Goal: Contribute content: Contribute content

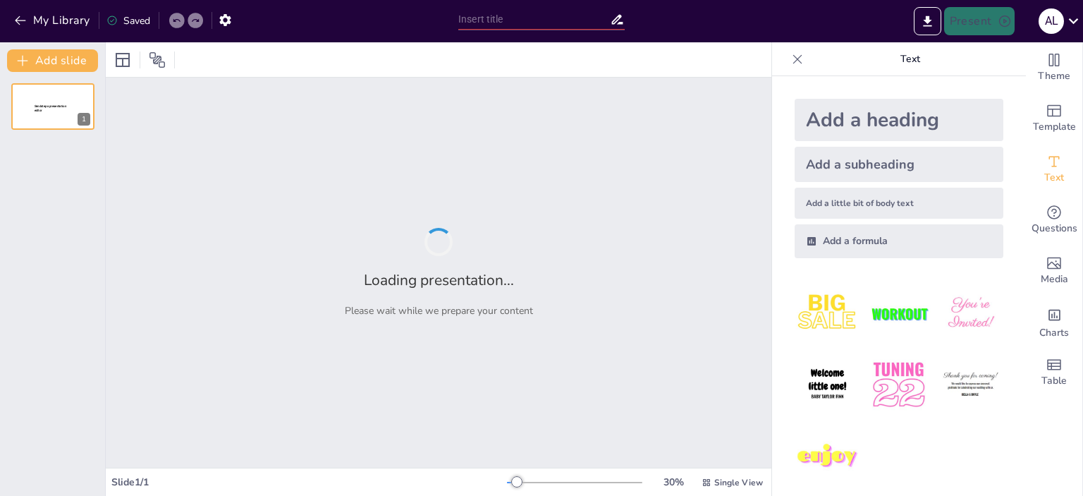
type input "Grammarly: Твій надійний помічник у написанні"
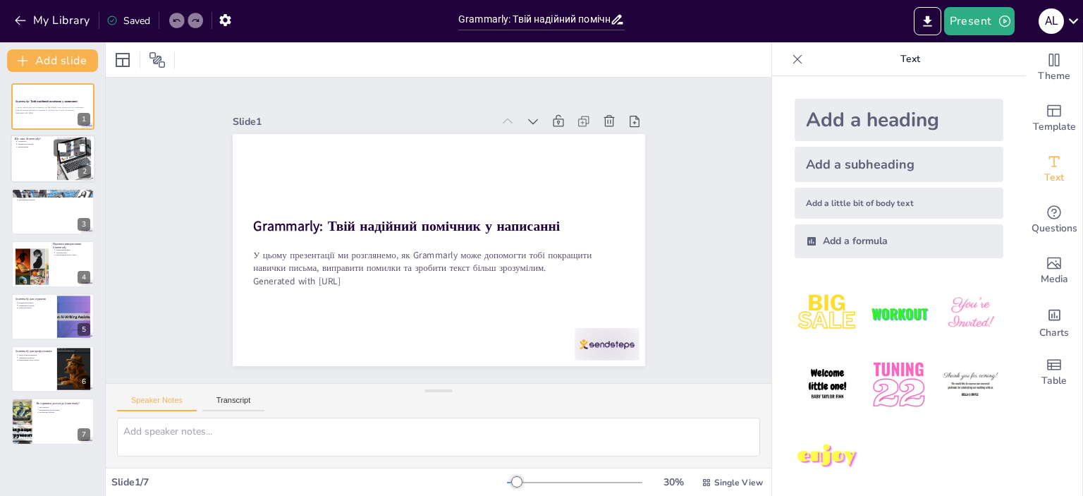
click at [37, 164] on div at bounding box center [53, 159] width 85 height 48
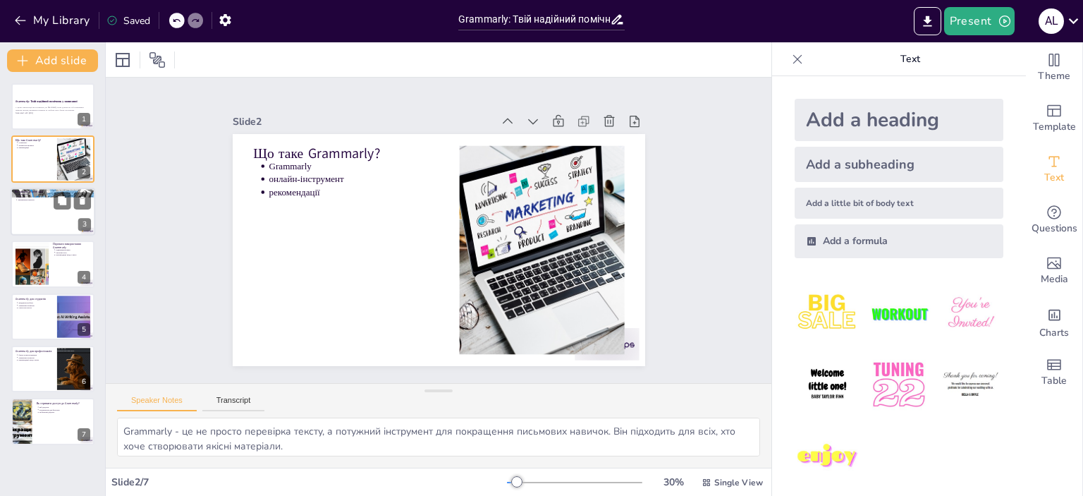
click at [37, 197] on p "підказки" at bounding box center [54, 196] width 73 height 3
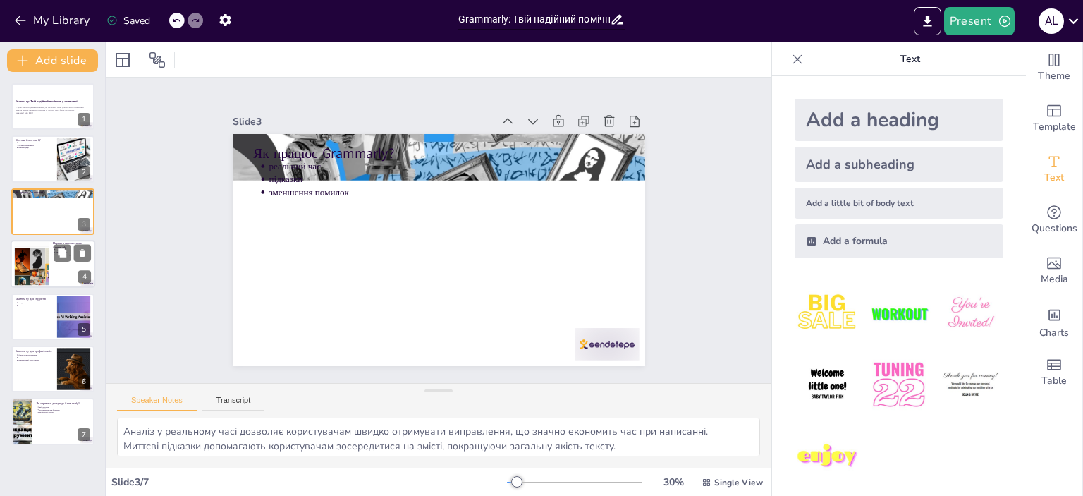
click at [31, 263] on div at bounding box center [31, 264] width 88 height 43
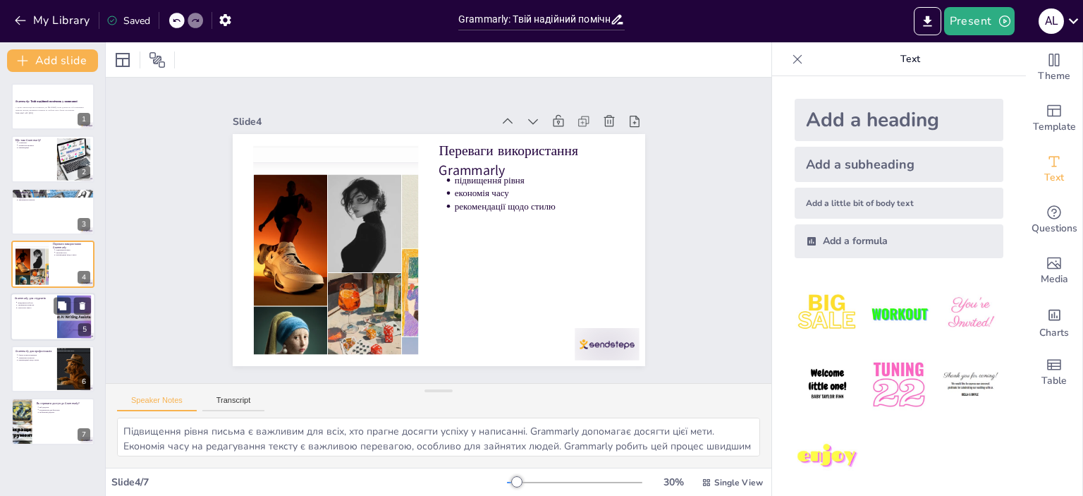
click at [39, 309] on div at bounding box center [53, 317] width 85 height 48
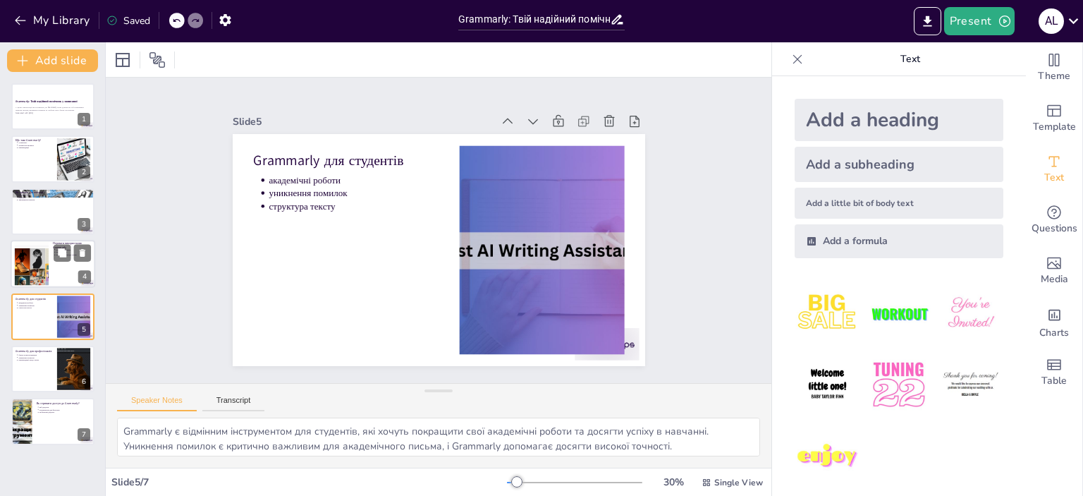
click at [33, 276] on div at bounding box center [31, 264] width 88 height 43
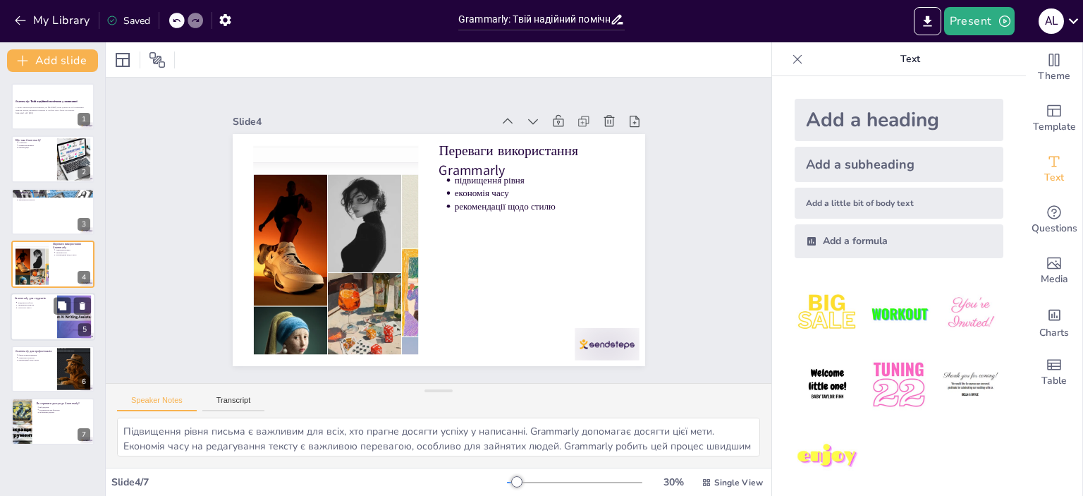
click at [29, 329] on div at bounding box center [53, 317] width 85 height 48
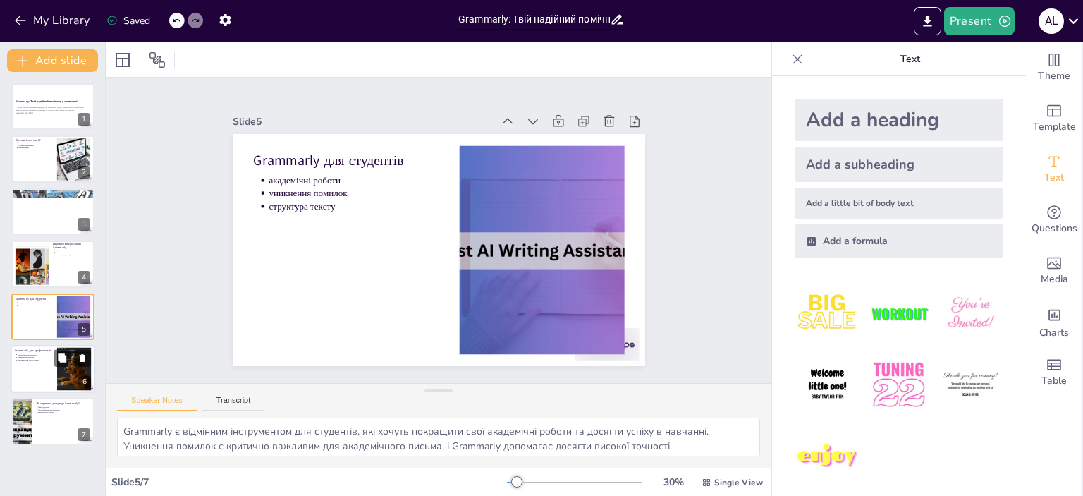
click at [31, 353] on p "бізнес-кореспонденція" at bounding box center [35, 354] width 35 height 3
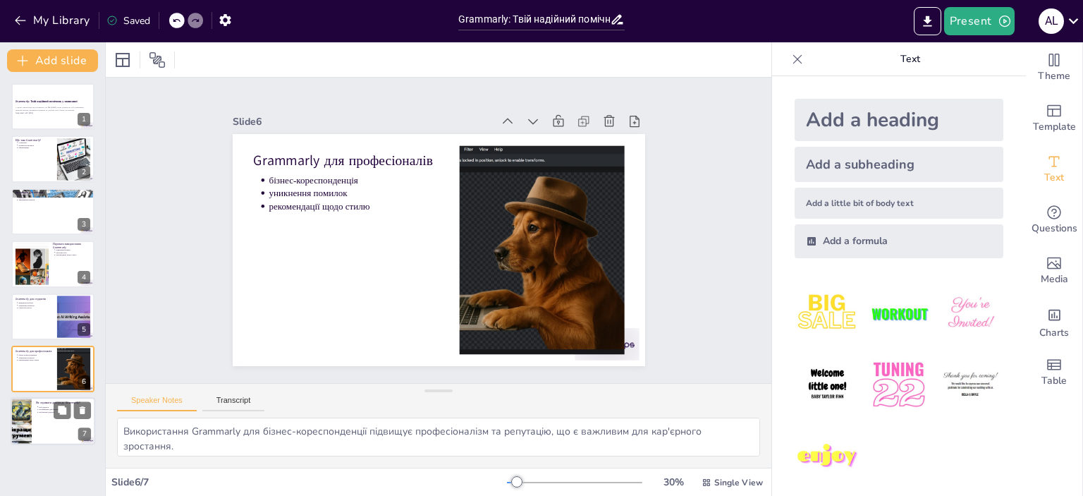
click at [39, 408] on p "розширення для браузера" at bounding box center [65, 409] width 52 height 3
type textarea "Grammarly як веб-додаток забезпечує легкий доступ до інструменту з будь-якого п…"
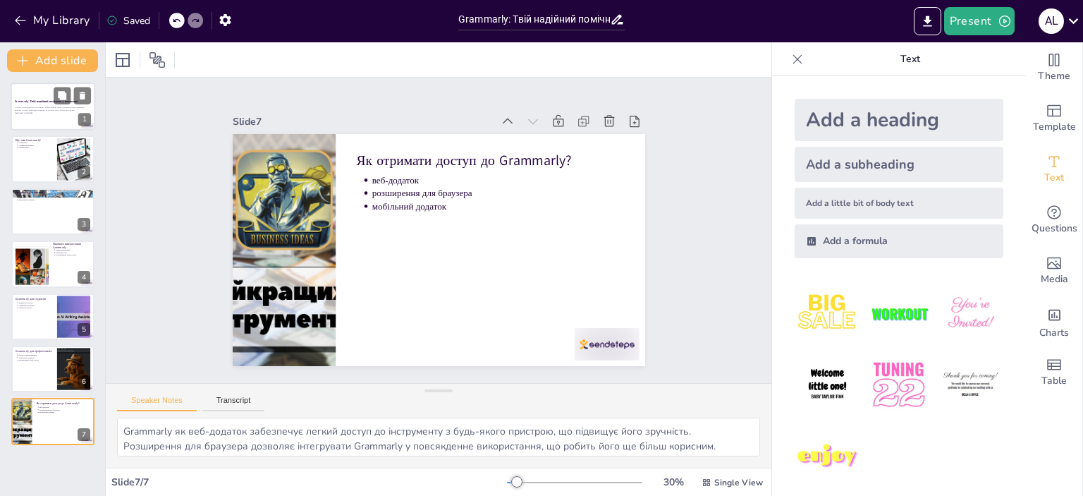
click at [47, 106] on p "У цьому презентації ми розглянемо, як Grammarly може допомогти тобі покращити н…" at bounding box center [53, 109] width 76 height 6
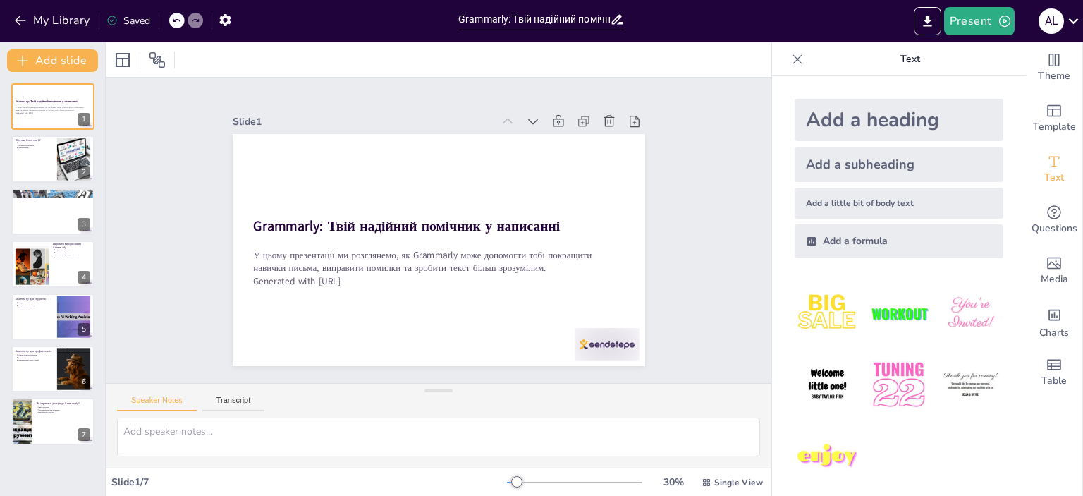
click at [808, 301] on img at bounding box center [828, 314] width 66 height 66
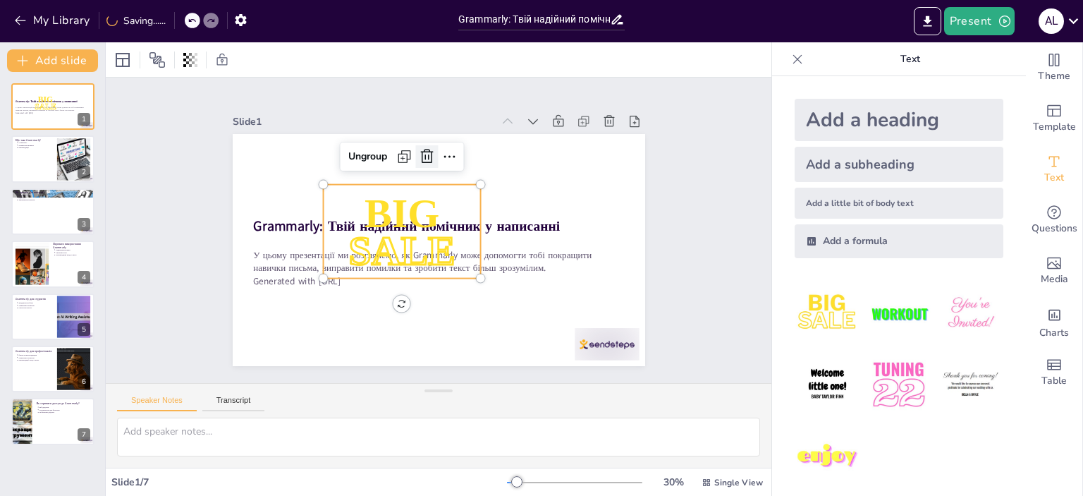
click at [479, 165] on icon at bounding box center [491, 177] width 24 height 24
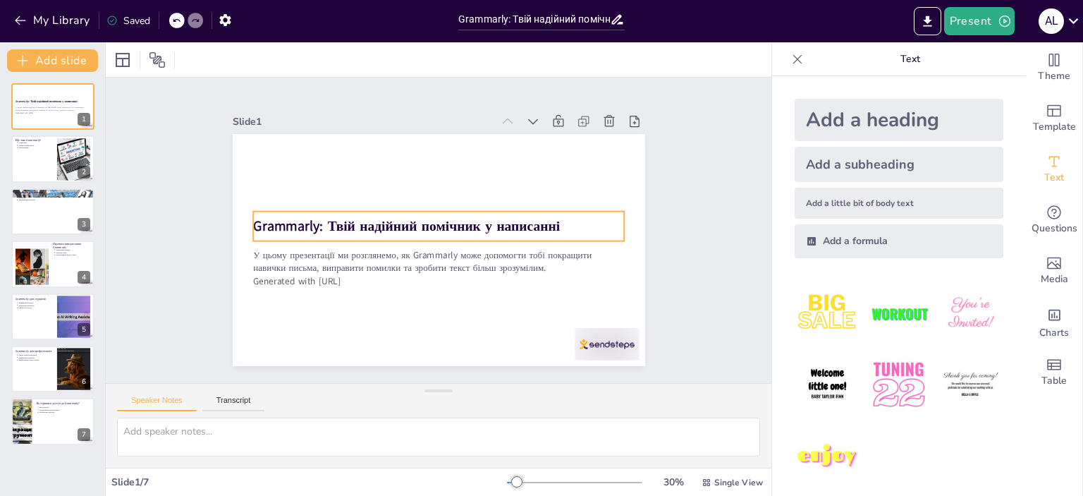
click at [474, 220] on strong "Grammarly: Твій надійний помічник у написанні" at bounding box center [412, 209] width 275 height 169
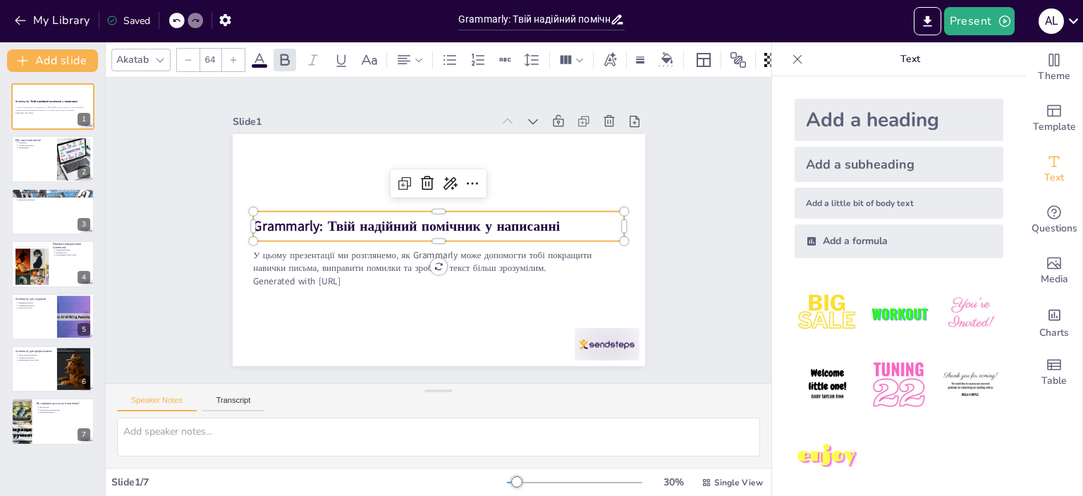
click at [149, 50] on div "Akatab" at bounding box center [133, 59] width 38 height 19
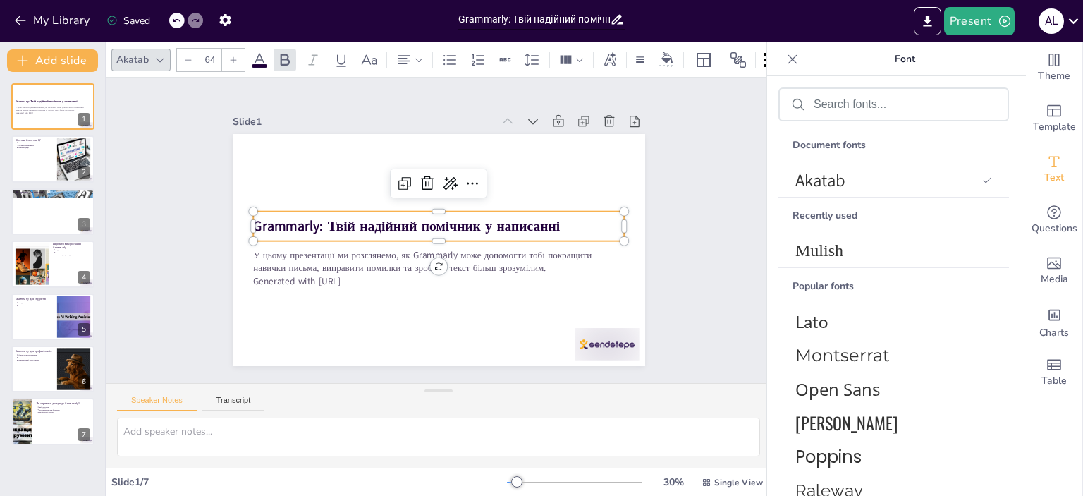
click at [164, 56] on icon at bounding box center [159, 59] width 11 height 11
click at [880, 387] on span "Open Sans" at bounding box center [890, 388] width 191 height 23
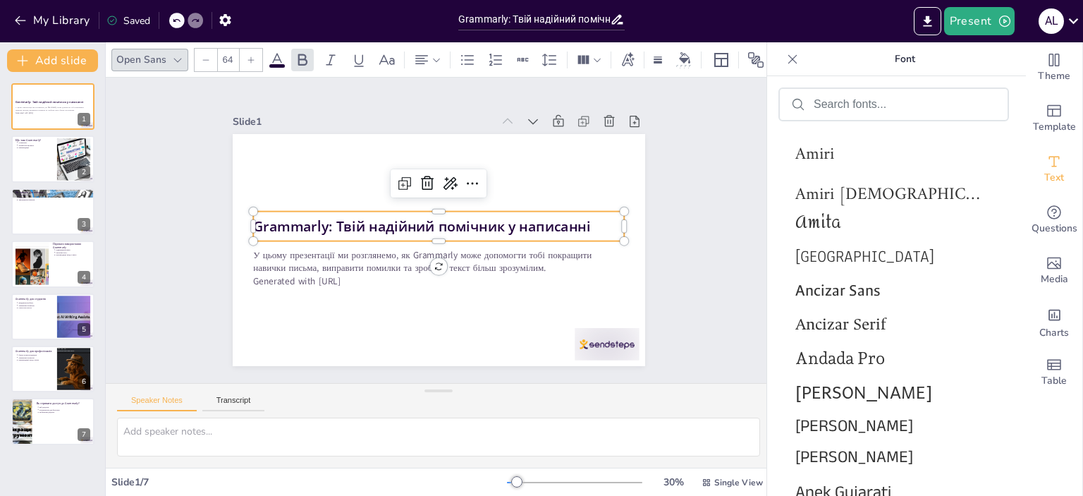
scroll to position [2475, 0]
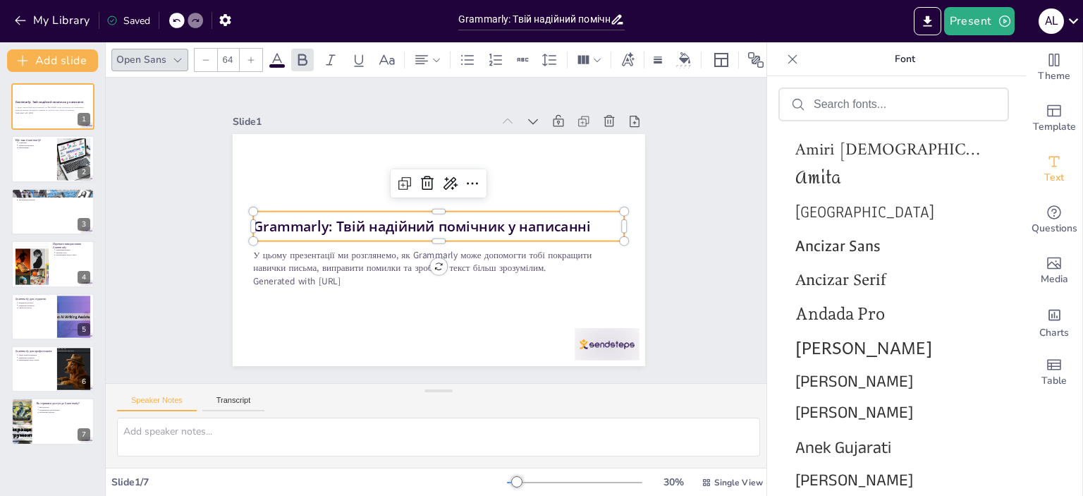
click at [857, 116] on div at bounding box center [894, 104] width 228 height 31
click at [858, 106] on input "text" at bounding box center [905, 104] width 183 height 13
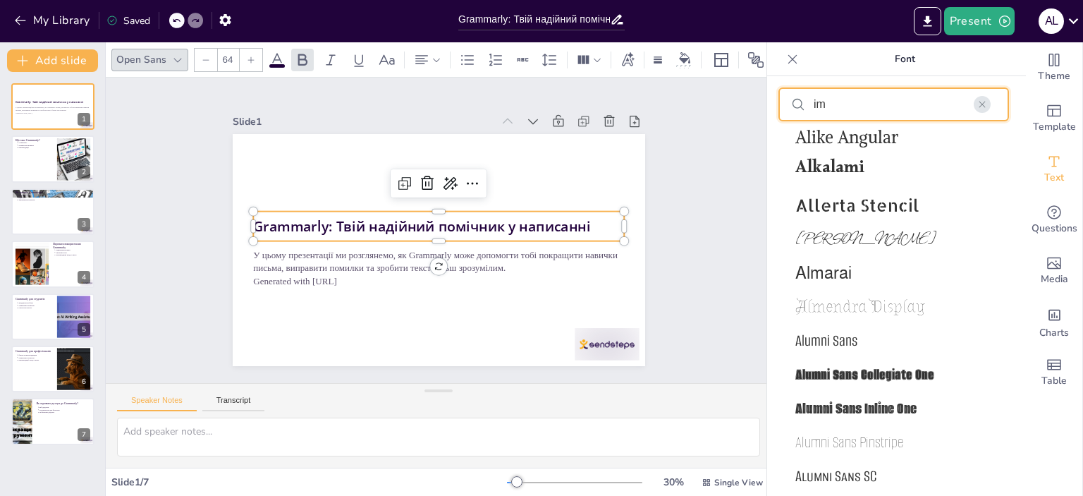
scroll to position [0, 0]
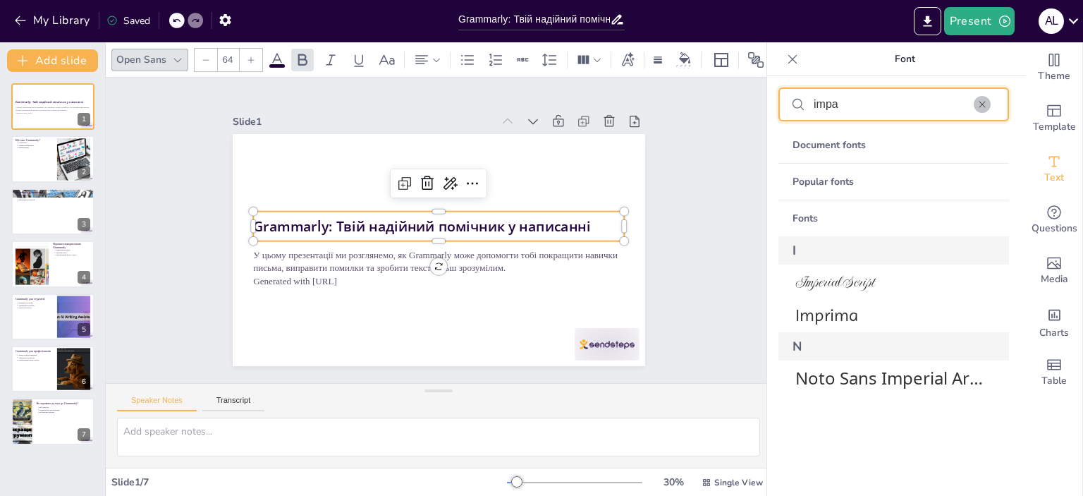
type input "impa"
click at [981, 103] on icon "button" at bounding box center [982, 105] width 6 height 6
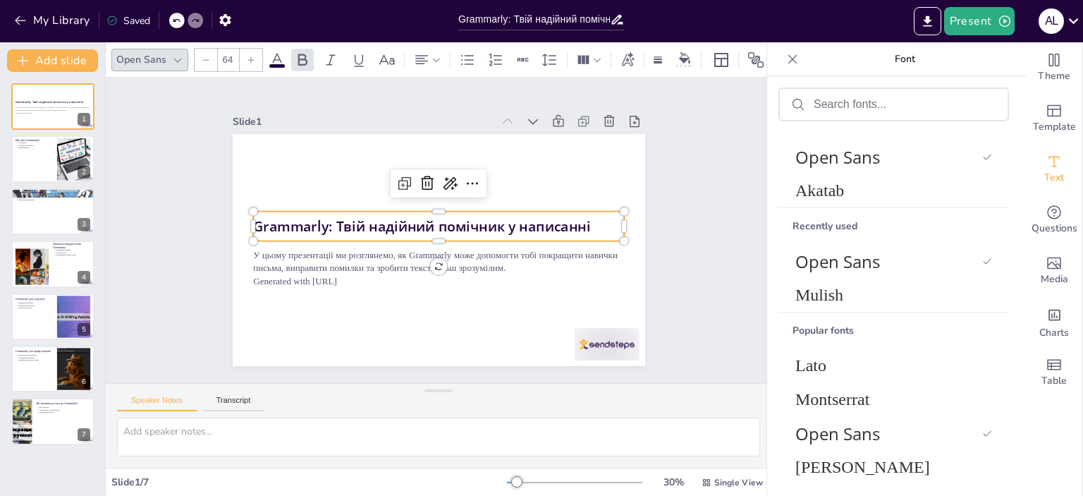
scroll to position [1, 0]
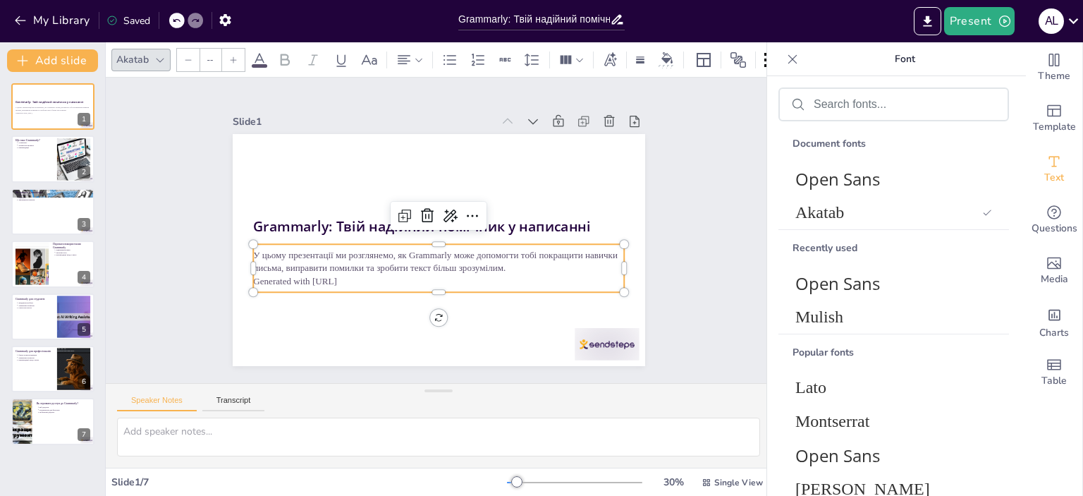
type input "43"
click at [491, 256] on p "У цьому презентації ми розглянемо, як Grammarly може допомогти тобі покращити н…" at bounding box center [412, 248] width 239 height 315
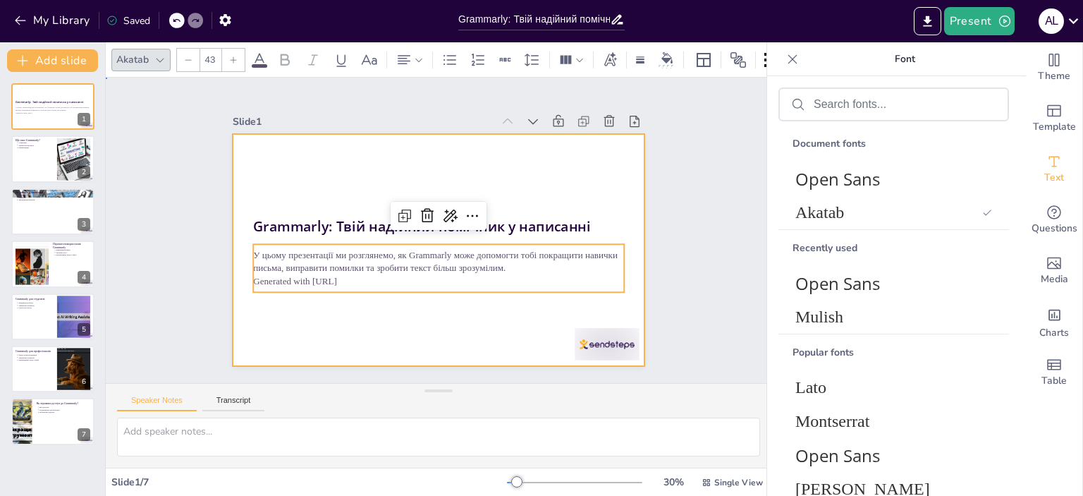
click at [503, 167] on div at bounding box center [432, 249] width 464 height 348
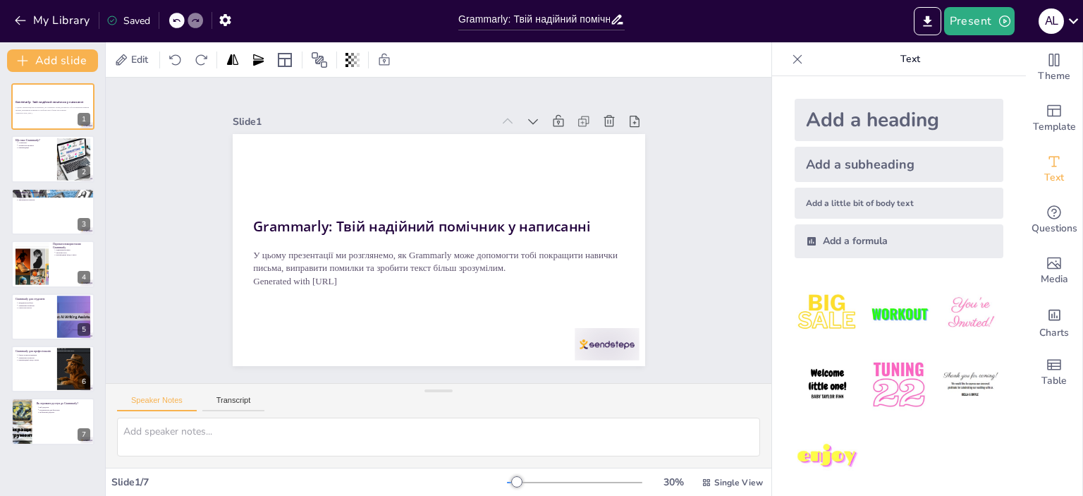
click at [349, 108] on div "Slide 1" at bounding box center [482, 130] width 385 height 185
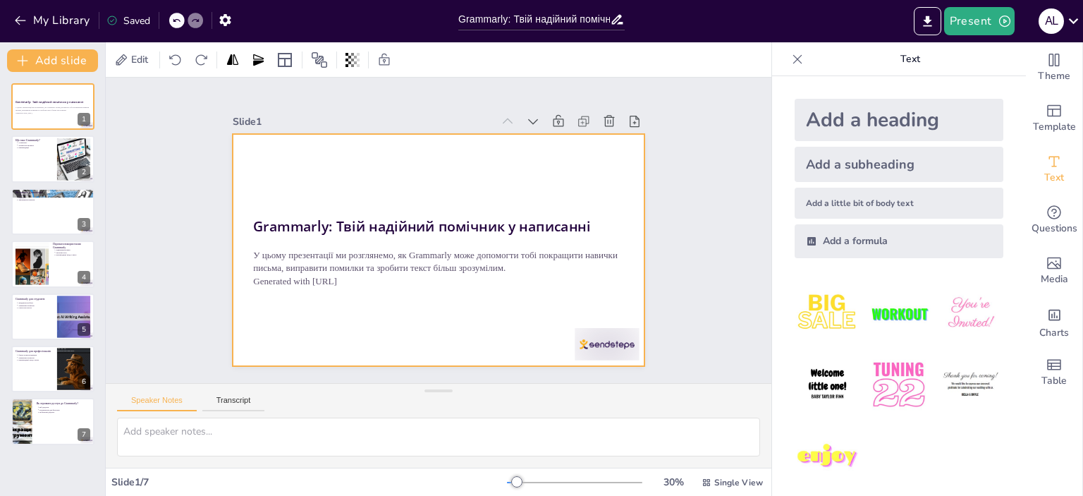
click at [398, 174] on div at bounding box center [435, 249] width 452 height 312
click at [794, 64] on div at bounding box center [797, 59] width 23 height 23
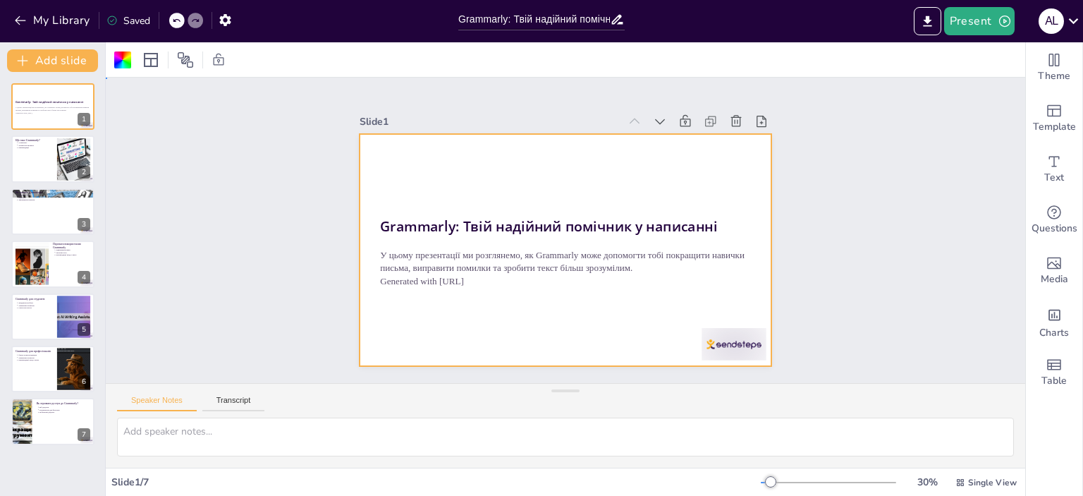
click at [715, 146] on div at bounding box center [562, 249] width 452 height 313
click at [713, 152] on div at bounding box center [555, 247] width 473 height 407
click at [126, 63] on div at bounding box center [122, 59] width 17 height 17
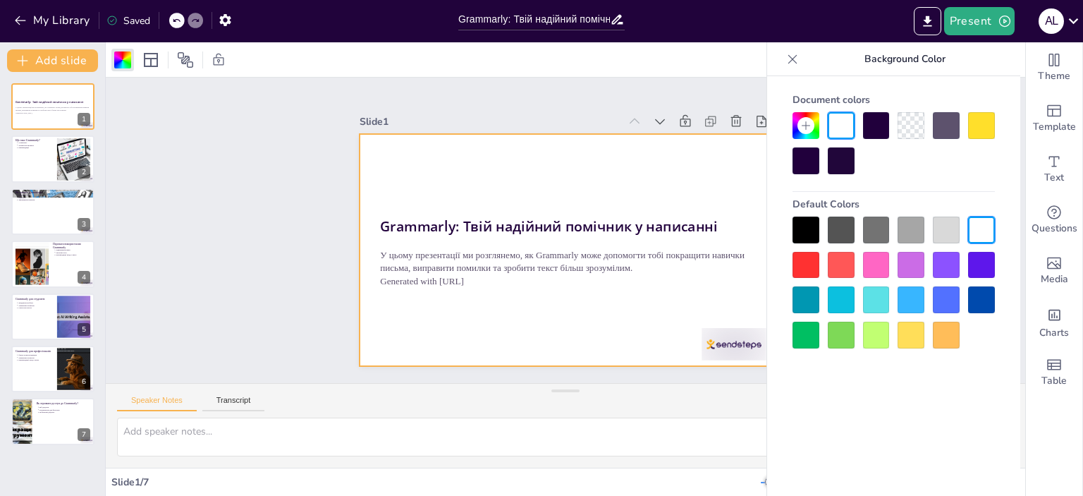
click at [978, 269] on div at bounding box center [981, 265] width 27 height 27
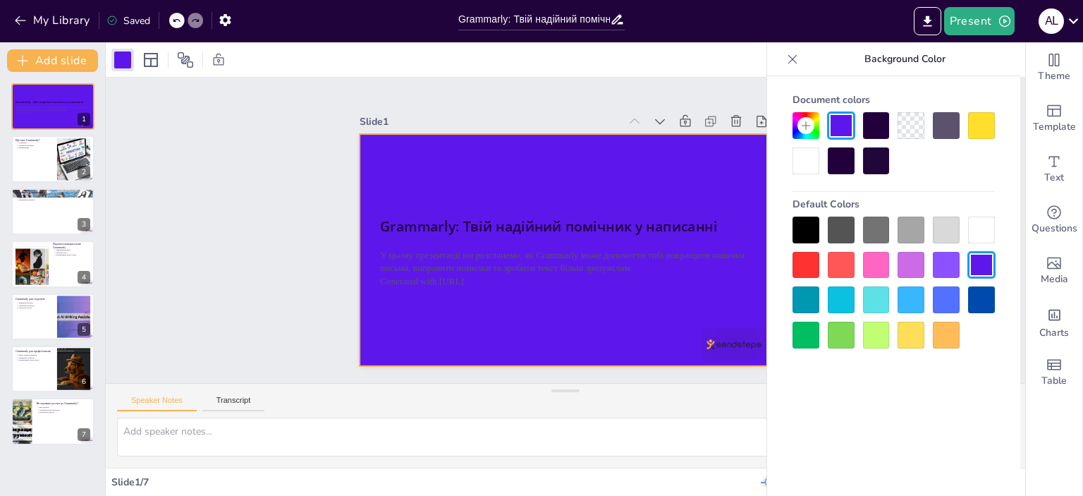
click at [970, 237] on div at bounding box center [981, 229] width 27 height 27
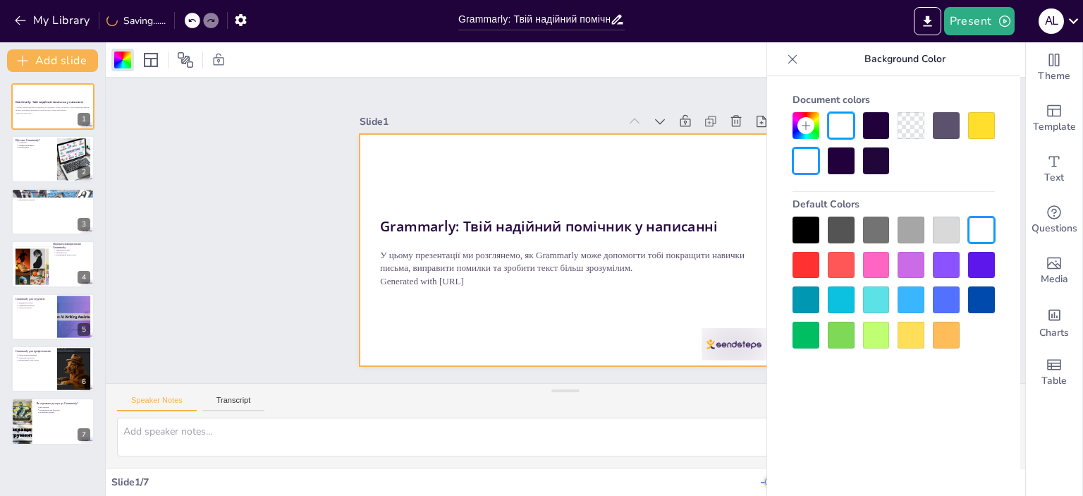
click at [968, 131] on div at bounding box center [893, 143] width 202 height 62
click at [976, 125] on div at bounding box center [981, 125] width 27 height 27
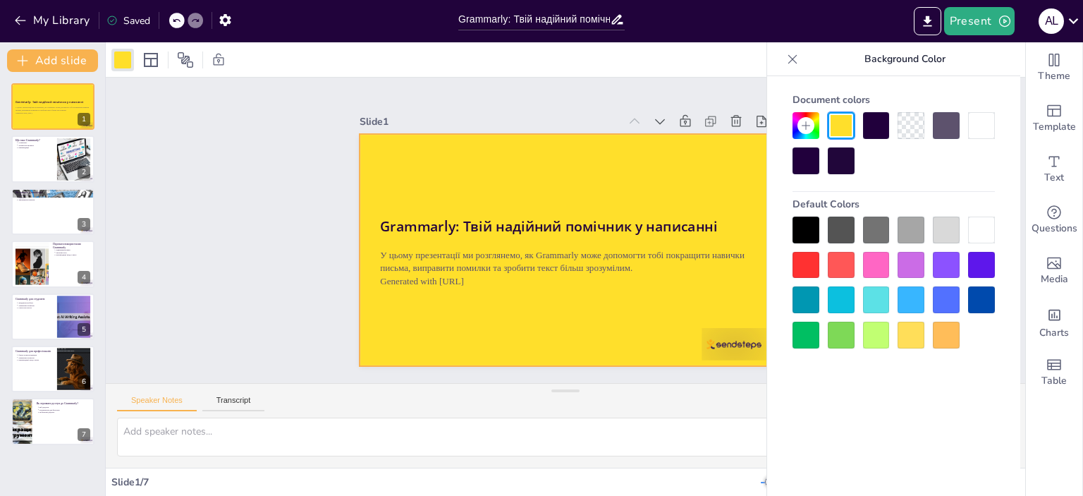
click at [899, 124] on div at bounding box center [910, 125] width 27 height 27
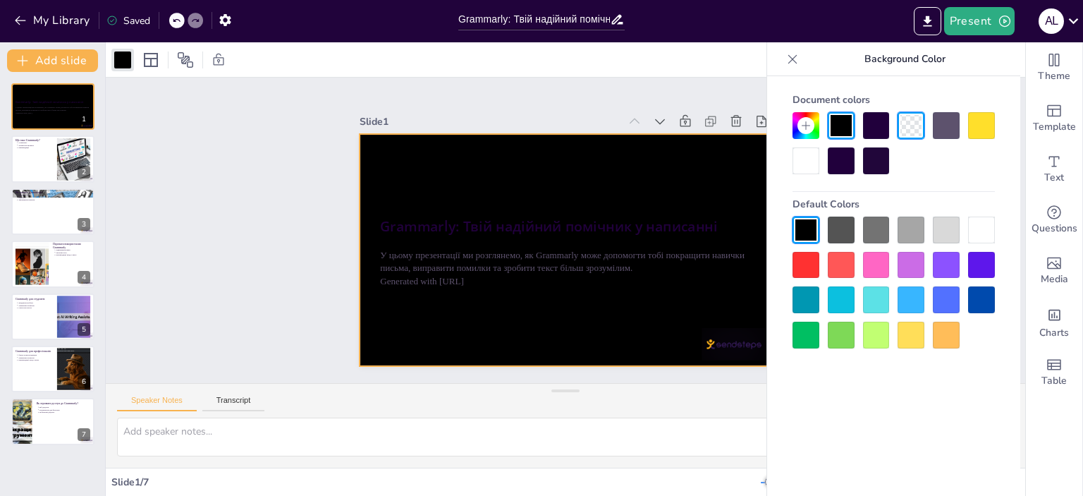
click at [904, 125] on div at bounding box center [910, 125] width 27 height 27
click at [984, 229] on div at bounding box center [981, 229] width 27 height 27
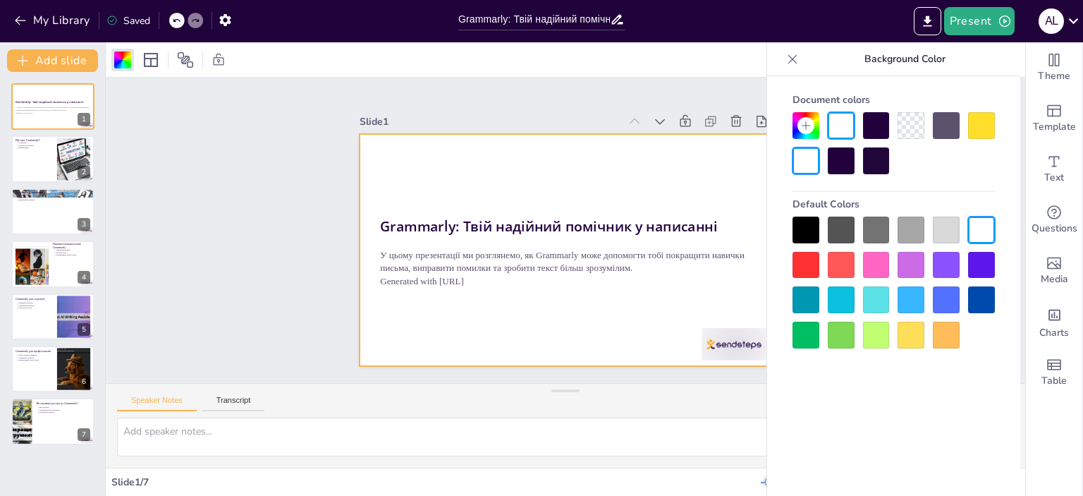
click at [508, 180] on div at bounding box center [559, 249] width 464 height 348
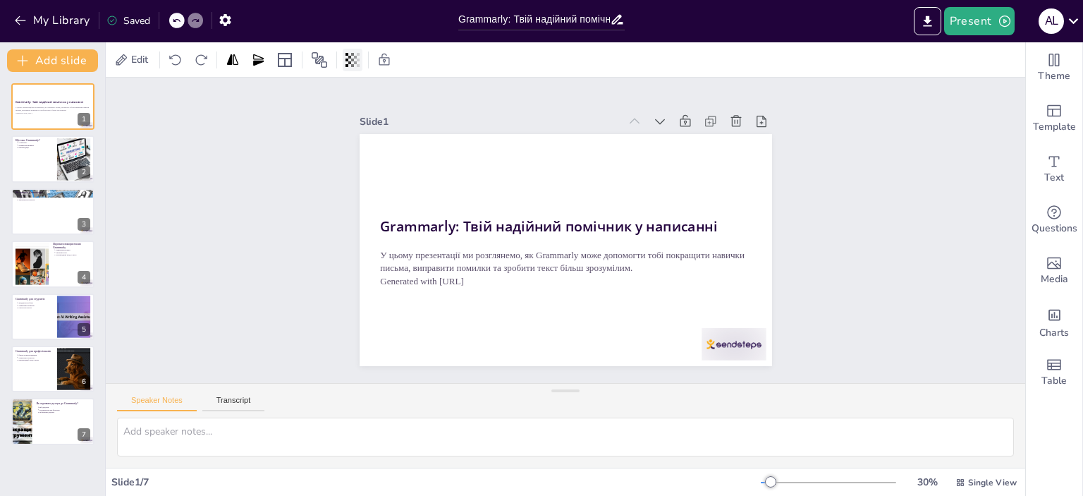
click at [355, 55] on icon at bounding box center [352, 60] width 14 height 14
click at [324, 58] on icon at bounding box center [319, 59] width 17 height 17
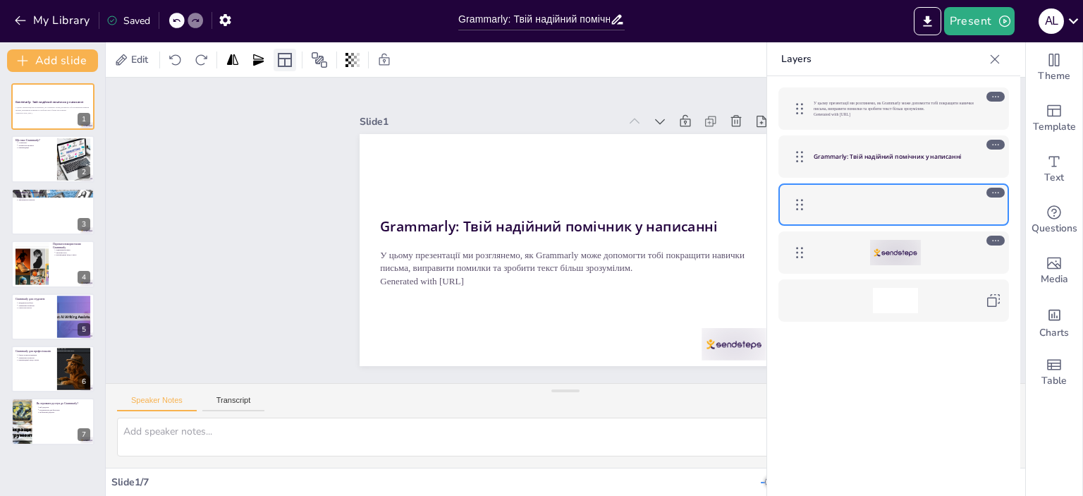
click at [295, 64] on div at bounding box center [285, 60] width 23 height 23
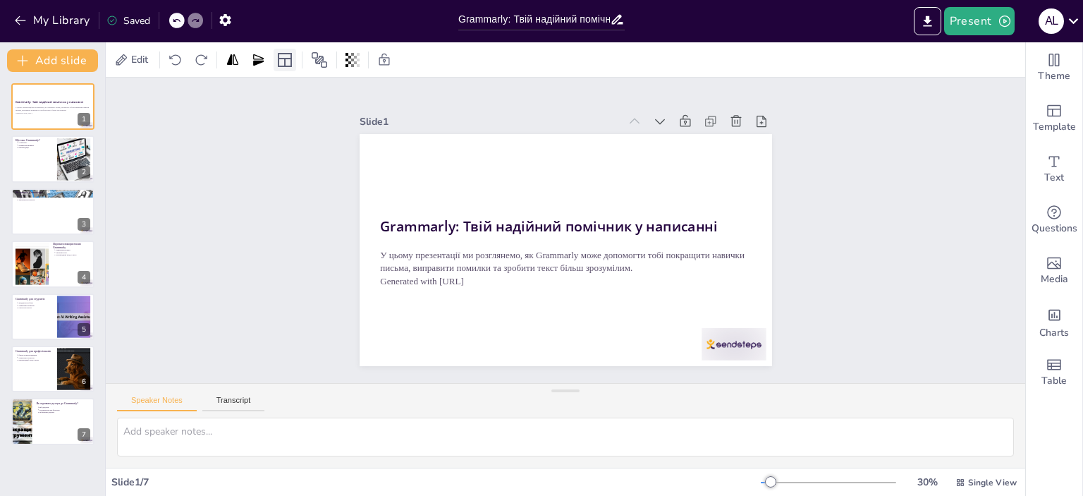
click at [295, 64] on div at bounding box center [285, 60] width 23 height 23
click at [225, 393] on div "Speaker Notes Transcript" at bounding box center [565, 401] width 919 height 34
click at [228, 396] on button "Transcript" at bounding box center [233, 404] width 63 height 16
click at [160, 403] on button "Speaker Notes" at bounding box center [157, 404] width 80 height 16
click at [138, 58] on span "Edit" at bounding box center [139, 59] width 23 height 13
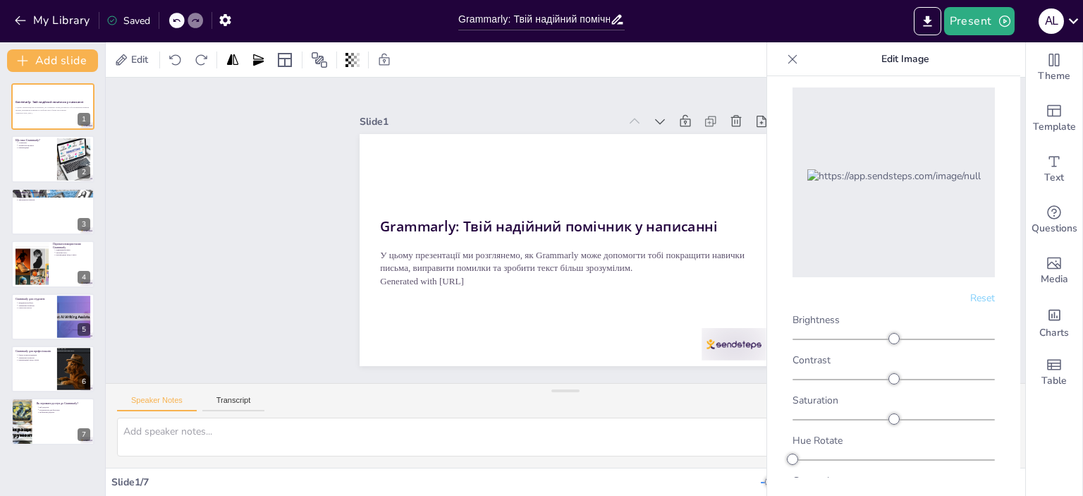
scroll to position [0, 0]
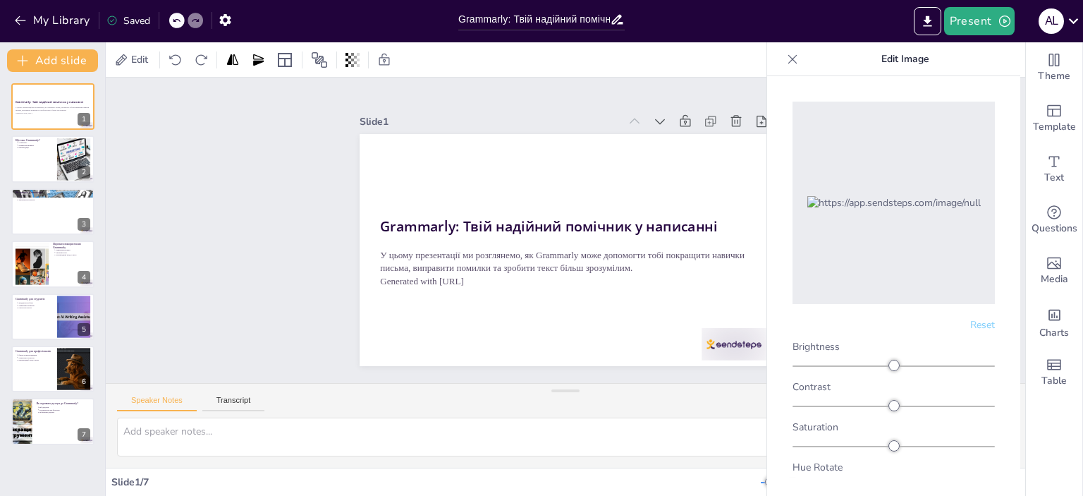
click at [787, 54] on icon at bounding box center [792, 59] width 14 height 14
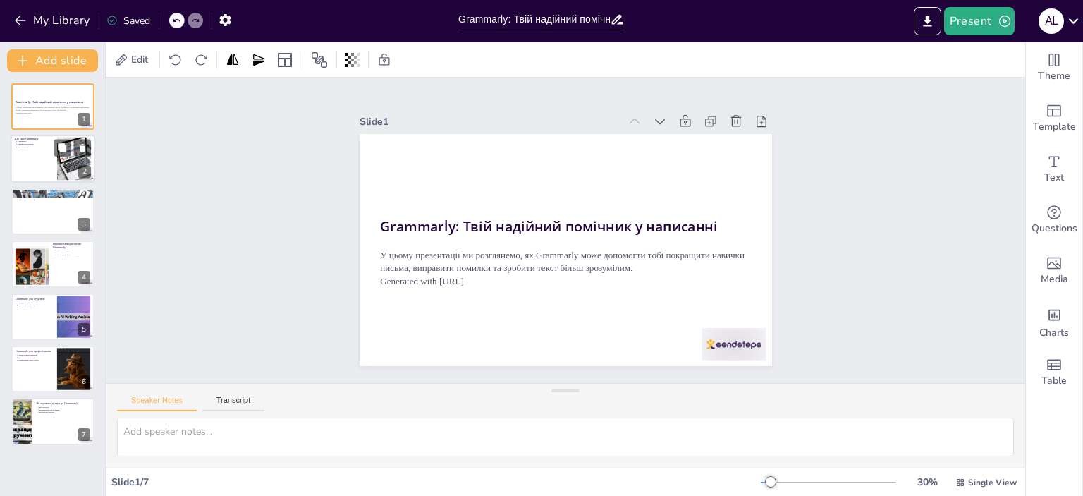
click at [26, 166] on div at bounding box center [53, 159] width 85 height 48
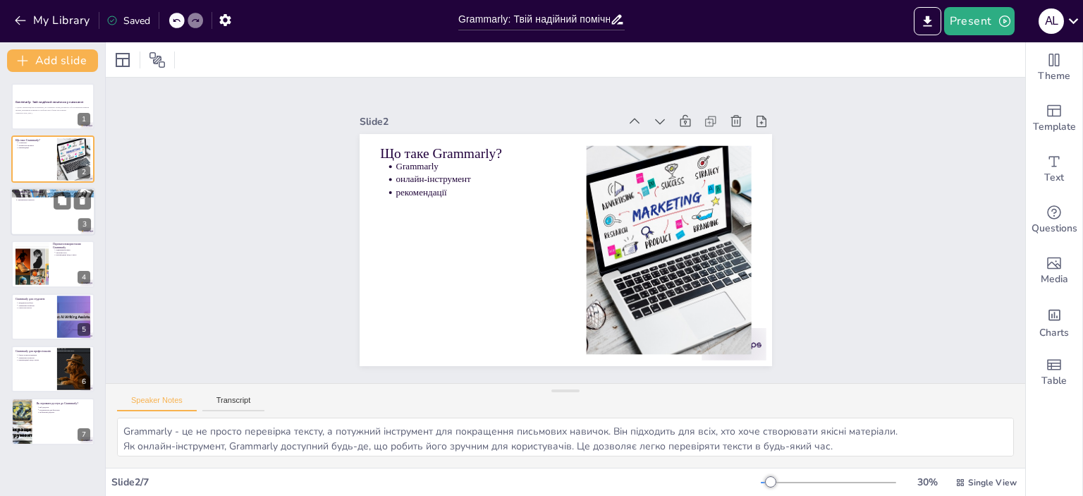
click at [33, 202] on div at bounding box center [53, 212] width 85 height 48
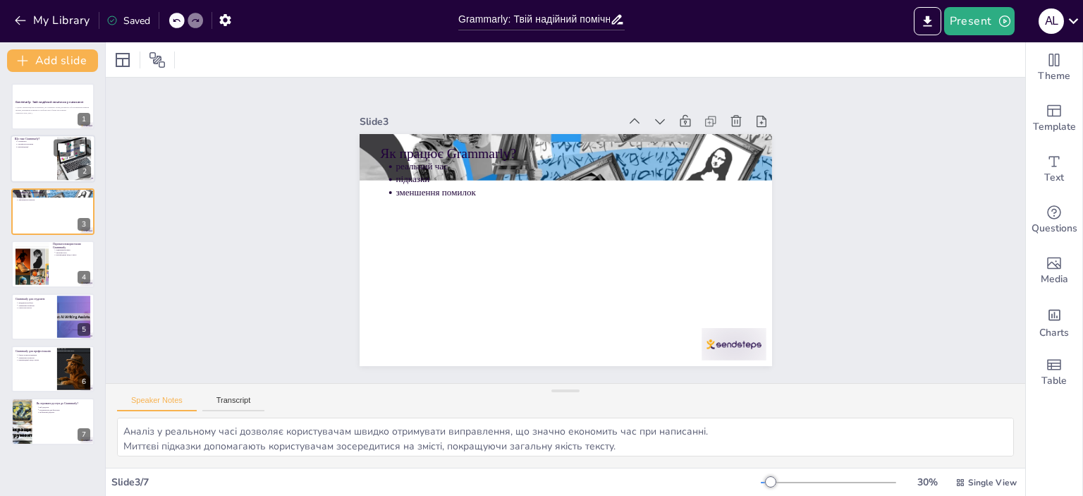
click at [23, 149] on div at bounding box center [53, 159] width 85 height 48
type textarea "Grammarly - це не просто перевірка тексту, а потужний інструмент для покращення…"
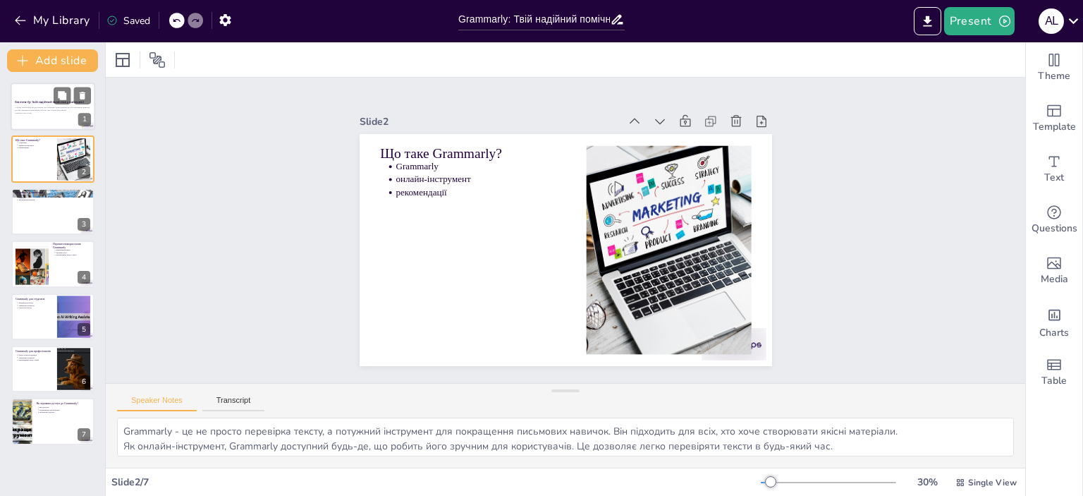
click at [30, 114] on p "Generated with [URL]" at bounding box center [53, 112] width 76 height 3
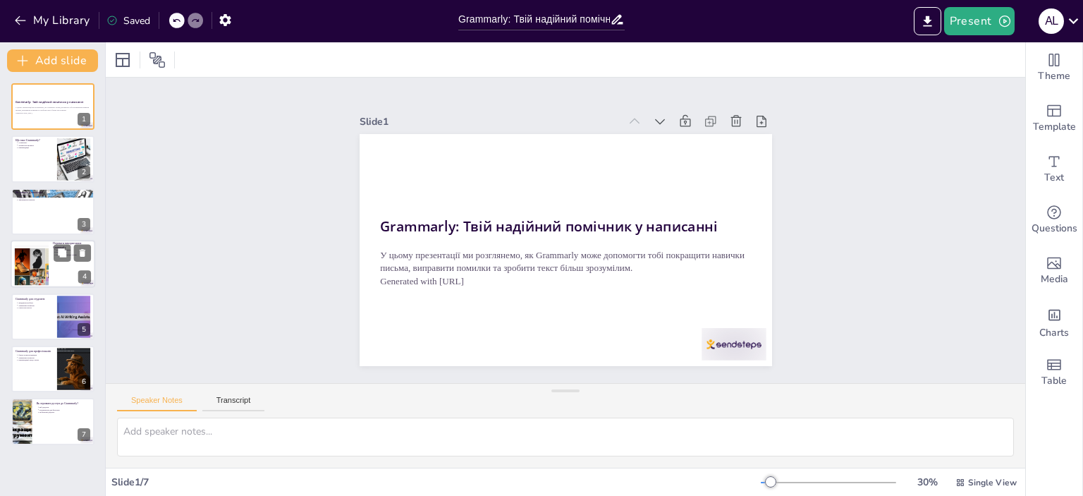
click at [41, 260] on div at bounding box center [31, 264] width 88 height 43
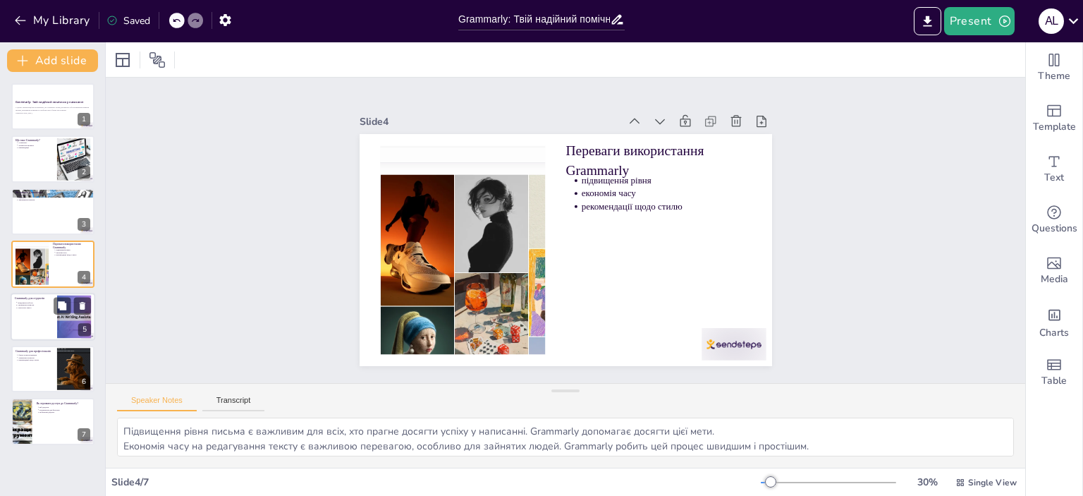
click at [44, 304] on p "уникнення помилок" at bounding box center [35, 304] width 35 height 3
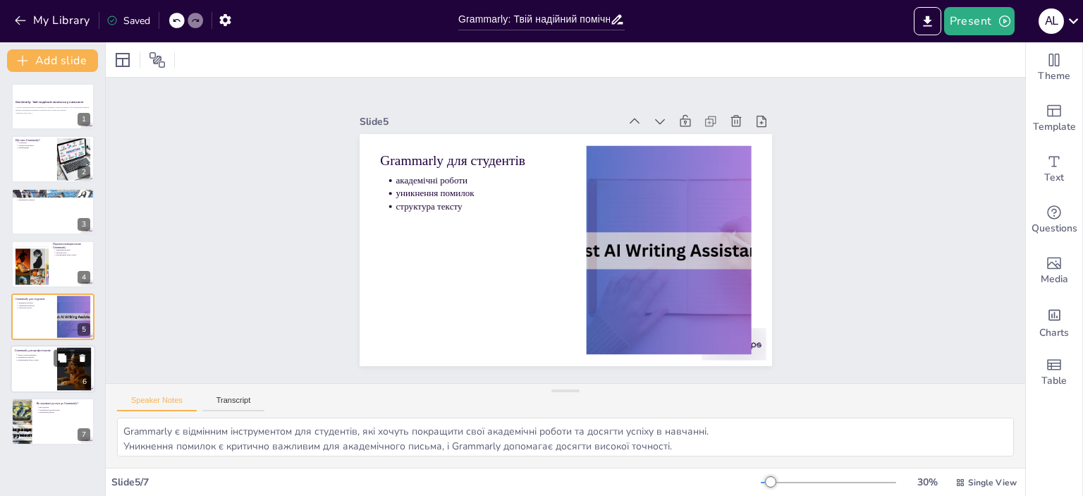
click at [45, 364] on div at bounding box center [53, 369] width 85 height 48
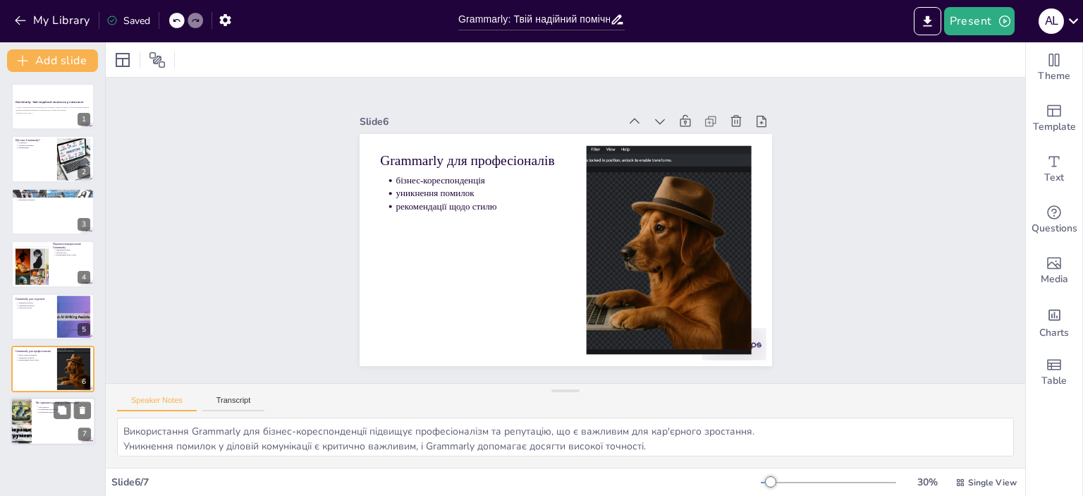
click at [46, 405] on p "веб-додаток" at bounding box center [65, 406] width 52 height 3
type textarea "Grammarly як веб-додаток забезпечує легкий доступ до інструменту з будь-якого п…"
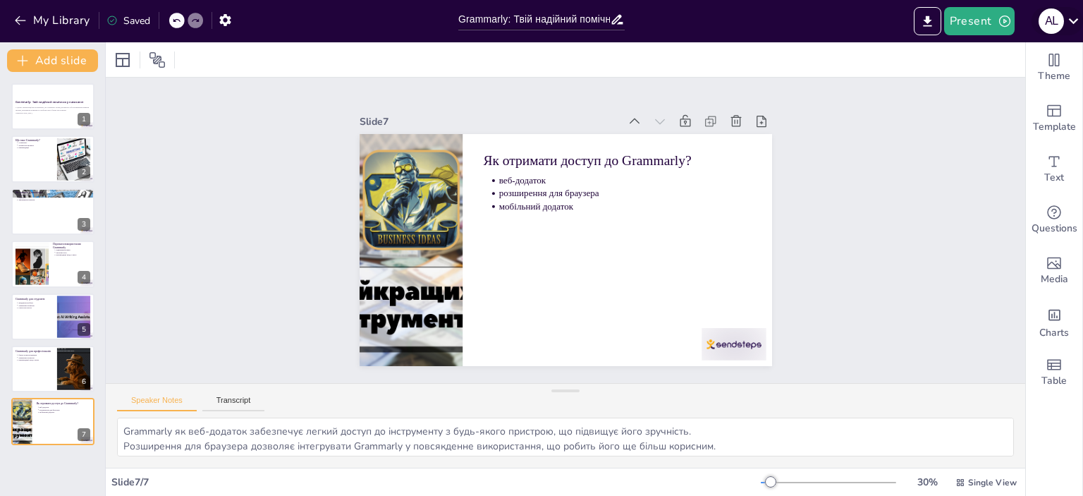
click at [1064, 27] on icon at bounding box center [1073, 20] width 19 height 19
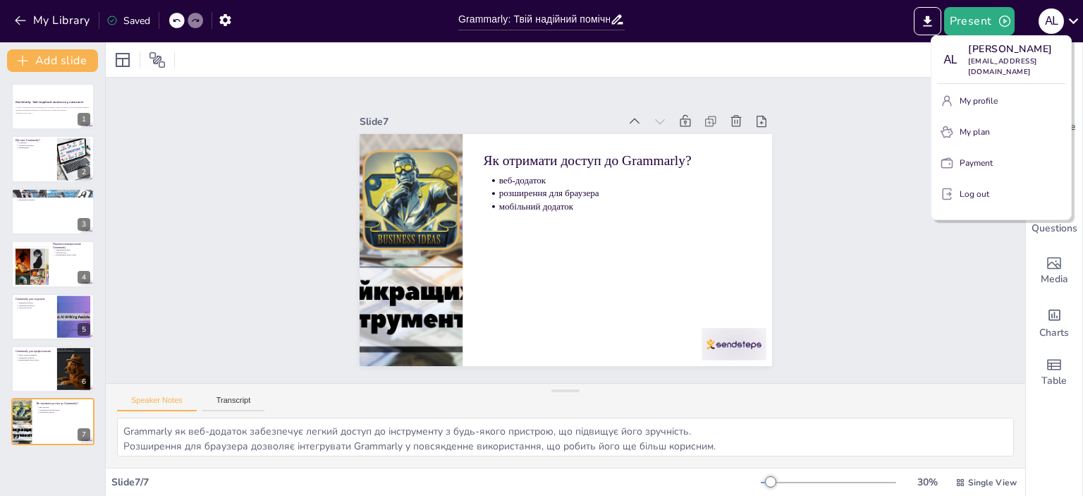
click at [1069, 18] on div at bounding box center [541, 248] width 1083 height 496
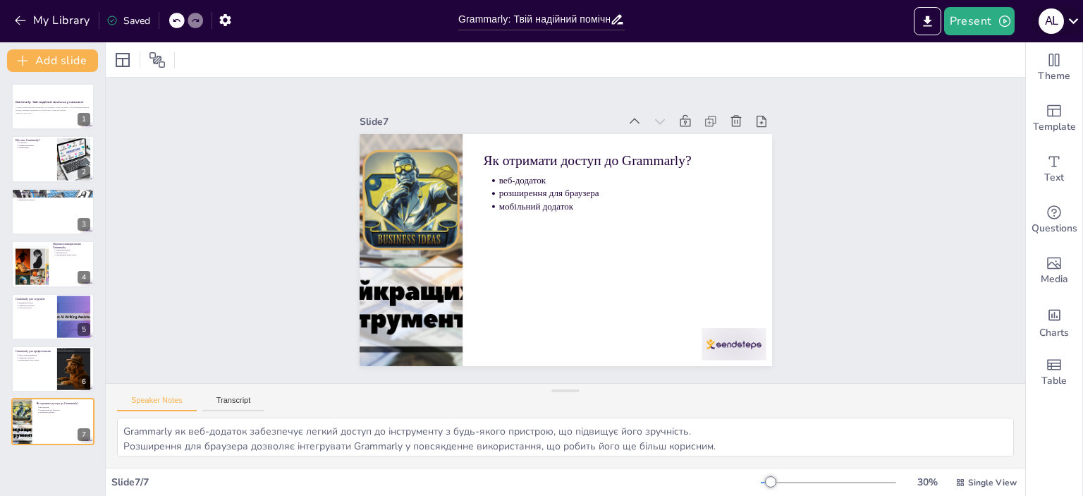
click at [1072, 16] on icon at bounding box center [1073, 20] width 19 height 19
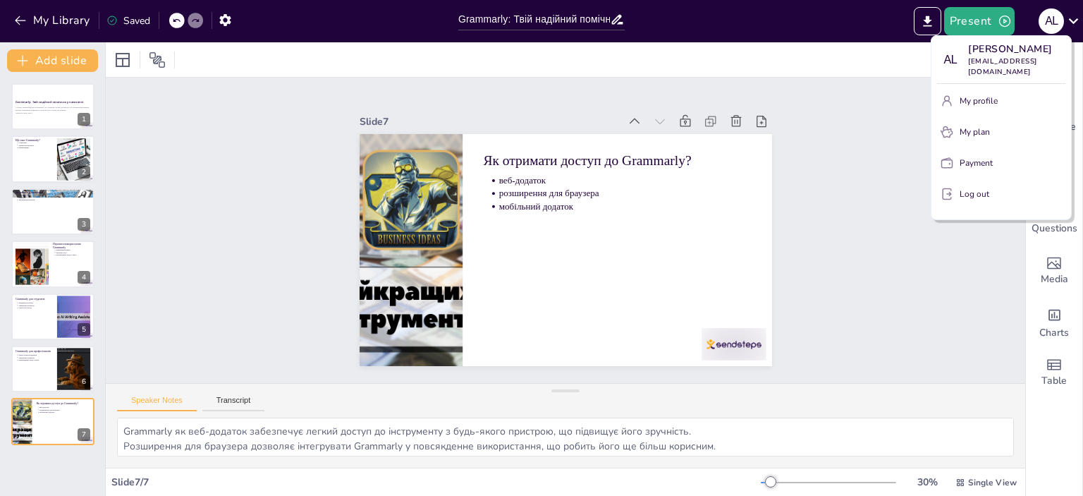
click at [993, 191] on button "Log out" at bounding box center [1001, 194] width 128 height 23
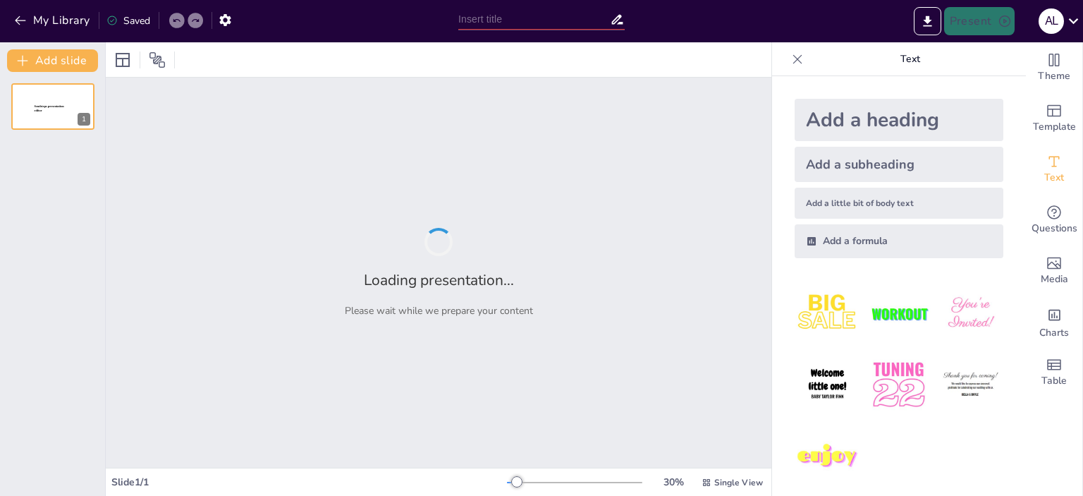
type input "Граматичний успіх: Як [DEMOGRAPHIC_DATA] створили Grammarly як мільярдний сервіс"
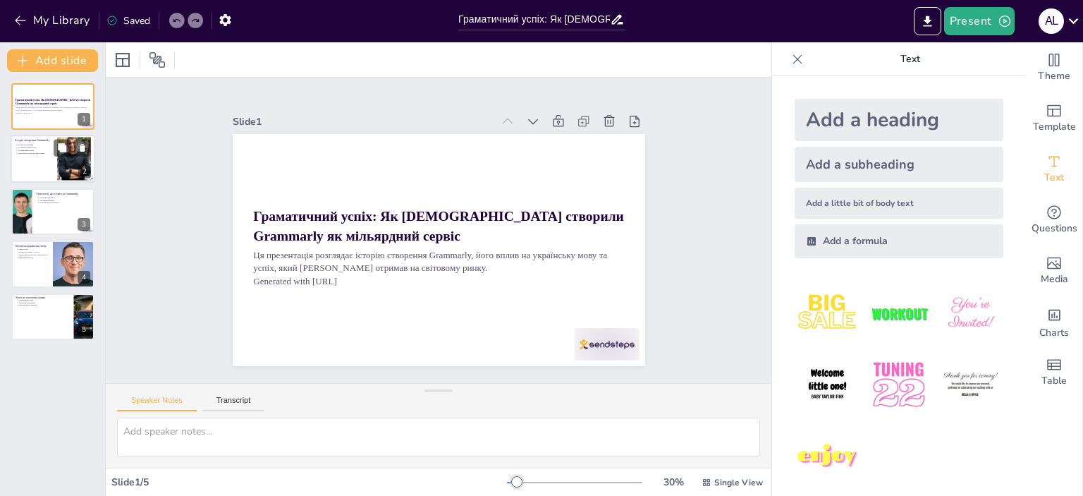
click at [25, 158] on div at bounding box center [53, 159] width 85 height 48
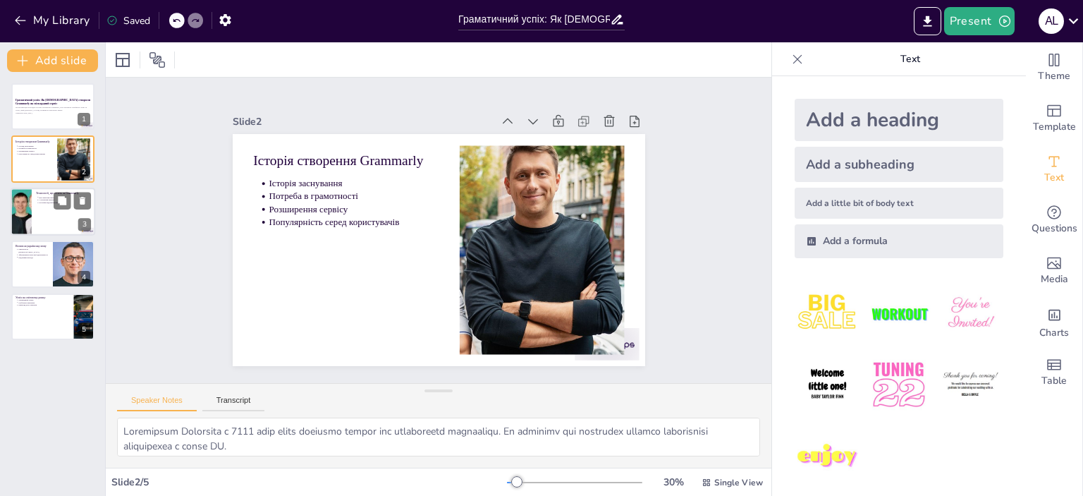
click at [36, 197] on ul "Штучний інтелект Алгоритми аналізу Постійне вдосконалення" at bounding box center [63, 200] width 55 height 8
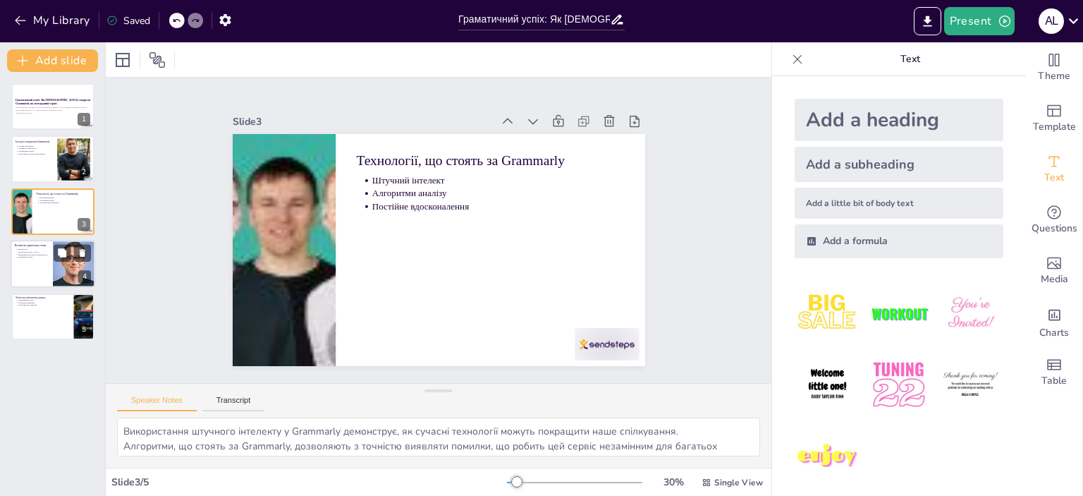
click at [25, 273] on div at bounding box center [53, 264] width 85 height 48
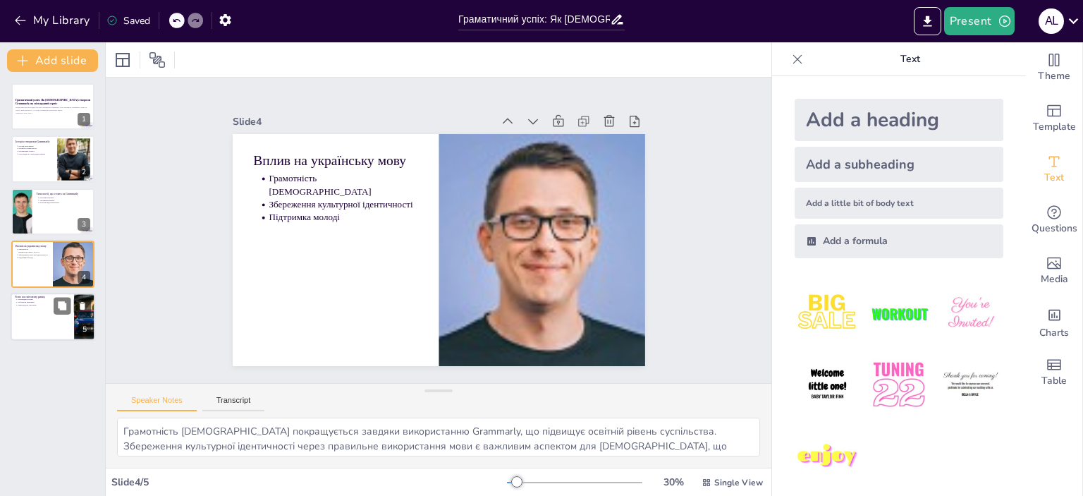
click at [27, 307] on div at bounding box center [53, 317] width 85 height 48
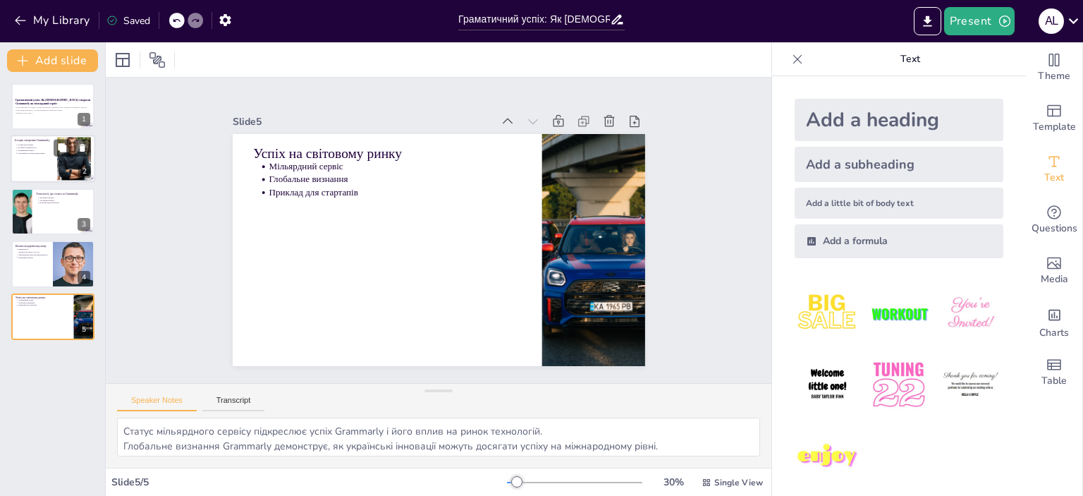
click at [45, 162] on div at bounding box center [53, 159] width 85 height 48
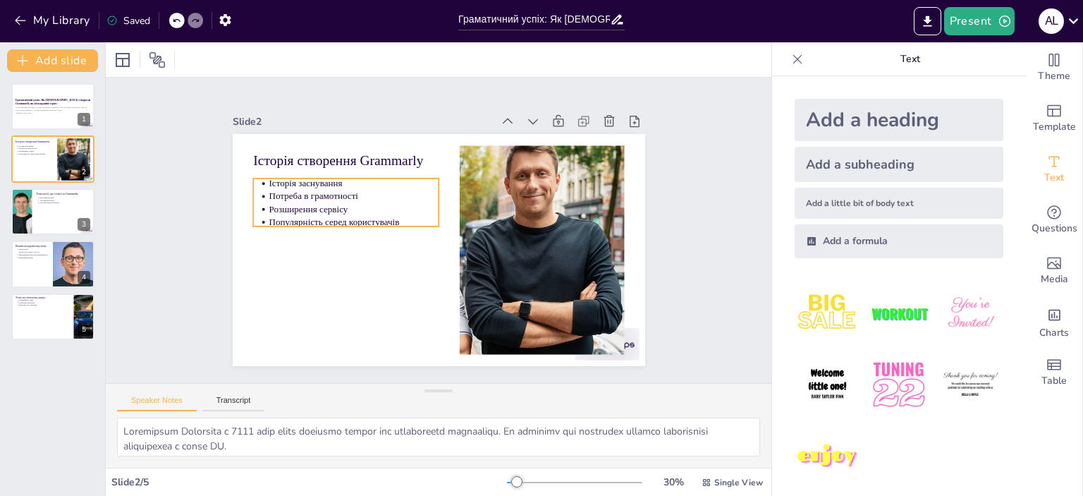
click at [392, 209] on p "Популярність серед користувачів" at bounding box center [357, 204] width 168 height 48
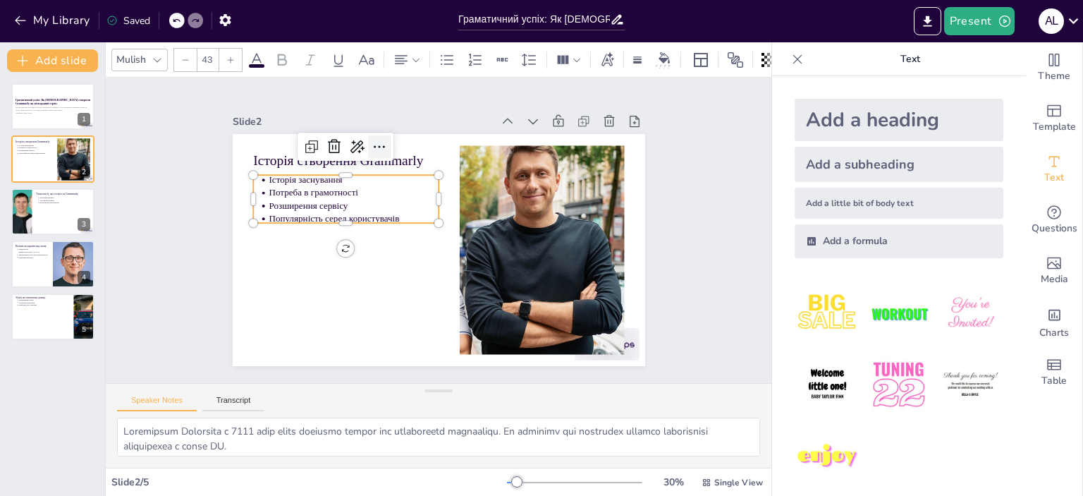
click at [388, 140] on icon at bounding box center [398, 136] width 20 height 20
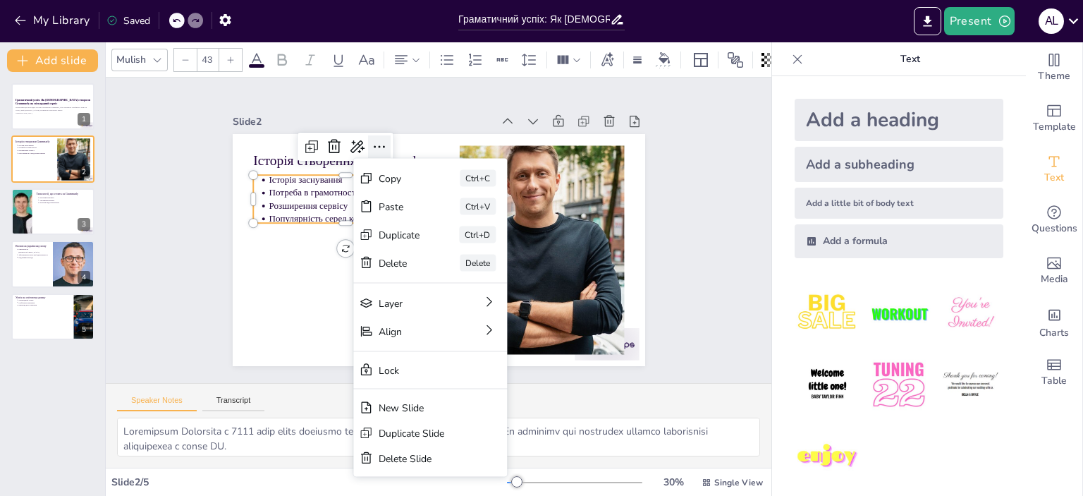
click at [388, 140] on icon at bounding box center [398, 136] width 20 height 20
click at [417, 140] on icon at bounding box center [428, 128] width 23 height 23
click at [410, 127] on icon at bounding box center [422, 115] width 24 height 24
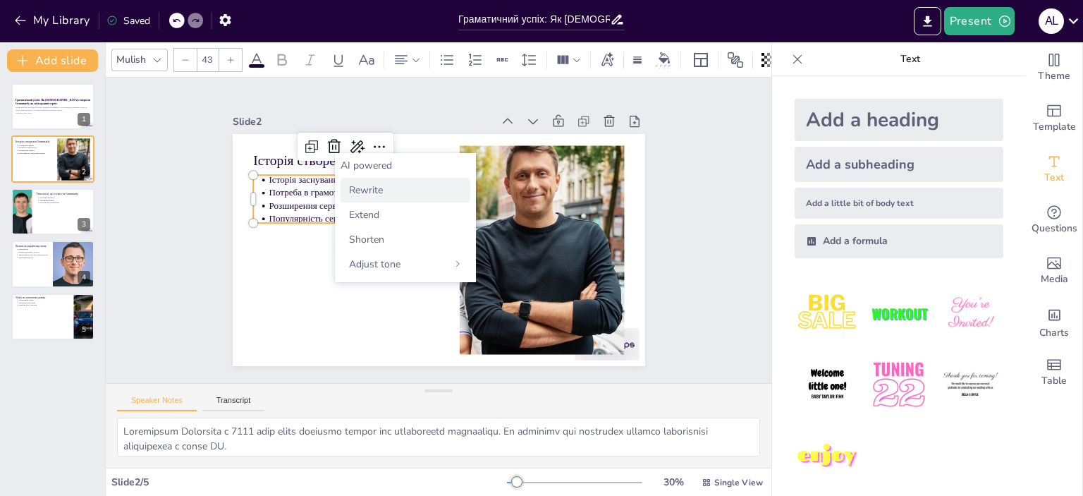
click at [369, 185] on span "Rewrite" at bounding box center [366, 189] width 34 height 13
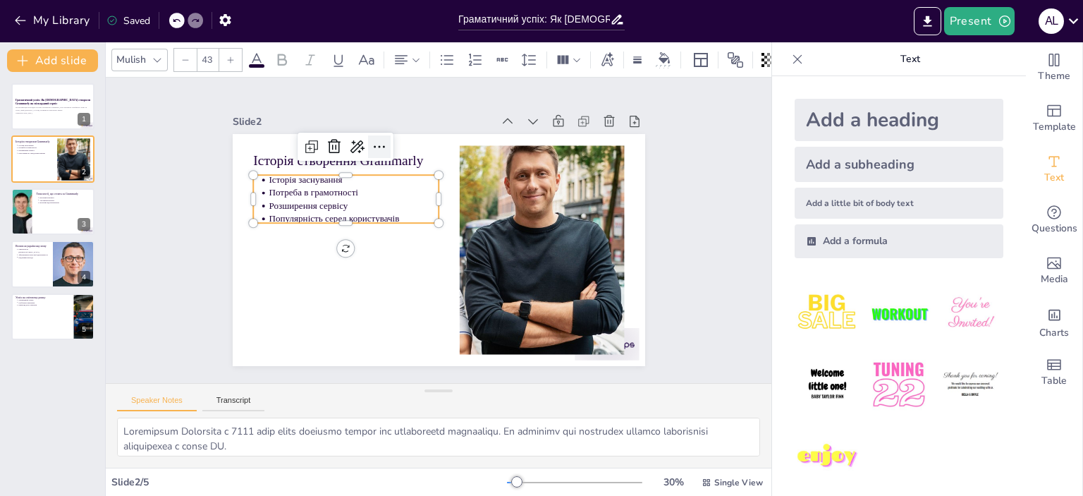
click at [407, 142] on icon at bounding box center [418, 130] width 23 height 23
click at [388, 146] on icon at bounding box center [398, 136] width 20 height 20
drag, startPoint x: 329, startPoint y: 193, endPoint x: 291, endPoint y: 172, distance: 42.9
click at [290, 161] on ul "Історія заснування Потреба в грамотності Розширення сервісу Популярність серед …" at bounding box center [360, 171] width 192 height 106
drag, startPoint x: 305, startPoint y: 171, endPoint x: 339, endPoint y: 202, distance: 46.4
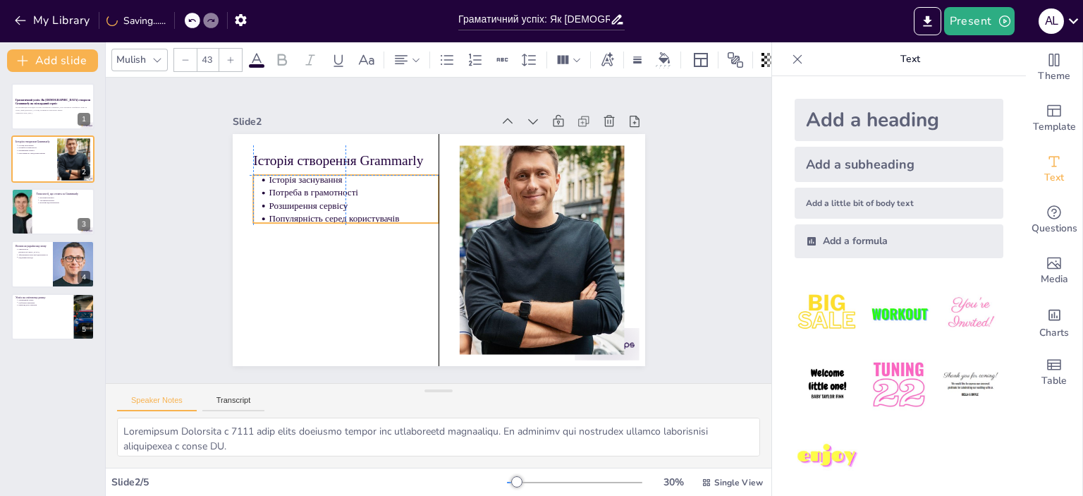
click at [339, 202] on p "Розширення сервісу" at bounding box center [366, 180] width 166 height 65
click at [339, 202] on p "Розширення сервісу" at bounding box center [384, 160] width 145 height 110
click at [339, 202] on p "Розширення сервісу" at bounding box center [384, 160] width 145 height 111
click at [321, 200] on p "Розширення сервісу" at bounding box center [366, 180] width 166 height 65
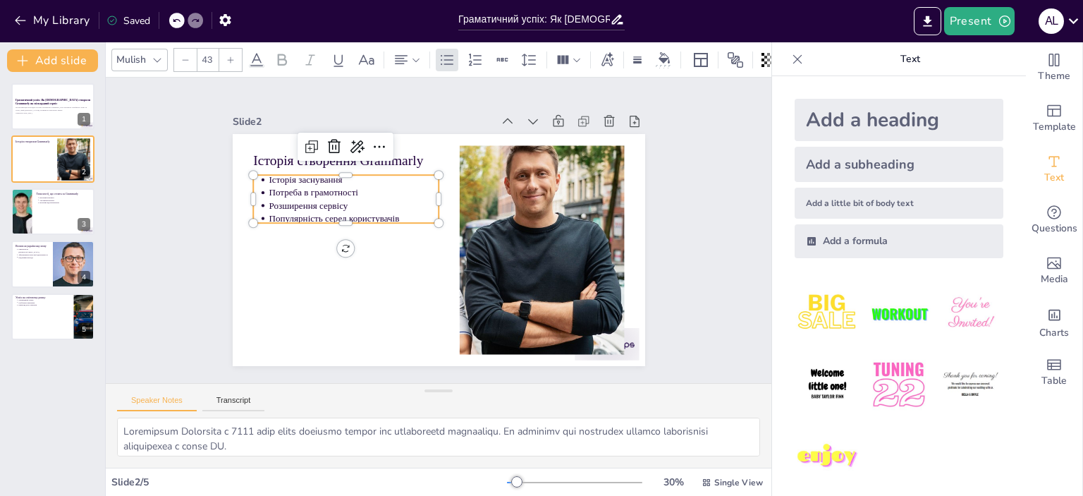
click at [318, 200] on p "Розширення сервісу" at bounding box center [366, 180] width 166 height 65
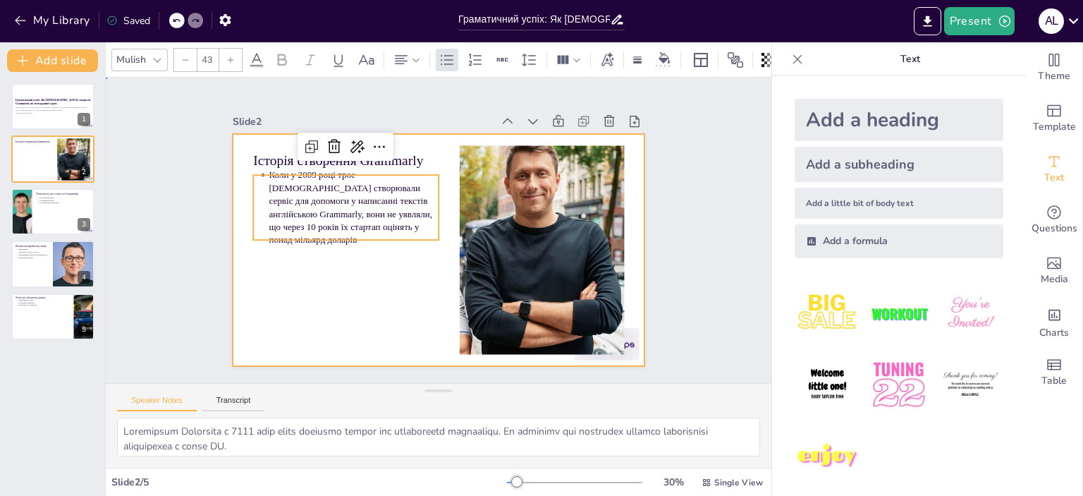
click at [248, 323] on div at bounding box center [430, 248] width 471 height 379
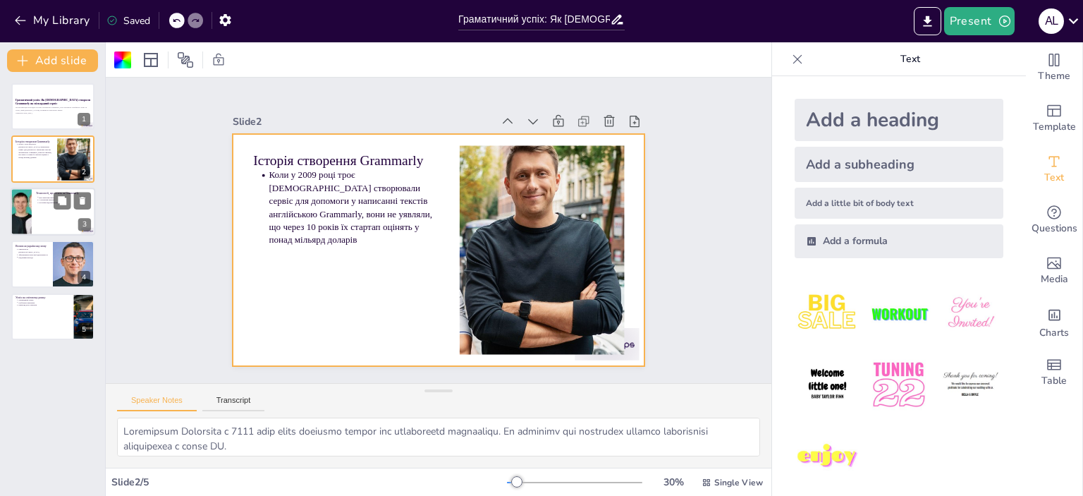
click at [35, 199] on div at bounding box center [53, 212] width 85 height 48
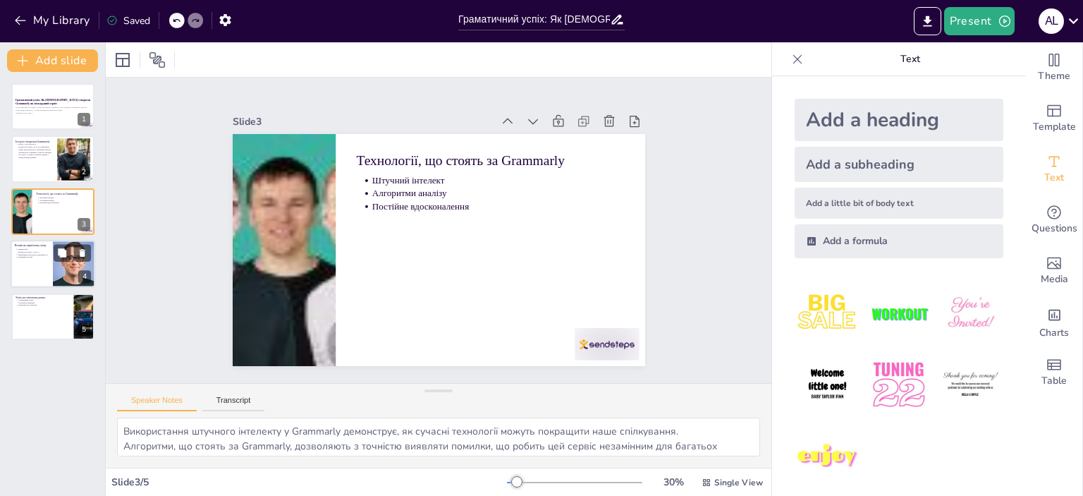
click at [38, 262] on div at bounding box center [53, 264] width 85 height 48
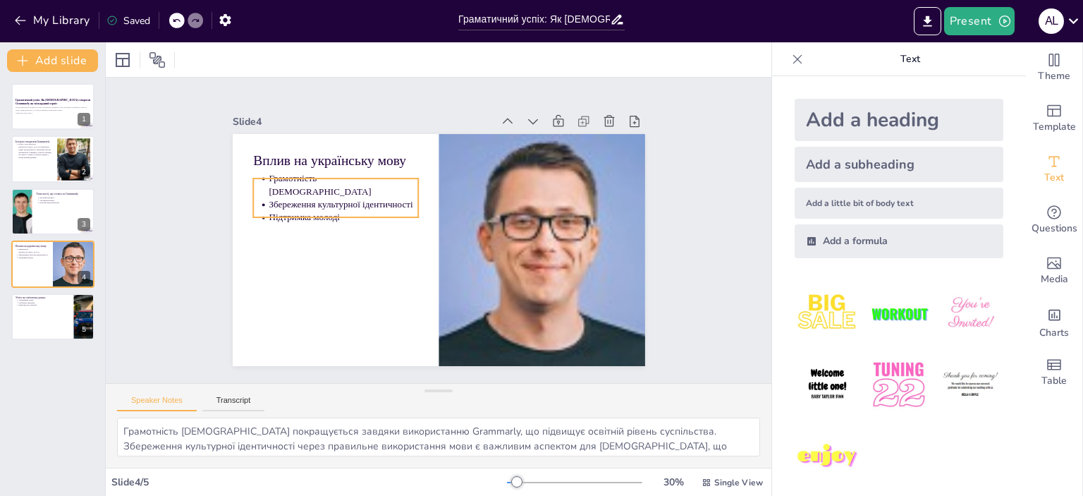
click at [355, 197] on p "Збереження культурної ідентичності" at bounding box center [404, 138] width 98 height 128
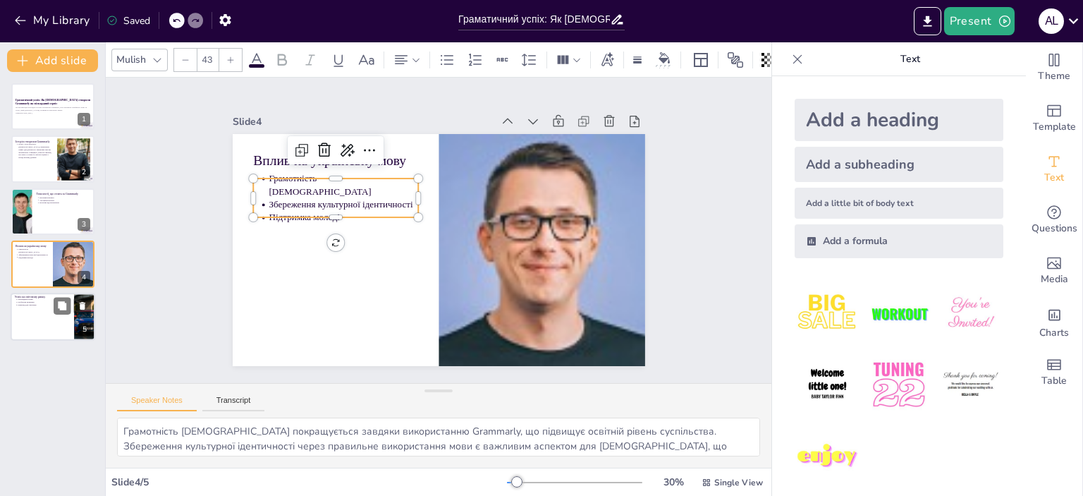
click at [32, 312] on div at bounding box center [53, 317] width 85 height 48
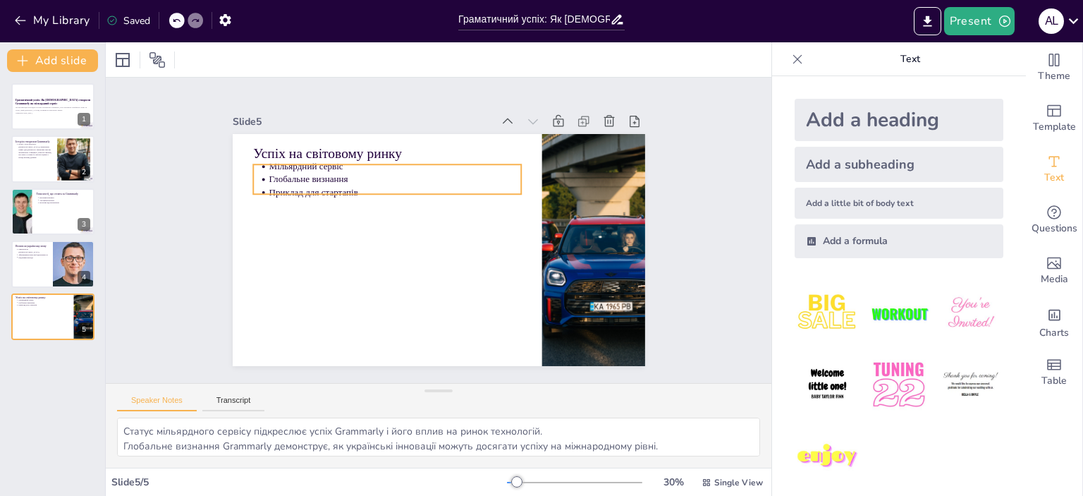
click at [342, 176] on p "Глобальне визнання" at bounding box center [440, 163] width 196 height 178
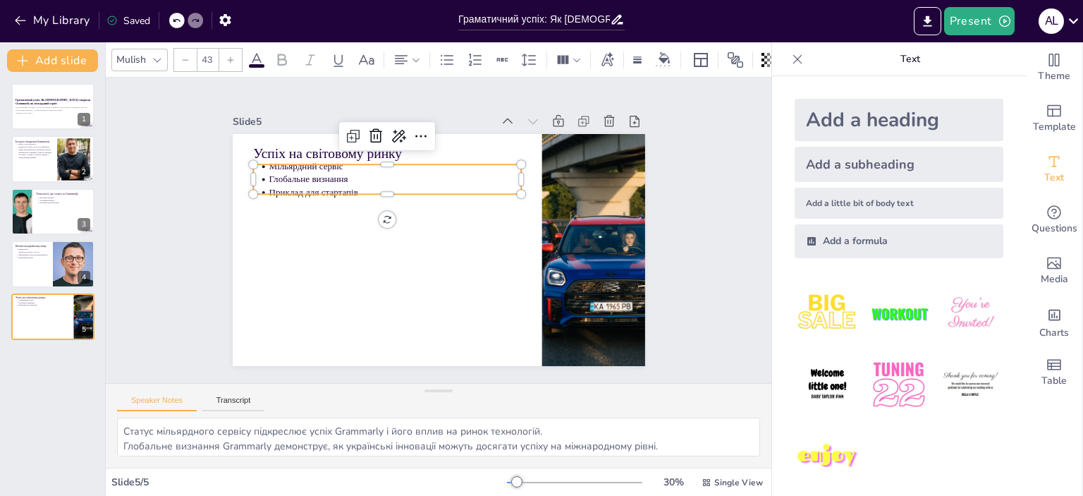
click at [338, 176] on p "Глобальне визнання" at bounding box center [426, 163] width 225 height 137
click at [350, 183] on p "Приклад для стартапів" at bounding box center [421, 172] width 225 height 137
click at [314, 172] on p "Глобальне визнання" at bounding box center [420, 163] width 235 height 114
click at [329, 172] on p "Глобальне визнання" at bounding box center [435, 160] width 212 height 159
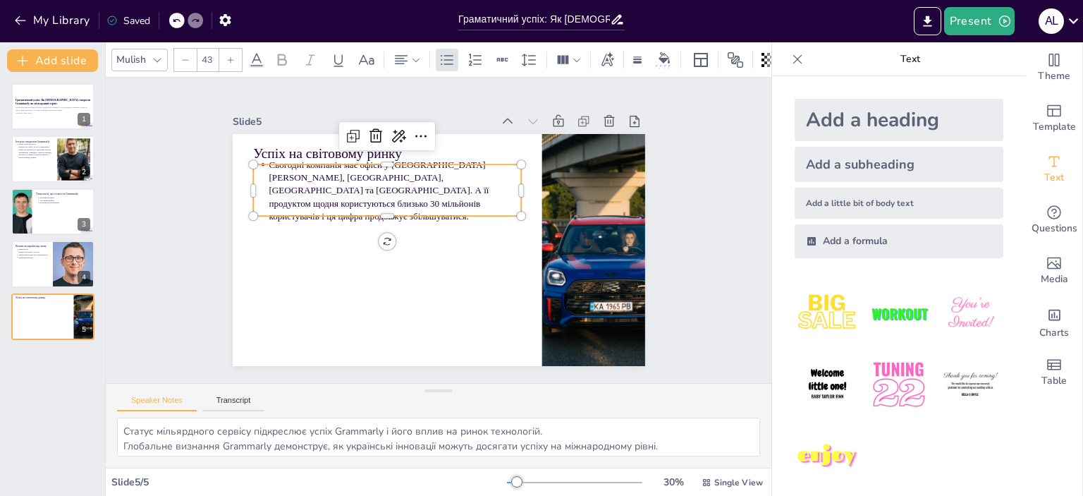
click at [164, 196] on div "Slide 1 Граматичний успіх: Як [DEMOGRAPHIC_DATA] створили Grammarly як мільярдн…" at bounding box center [438, 230] width 714 height 437
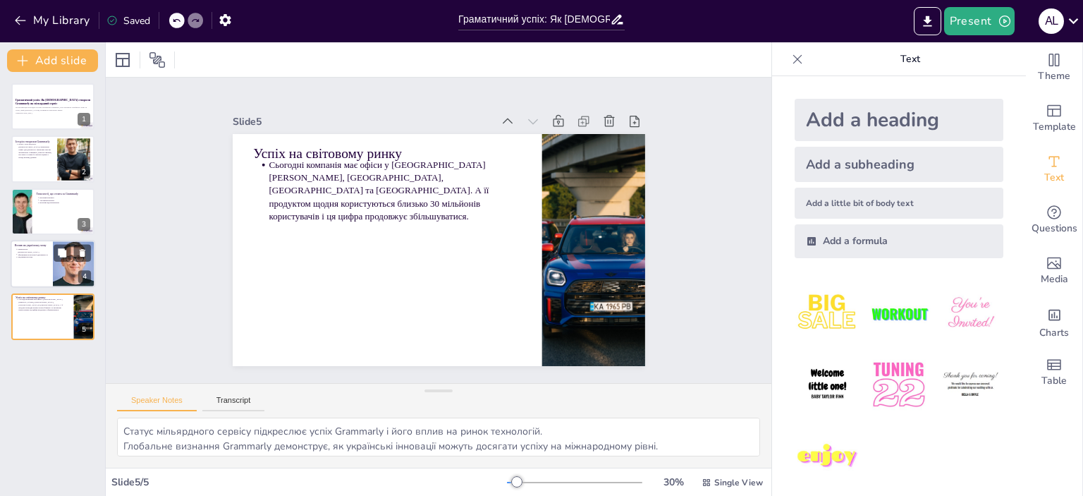
click at [31, 256] on p "Підтримка молоді" at bounding box center [33, 257] width 31 height 3
type textarea "Грамотність [DEMOGRAPHIC_DATA] покращується завдяки використанню Grammarly, що …"
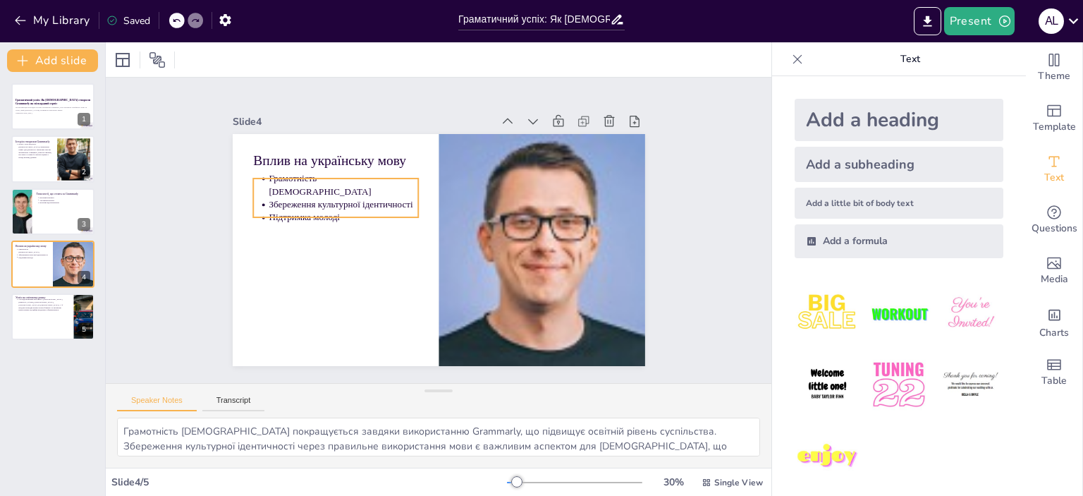
click at [337, 200] on p "Підтримка молоді" at bounding box center [363, 171] width 136 height 86
click at [375, 200] on p "Підтримка молоді" at bounding box center [411, 138] width 73 height 142
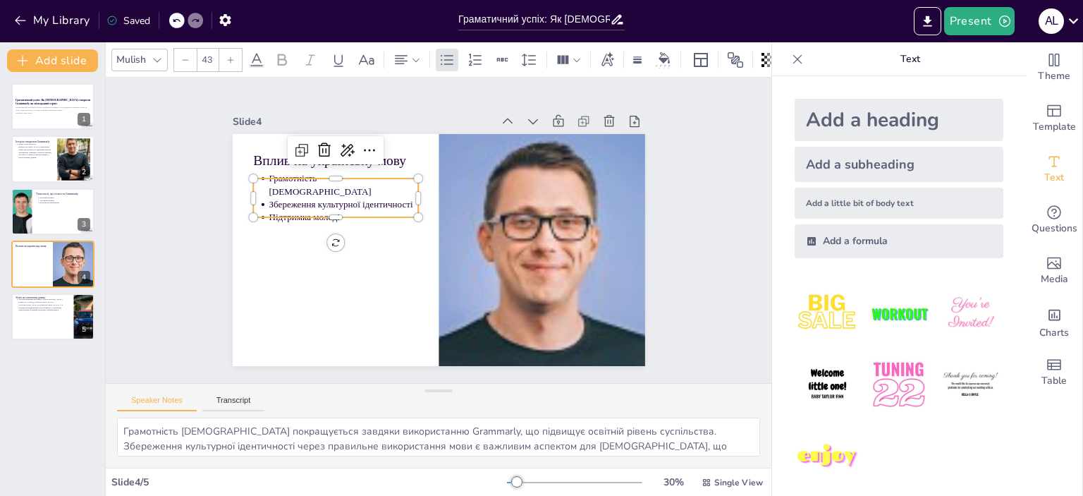
click at [319, 204] on p "Підтримка молоді" at bounding box center [369, 164] width 128 height 98
click at [319, 204] on p "Підтримка молоді" at bounding box center [352, 188] width 146 height 59
copy ul "Грамотність [DEMOGRAPHIC_DATA] Збереження культурної ідентичності Підтримка мол…"
click at [330, 190] on p "Грамотність українцівЗбереження культурної ідентичностіПідтримка молоді" at bounding box center [372, 155] width 149 height 108
click at [330, 190] on p "Грамотність українцівЗбереження культурної ідентичностіПідтримка молоді" at bounding box center [358, 169] width 154 height 83
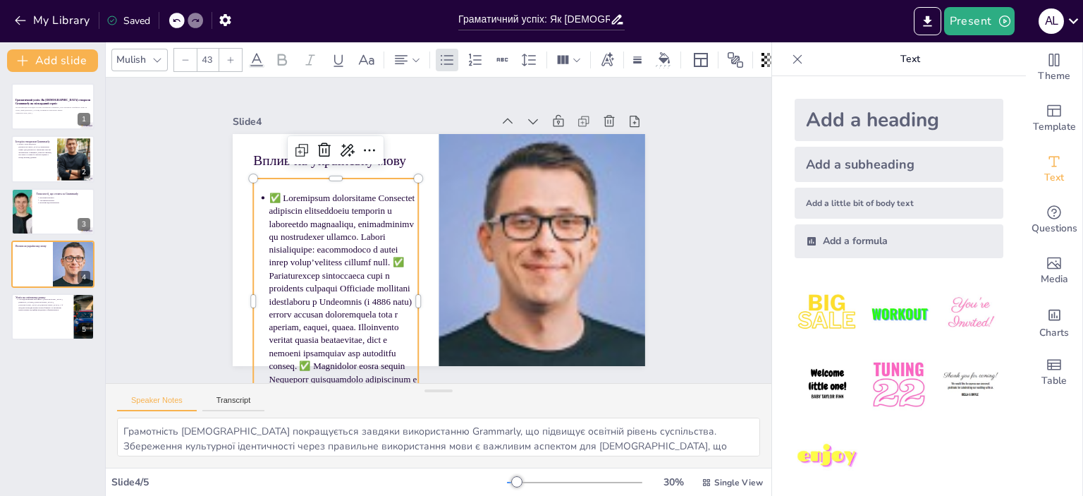
click at [307, 252] on p at bounding box center [323, 256] width 226 height 262
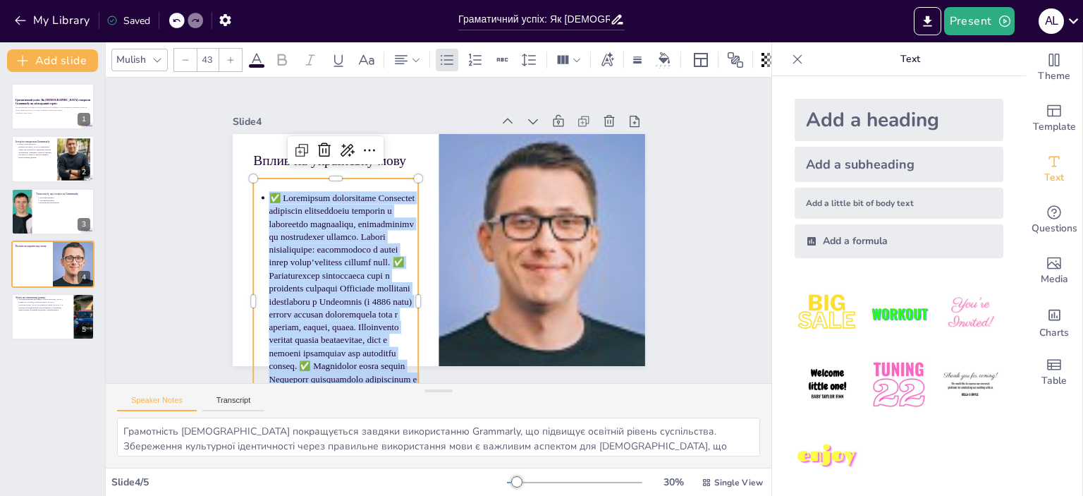
click at [192, 55] on div at bounding box center [185, 60] width 23 height 23
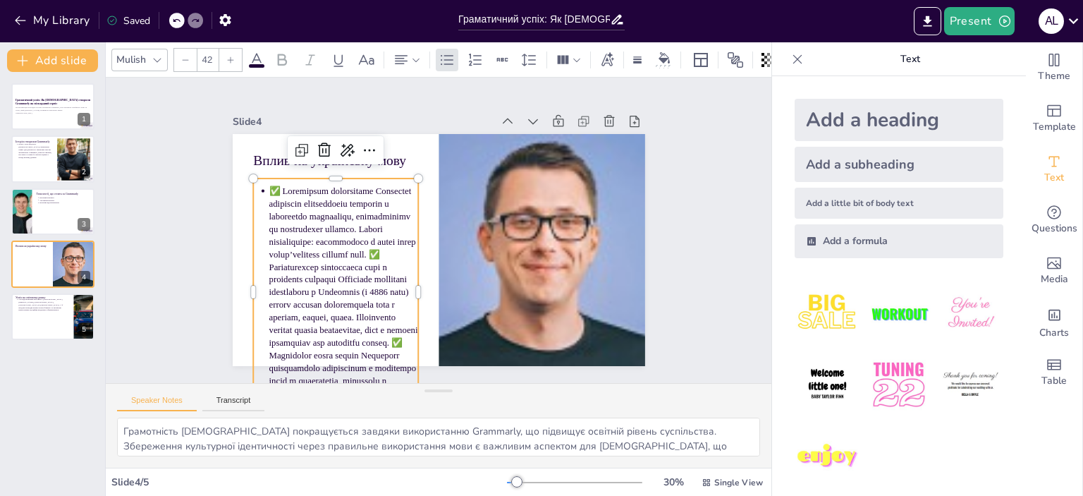
click at [192, 55] on div at bounding box center [185, 60] width 23 height 23
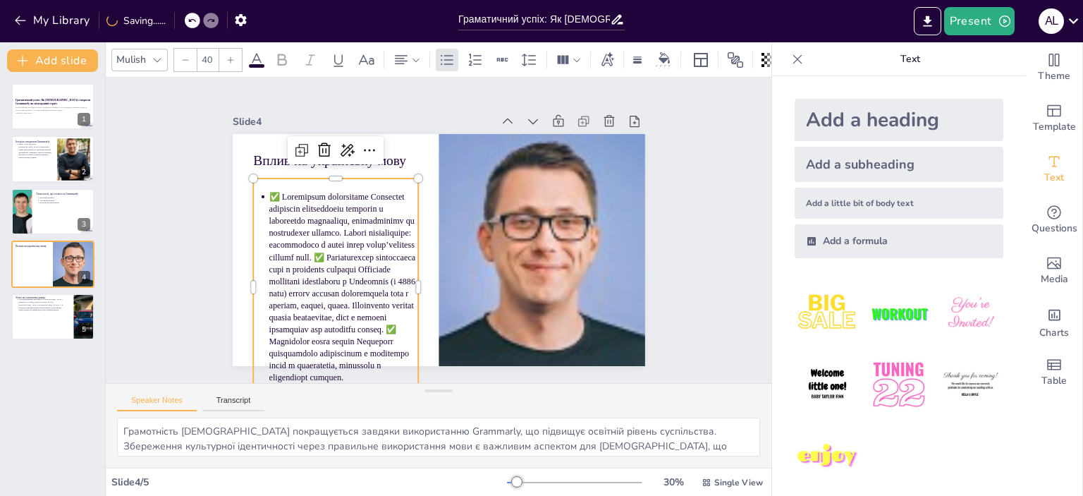
click at [192, 55] on div at bounding box center [185, 60] width 23 height 23
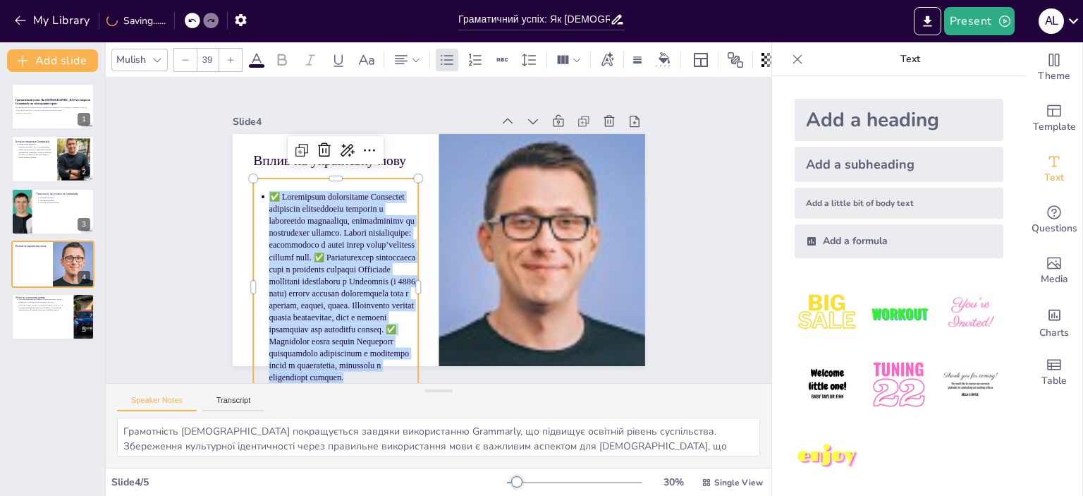
click at [192, 55] on div at bounding box center [185, 60] width 23 height 23
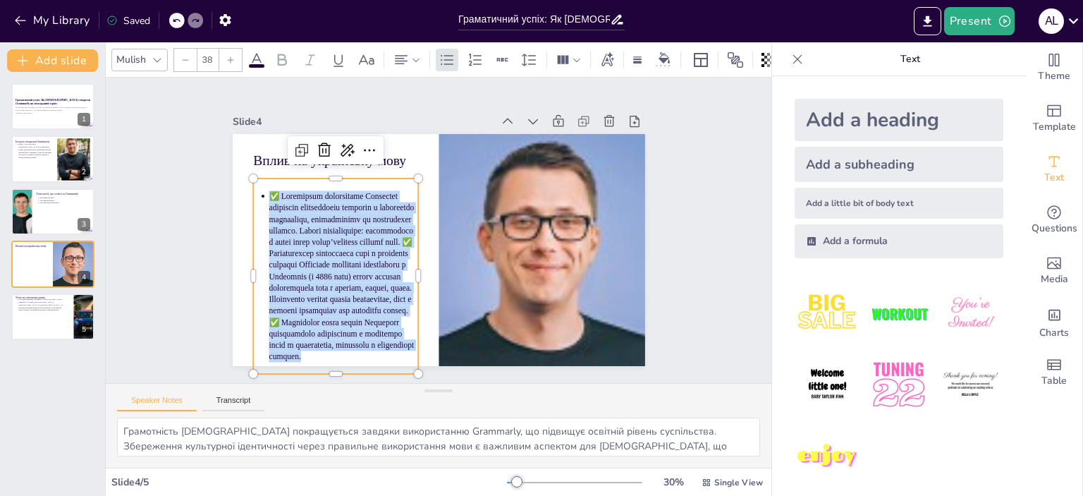
click at [192, 55] on div at bounding box center [185, 60] width 23 height 23
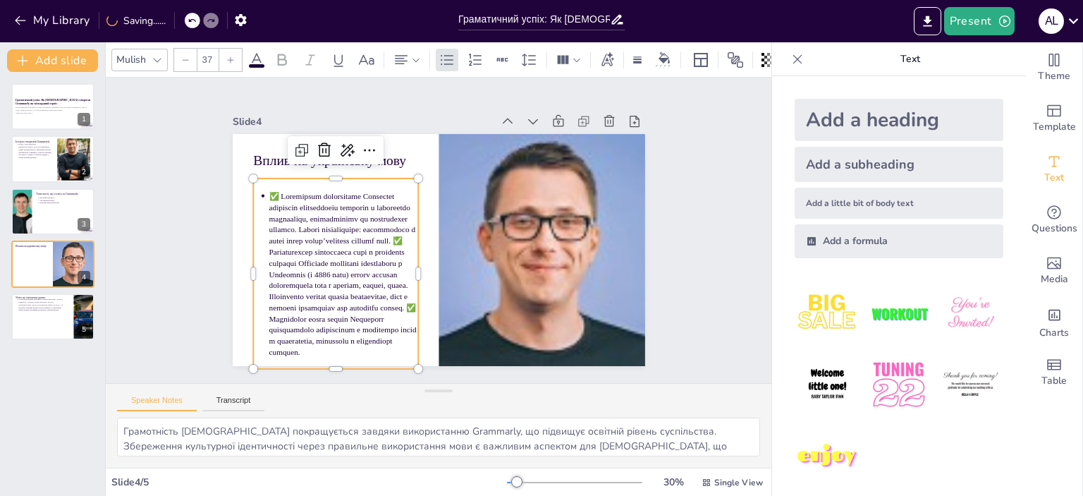
click at [192, 55] on div at bounding box center [185, 60] width 23 height 23
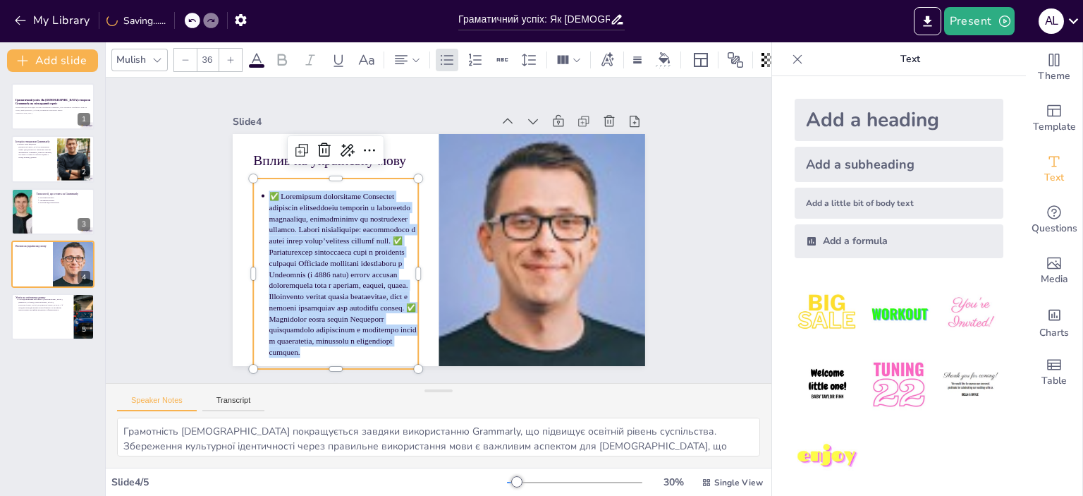
click at [192, 55] on div at bounding box center [185, 60] width 23 height 23
type input "35"
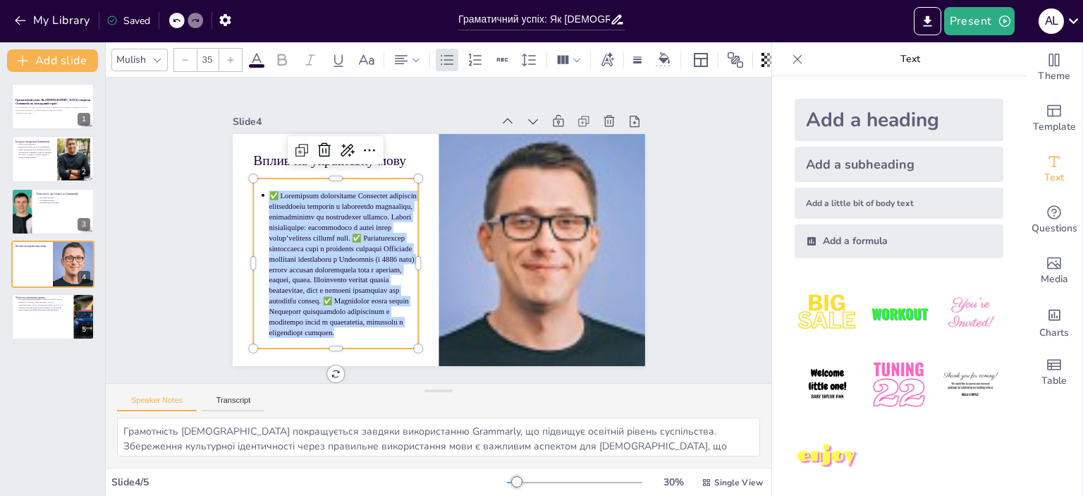
click at [180, 149] on div "Slide 1 Граматичний успіх: Як [DEMOGRAPHIC_DATA] створили Grammarly як мільярдн…" at bounding box center [439, 230] width 728 height 496
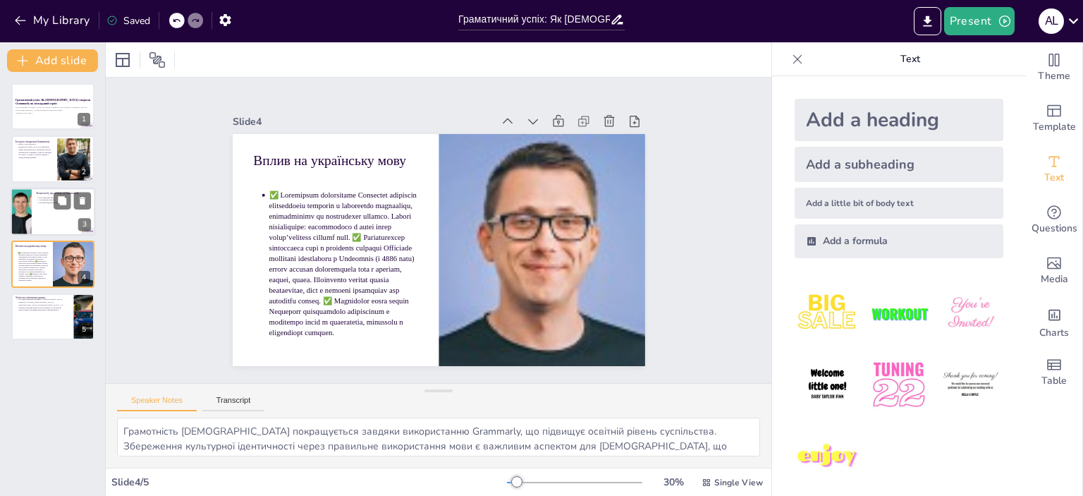
click at [51, 211] on div at bounding box center [53, 212] width 85 height 48
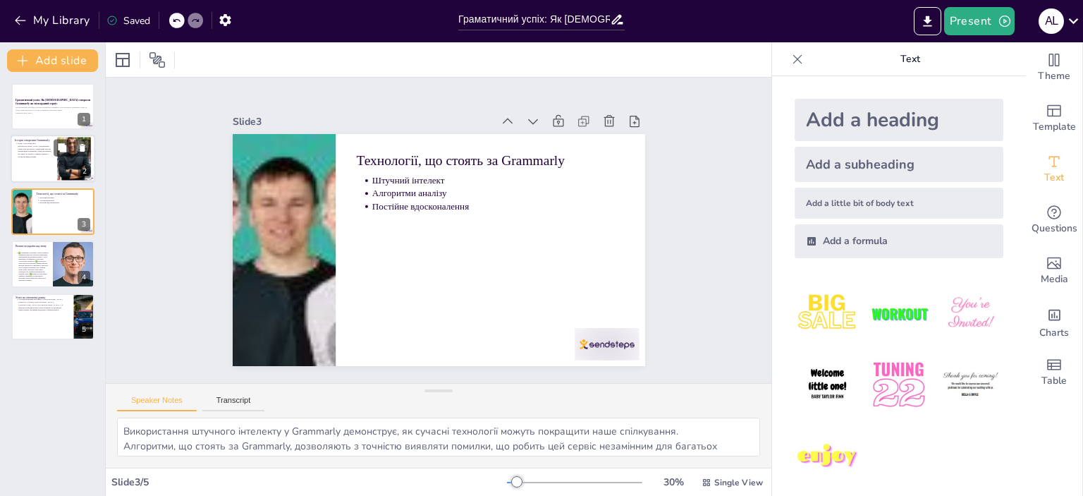
click at [36, 169] on div at bounding box center [53, 159] width 85 height 48
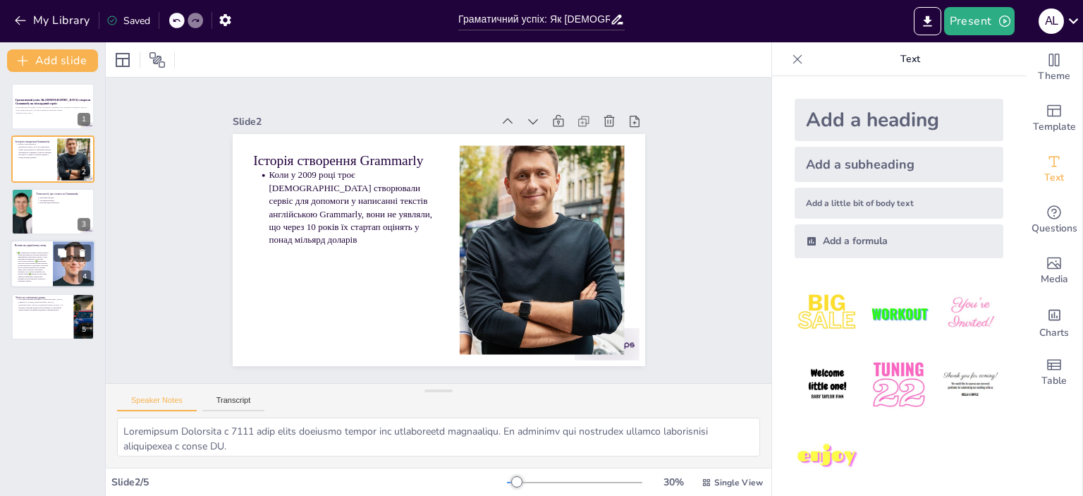
click at [31, 259] on p at bounding box center [33, 267] width 31 height 30
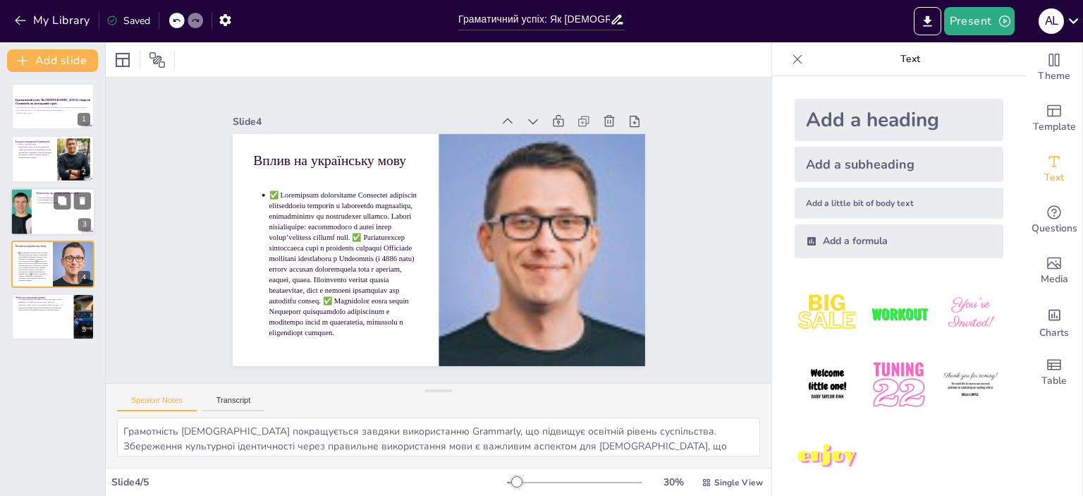
click at [32, 209] on div at bounding box center [53, 212] width 85 height 48
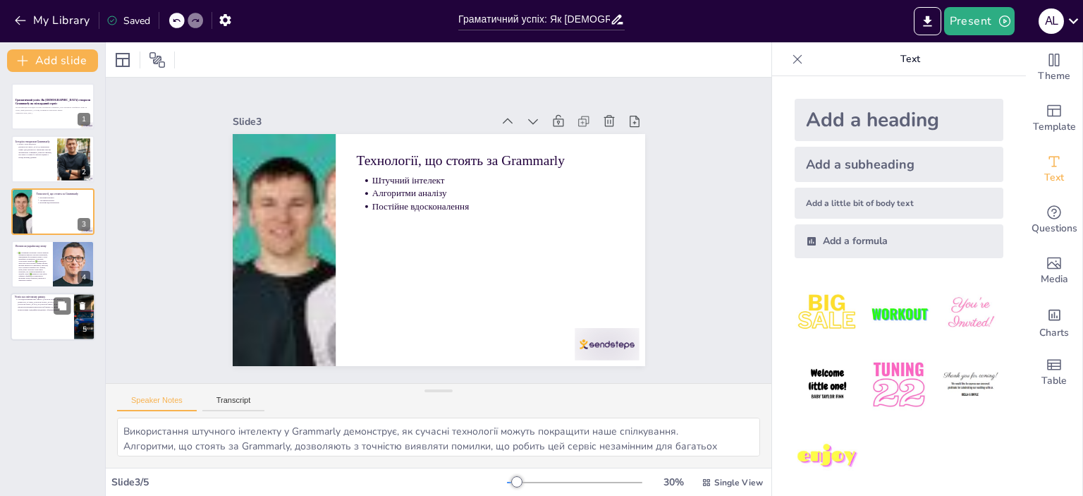
click at [19, 303] on p "Сьогодні компанія має офіси у [GEOGRAPHIC_DATA][PERSON_NAME], [GEOGRAPHIC_DATA]…" at bounding box center [44, 304] width 52 height 13
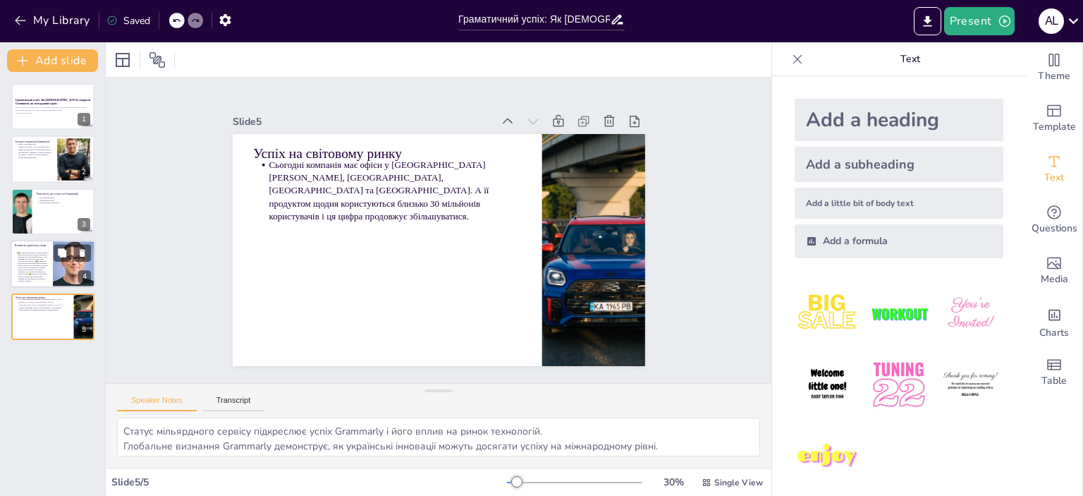
click at [17, 262] on ul at bounding box center [32, 267] width 34 height 30
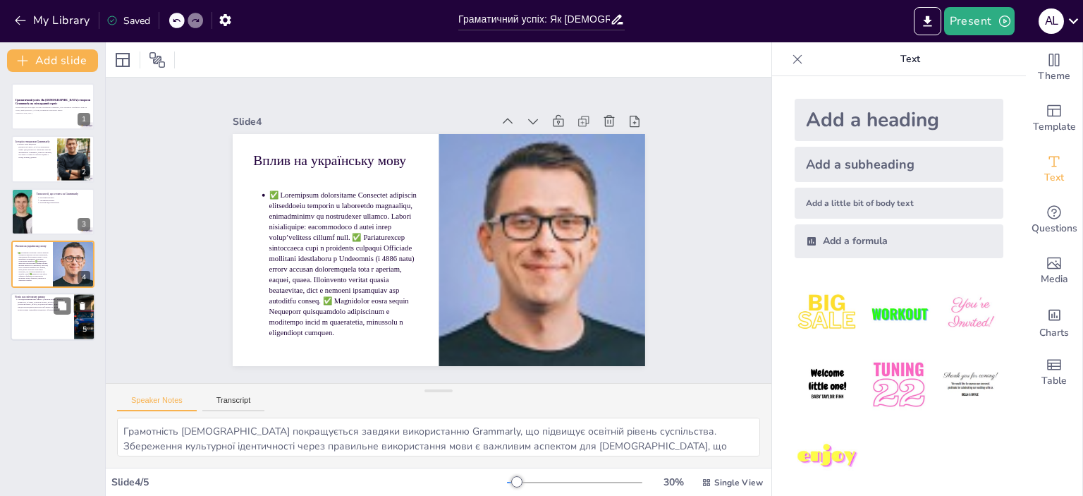
click at [23, 310] on div at bounding box center [53, 317] width 85 height 48
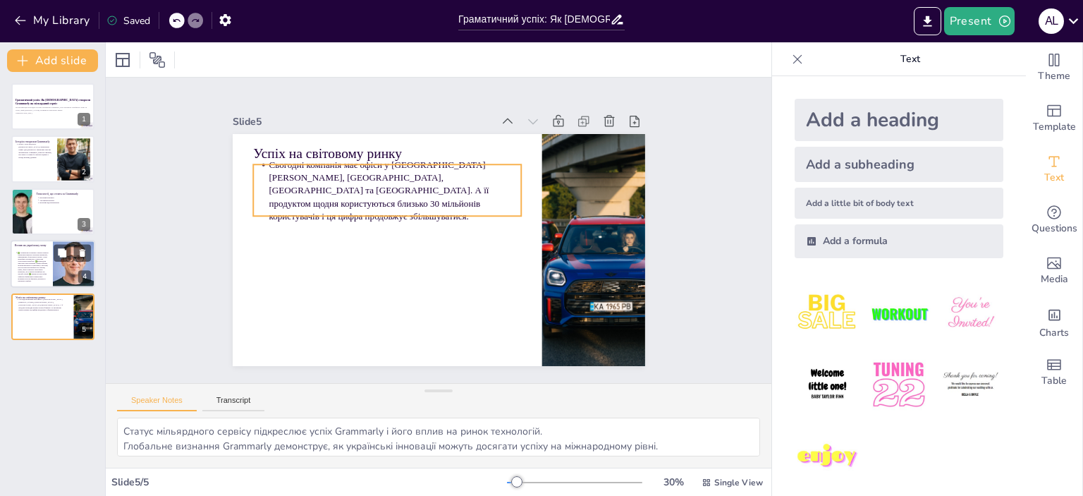
click at [21, 268] on p at bounding box center [33, 267] width 31 height 30
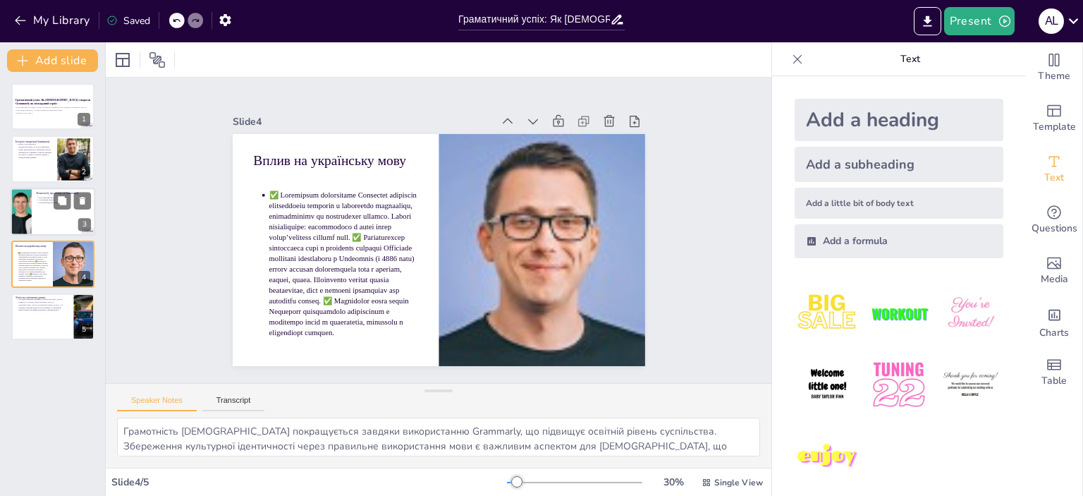
click at [27, 226] on div at bounding box center [21, 212] width 48 height 48
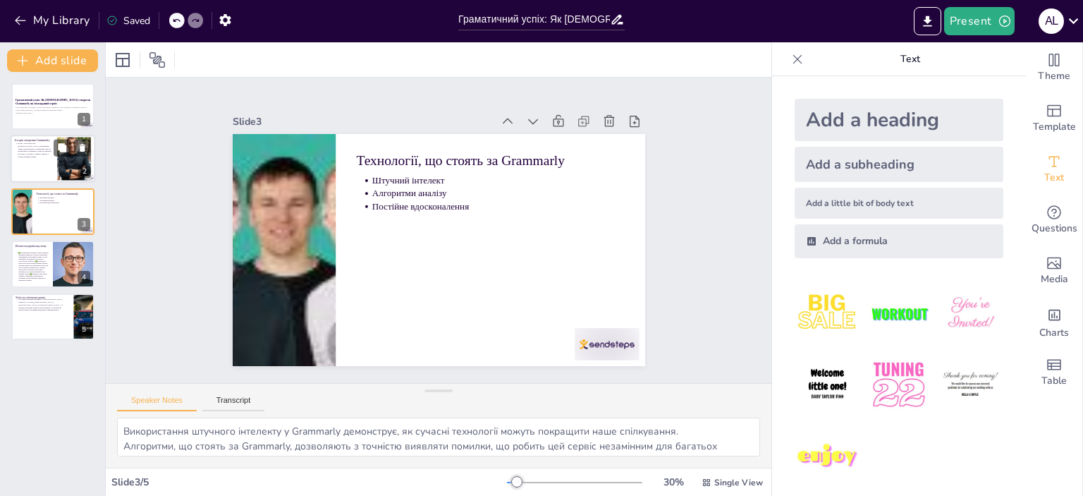
click at [19, 161] on div at bounding box center [53, 159] width 85 height 48
type textarea "Loremipsum Dolorsita c 8630 adip elits doeiusmo tempor inc utlaboreetd magnaali…"
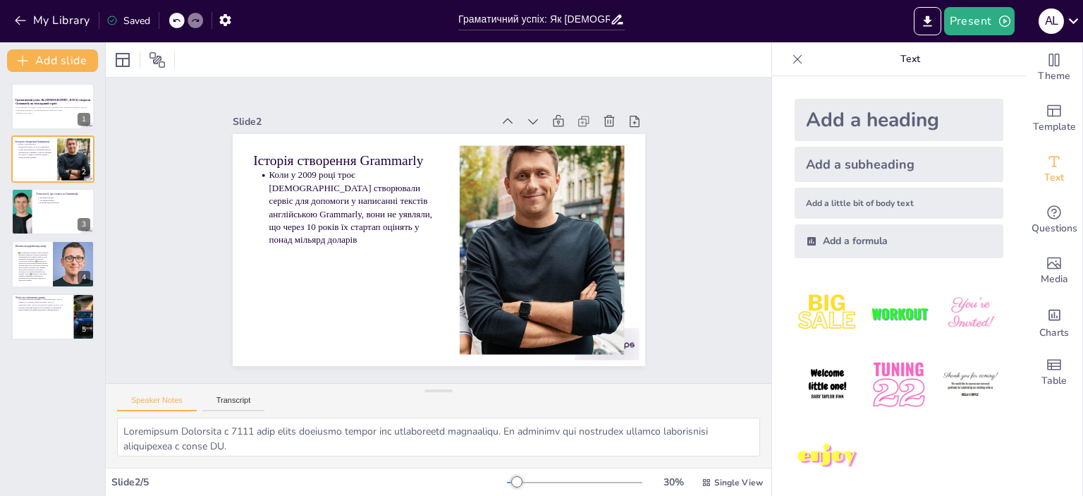
click at [8, 115] on div "Граматичний успіх: Як [DEMOGRAPHIC_DATA] створили Grammarly як мільярдний [PERS…" at bounding box center [52, 211] width 105 height 257
click at [30, 113] on p "Generated with [URL]" at bounding box center [53, 112] width 76 height 3
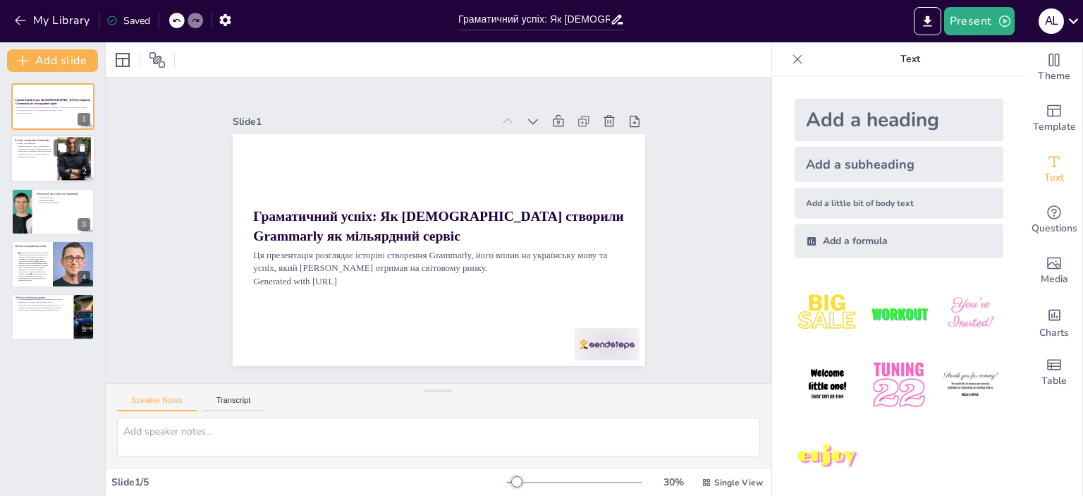
click at [23, 158] on div at bounding box center [53, 159] width 85 height 48
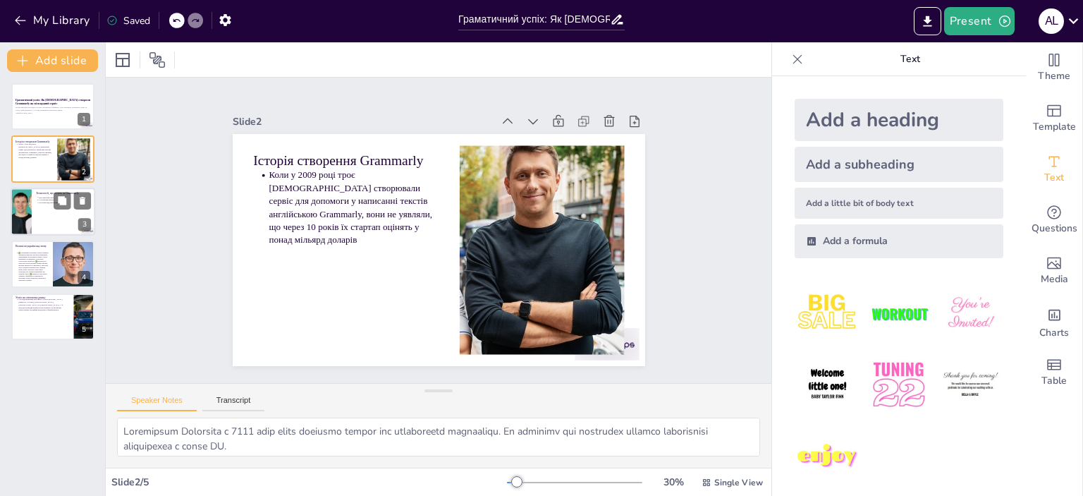
click at [28, 202] on div at bounding box center [21, 212] width 48 height 48
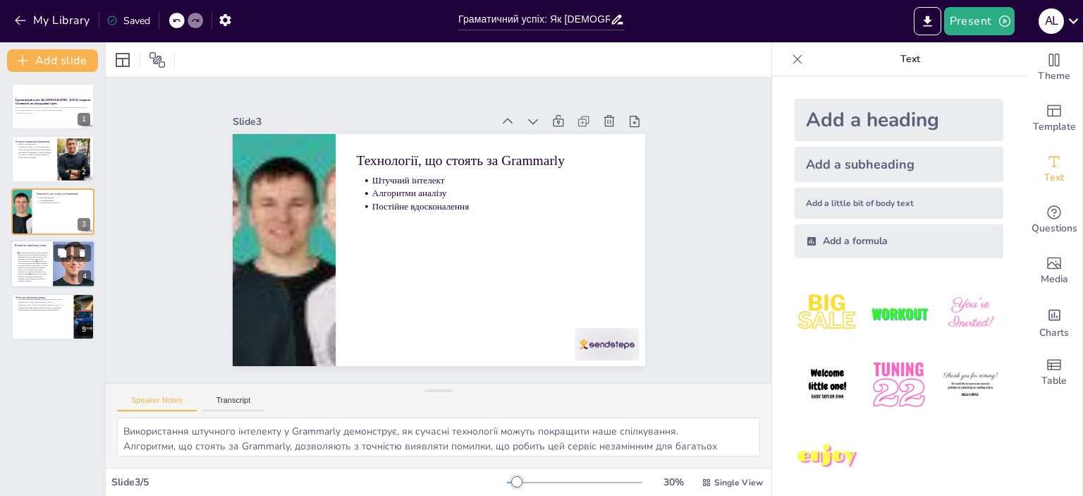
click at [35, 247] on p "Вплив на українську мову" at bounding box center [32, 245] width 34 height 4
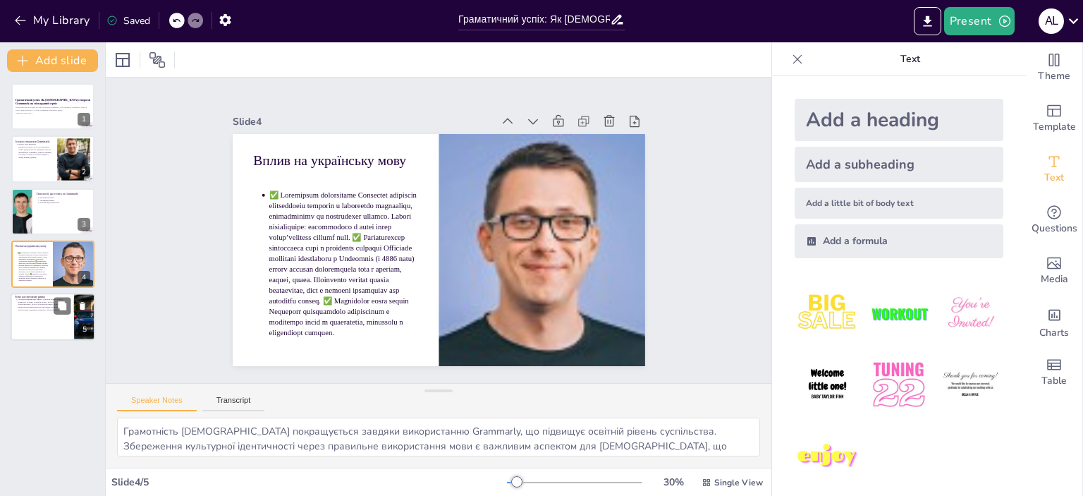
click at [32, 298] on p "Успіх на світовому ринку" at bounding box center [42, 297] width 55 height 4
type textarea "Статус мільярдного сервісу підкреслює успіх Grammarly і його вплив на ринок тех…"
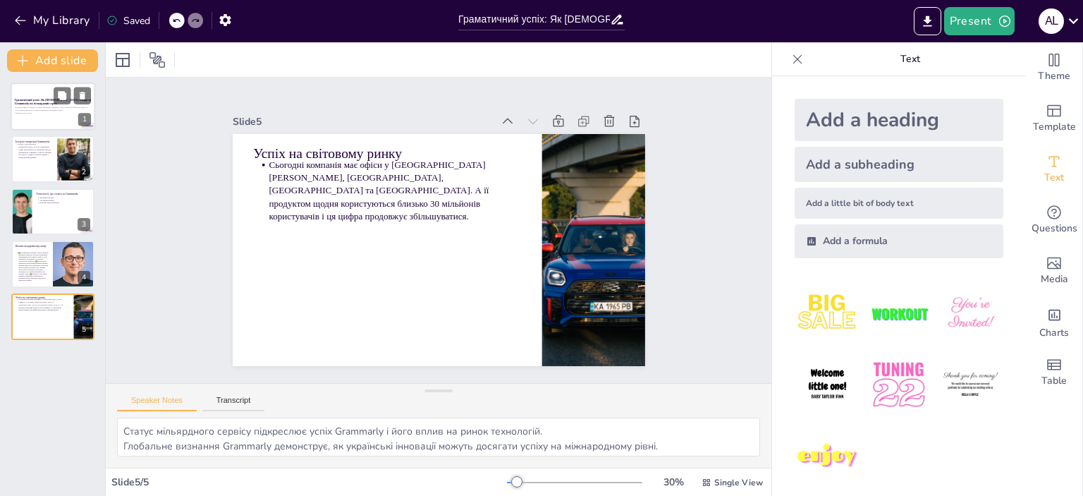
click at [34, 116] on div at bounding box center [53, 106] width 85 height 48
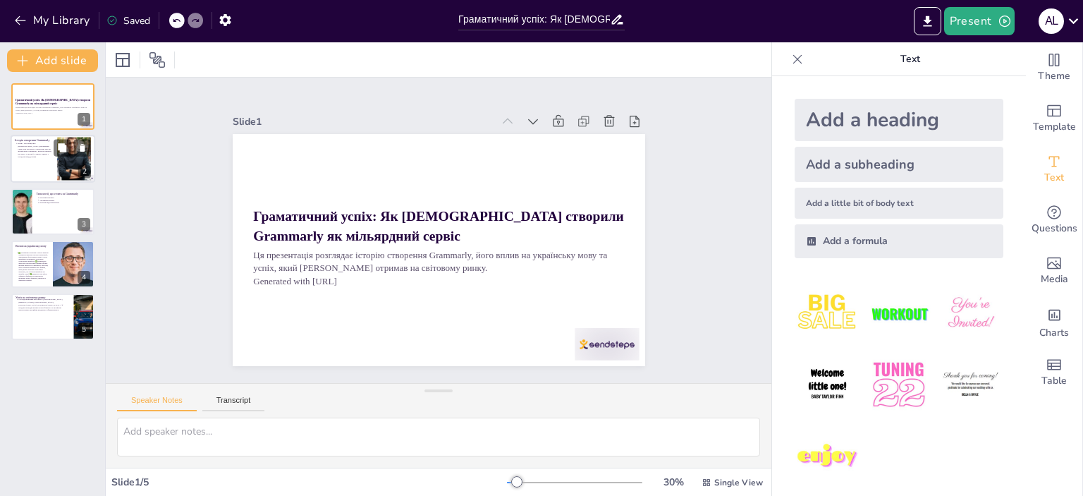
click at [41, 172] on div at bounding box center [53, 159] width 85 height 48
type textarea "Loremipsum Dolorsita c 8630 adip elits doeiusmo tempor inc utlaboreetd magnaali…"
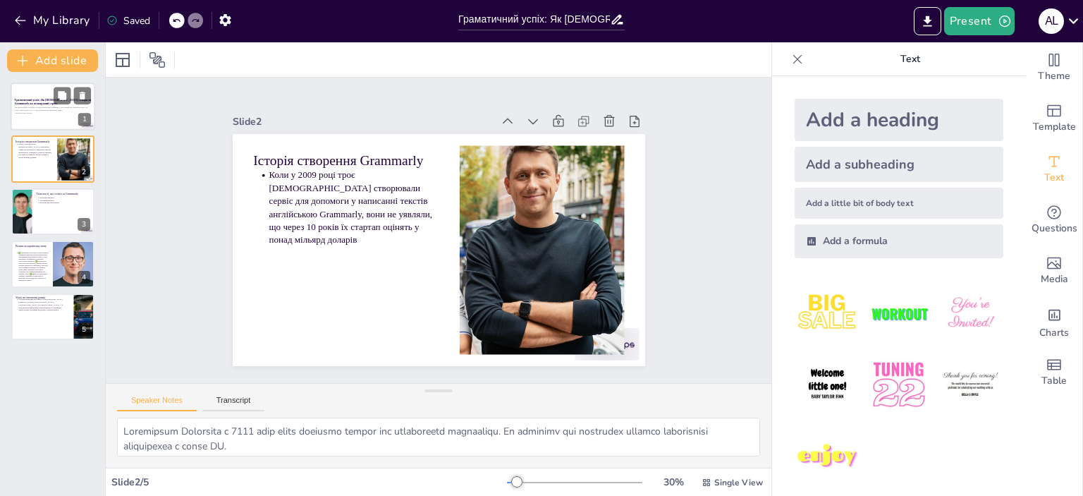
click at [46, 111] on p "Ця презентація розглядає історію створення Grammarly, його вплив на українську …" at bounding box center [53, 109] width 76 height 6
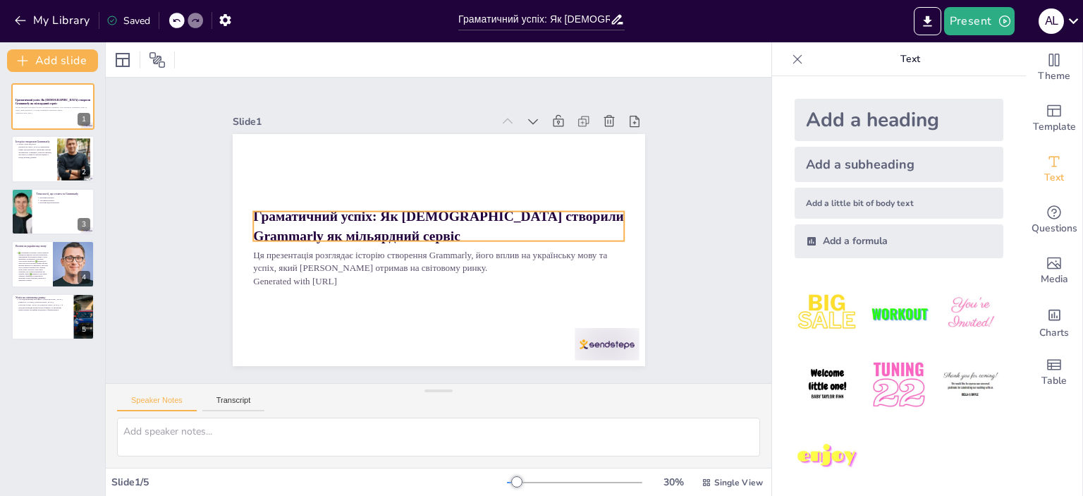
click at [422, 184] on div at bounding box center [432, 249] width 464 height 348
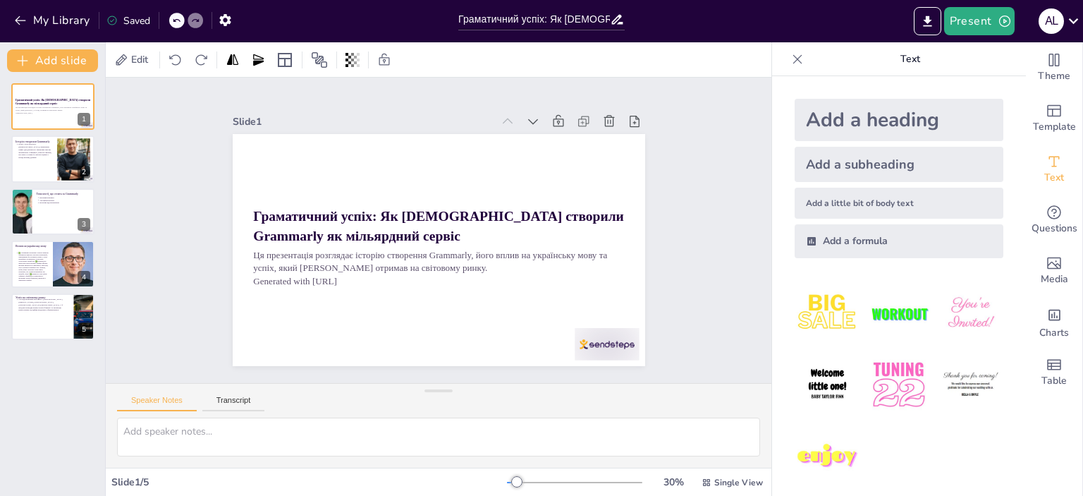
click at [795, 59] on div at bounding box center [797, 59] width 23 height 23
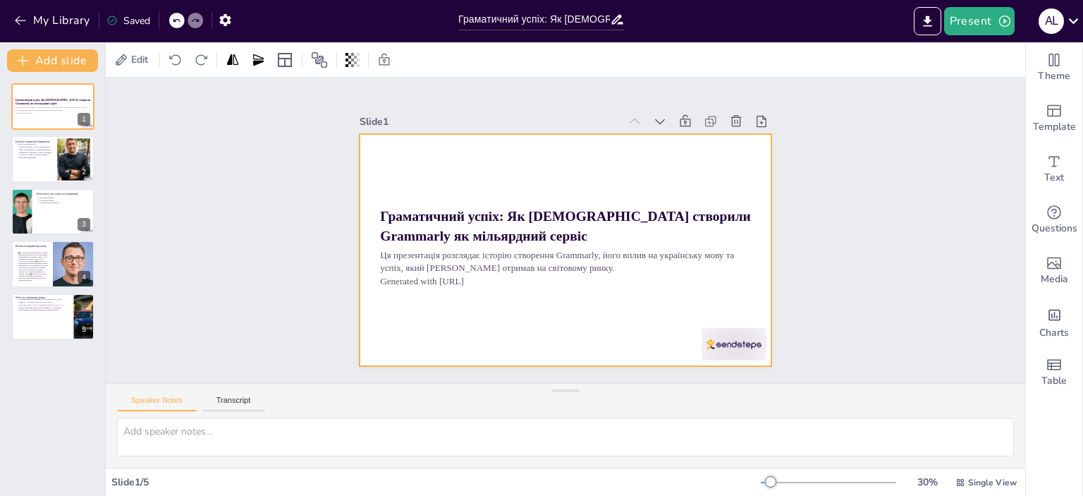
click at [657, 171] on div at bounding box center [554, 246] width 470 height 430
click at [130, 53] on div at bounding box center [122, 59] width 17 height 17
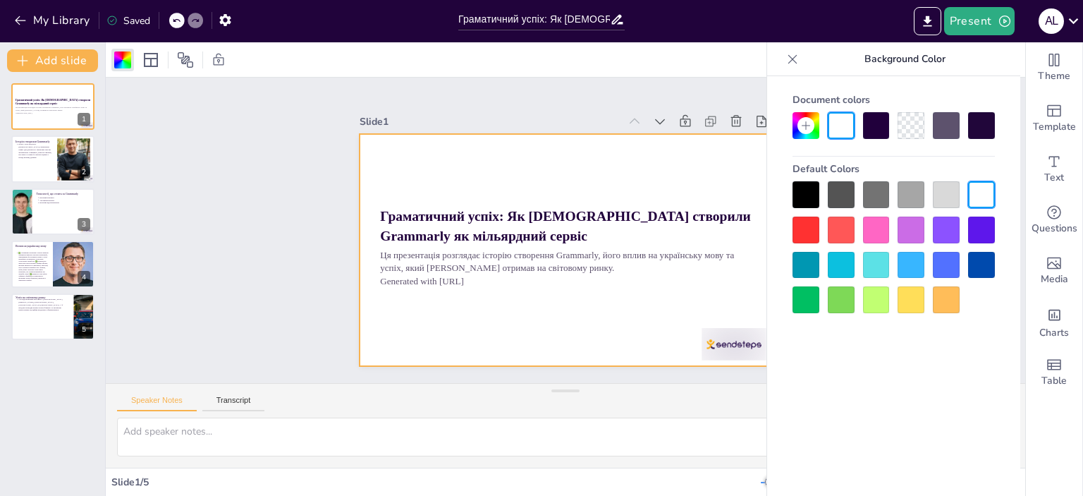
click at [871, 300] on div at bounding box center [876, 299] width 27 height 27
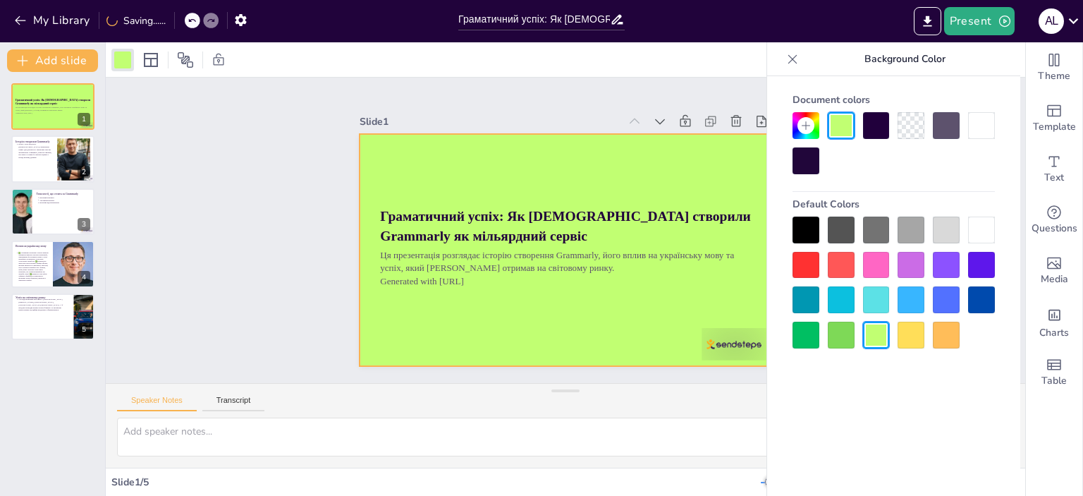
click at [874, 135] on div at bounding box center [876, 125] width 27 height 27
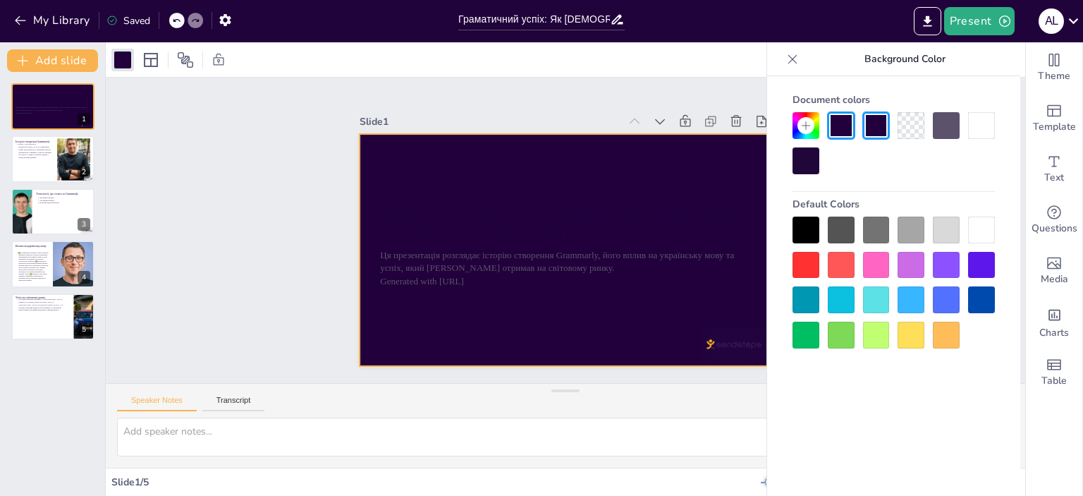
click at [871, 335] on div at bounding box center [876, 334] width 27 height 27
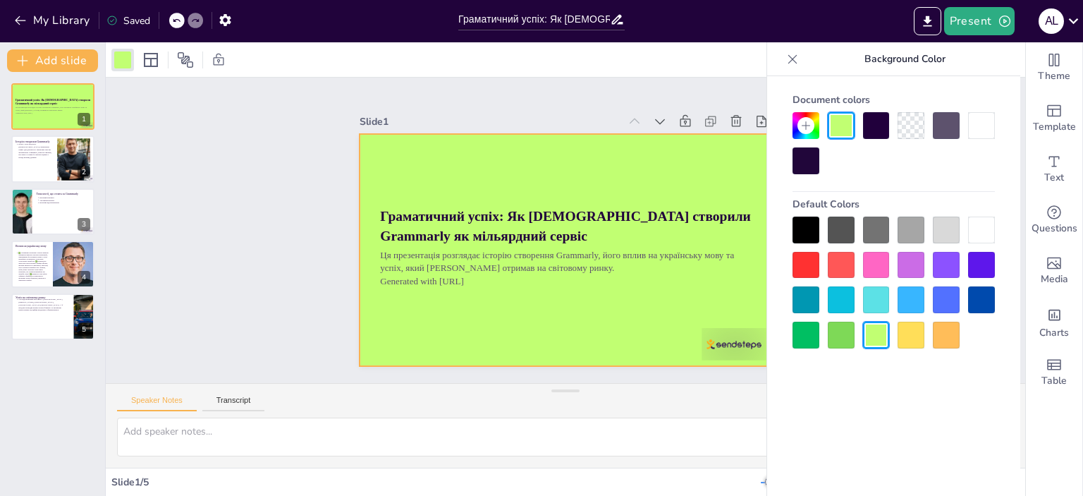
click at [870, 298] on div at bounding box center [876, 299] width 27 height 27
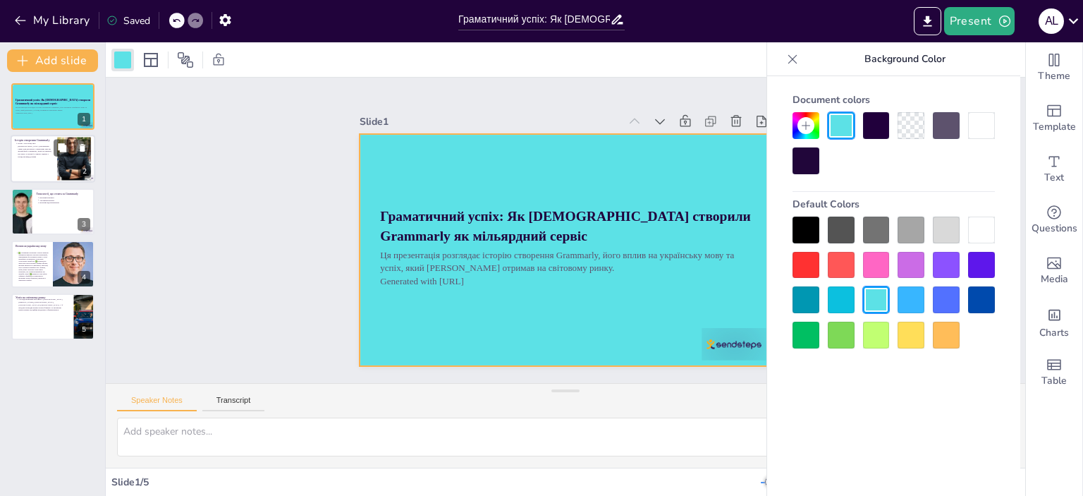
click at [49, 154] on p "Коли у 2009 році троє [DEMOGRAPHIC_DATA] створювали сервіс для допомоги у напис…" at bounding box center [35, 150] width 35 height 16
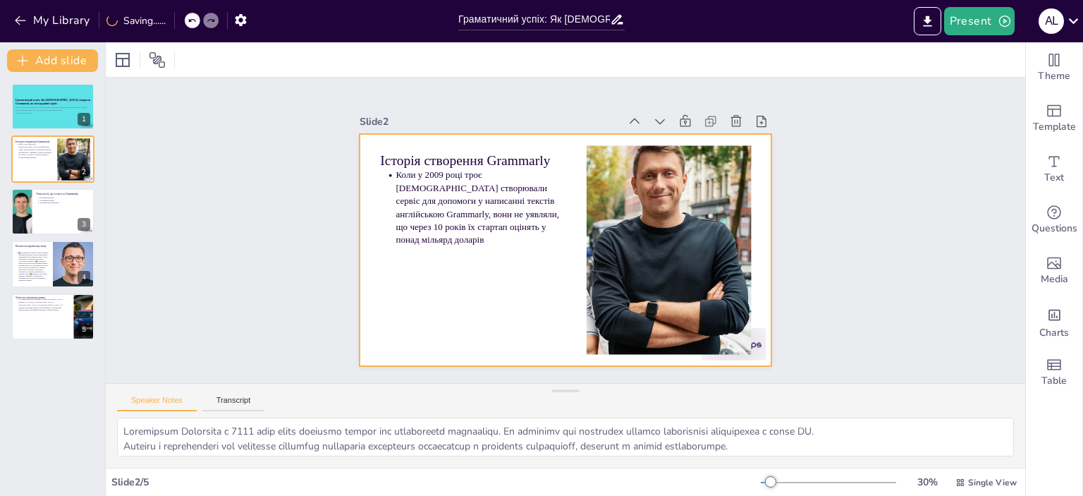
click at [525, 274] on div at bounding box center [547, 238] width 380 height 471
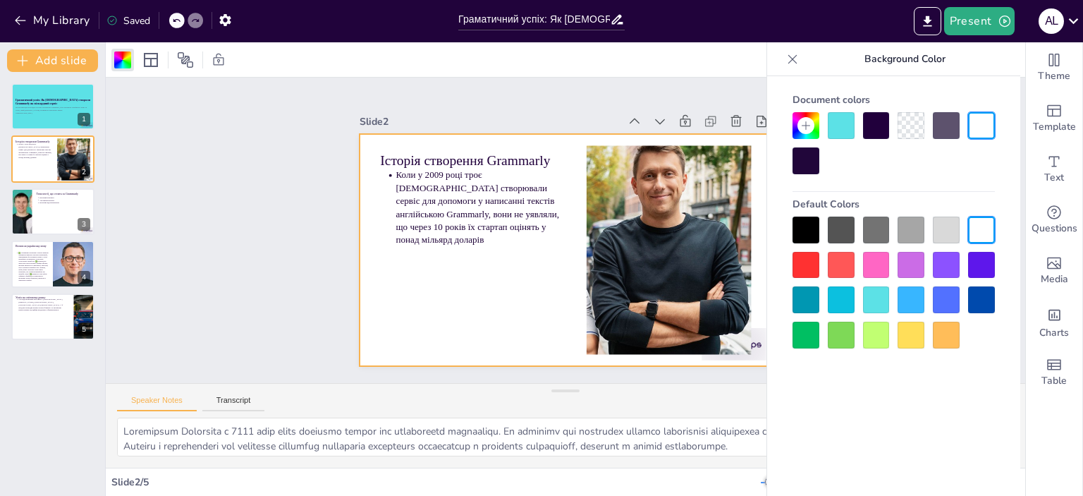
click at [926, 329] on div at bounding box center [893, 282] width 202 height 132
click at [911, 334] on div at bounding box center [910, 334] width 27 height 27
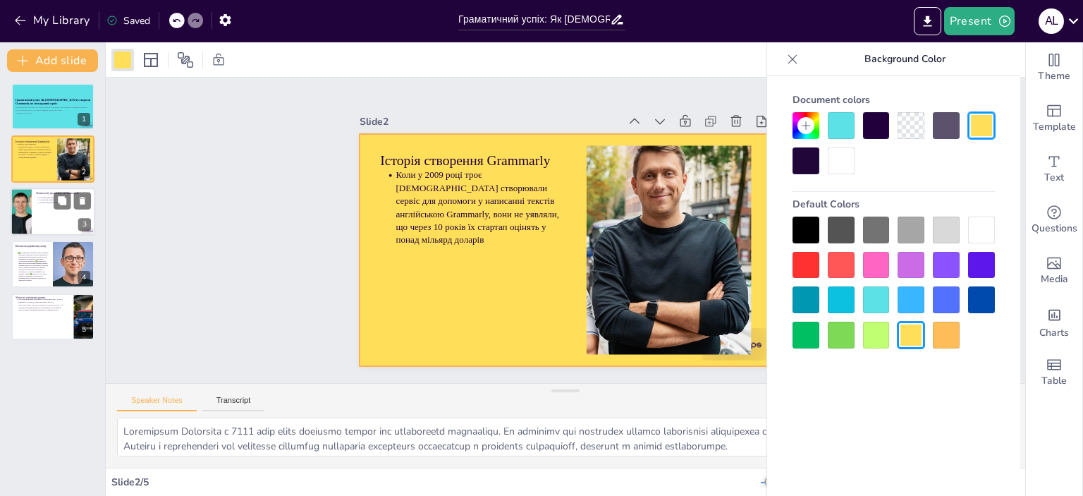
click at [73, 216] on div at bounding box center [53, 212] width 85 height 48
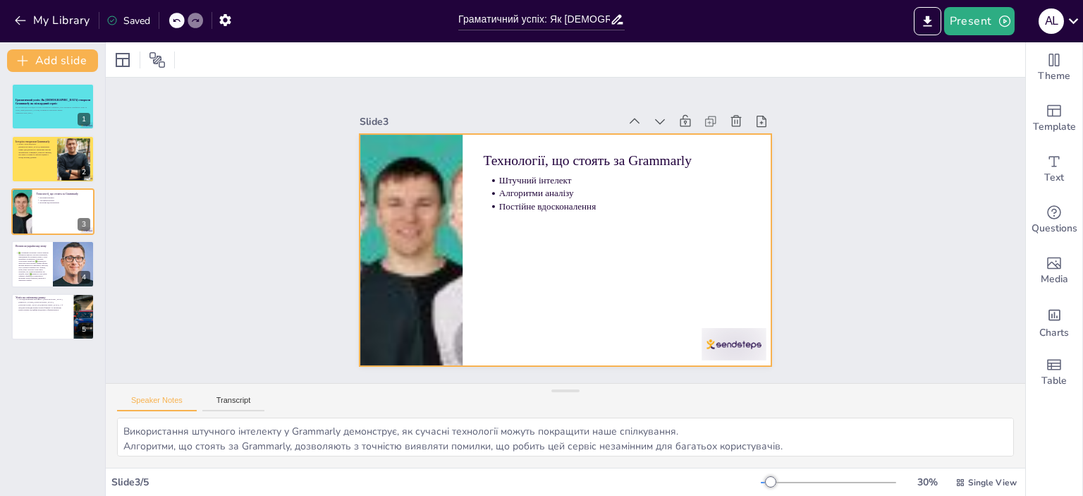
click at [618, 298] on div at bounding box center [557, 248] width 471 height 379
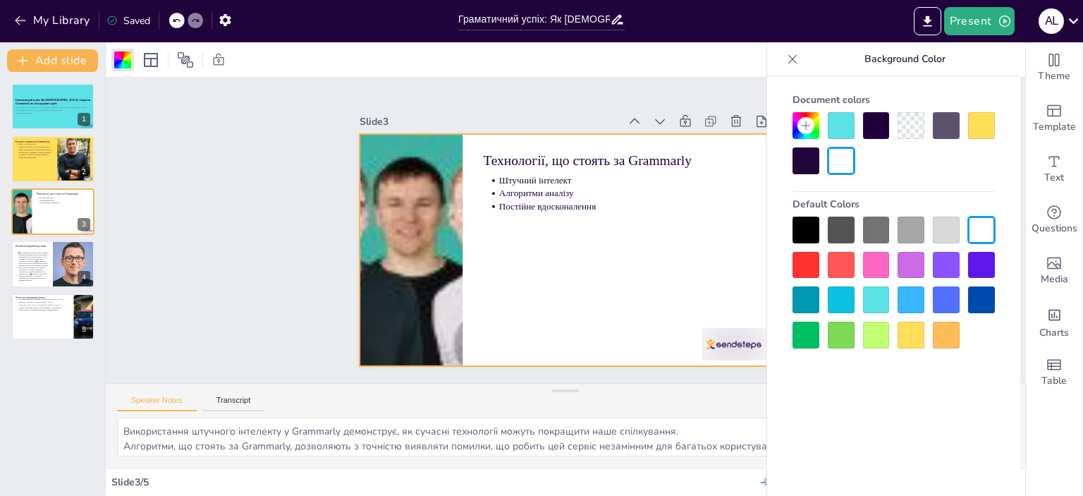
click at [831, 125] on div at bounding box center [841, 125] width 27 height 27
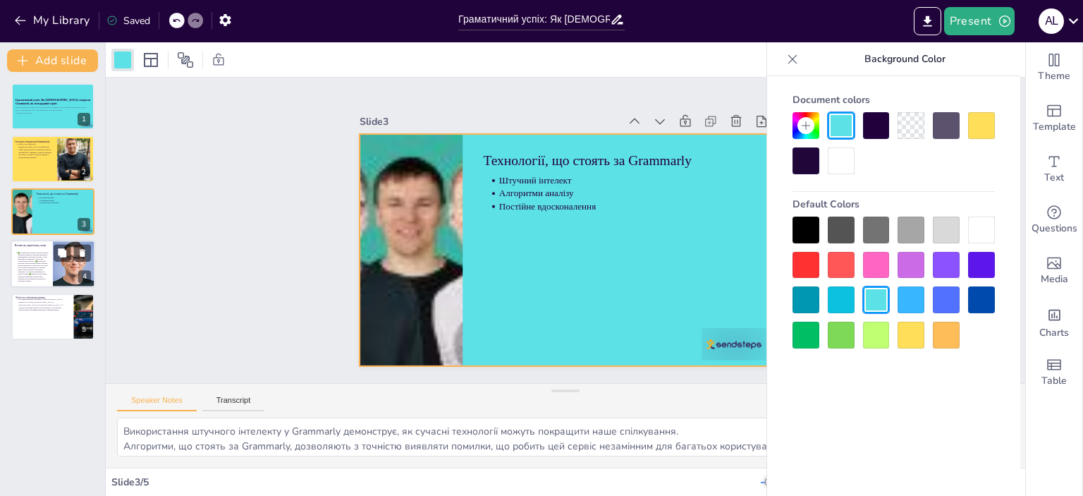
click at [41, 266] on p at bounding box center [33, 267] width 31 height 30
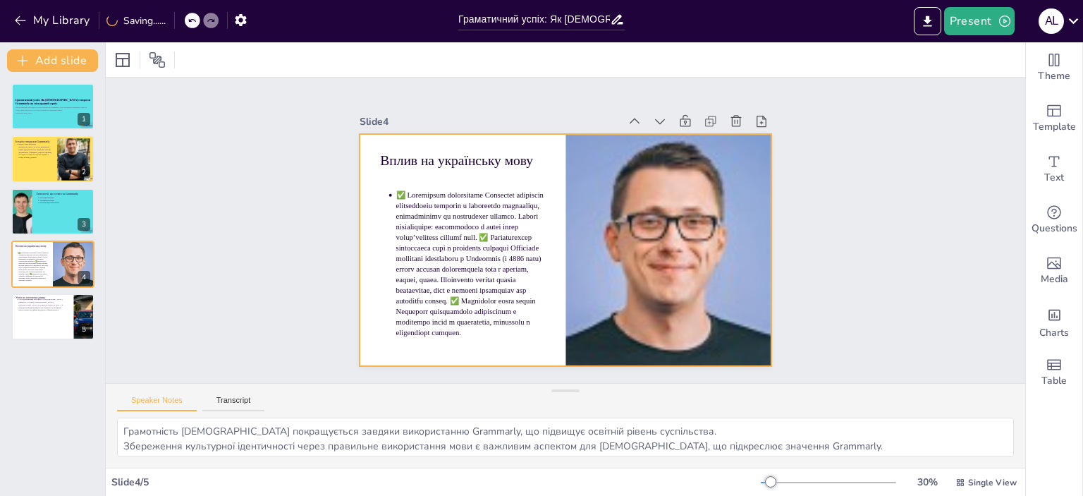
click at [544, 309] on div at bounding box center [562, 249] width 452 height 313
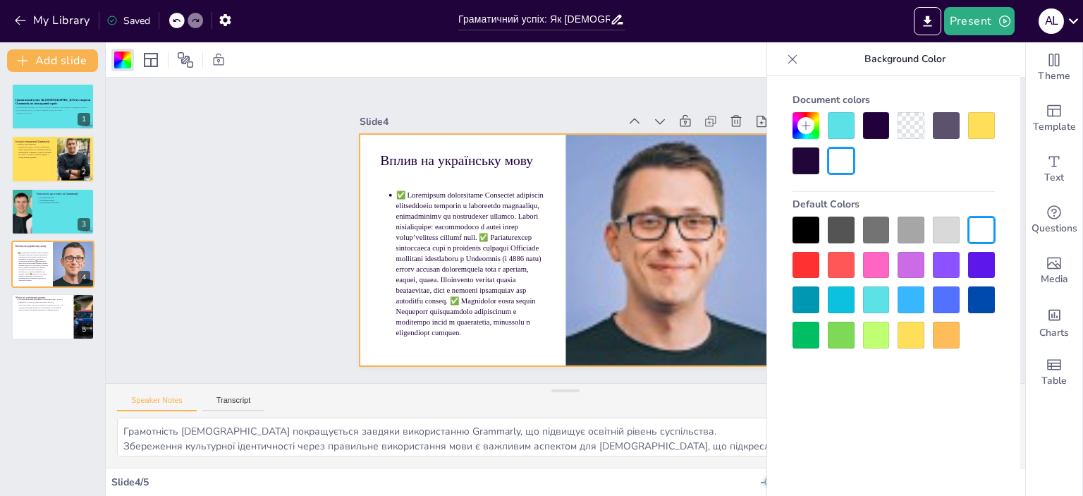
click at [981, 130] on div at bounding box center [981, 125] width 27 height 27
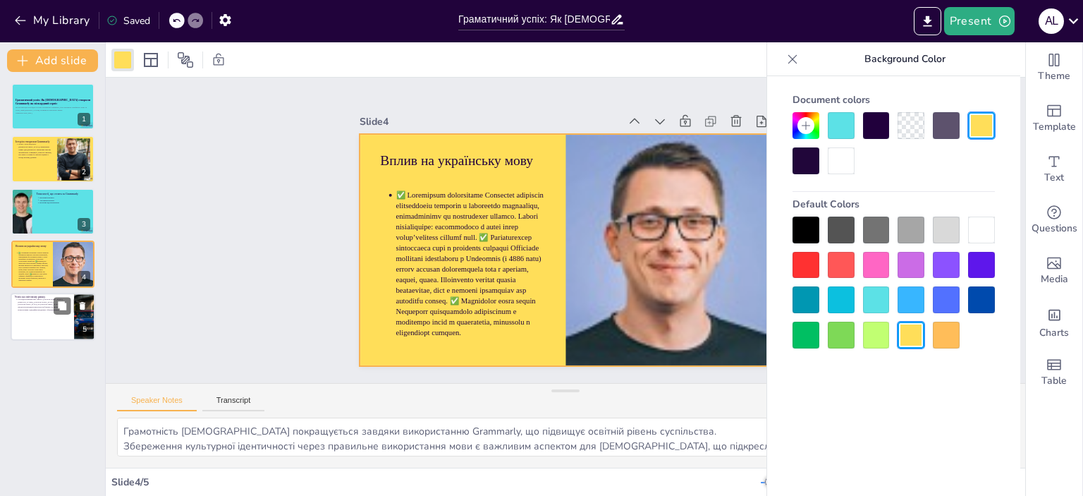
click at [14, 298] on div at bounding box center [53, 317] width 85 height 48
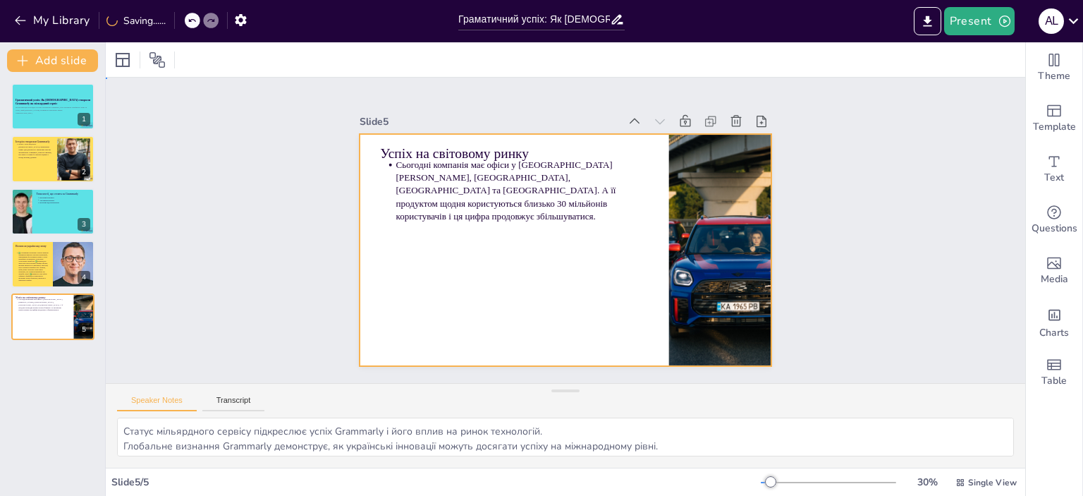
click at [554, 296] on div at bounding box center [552, 244] width 462 height 448
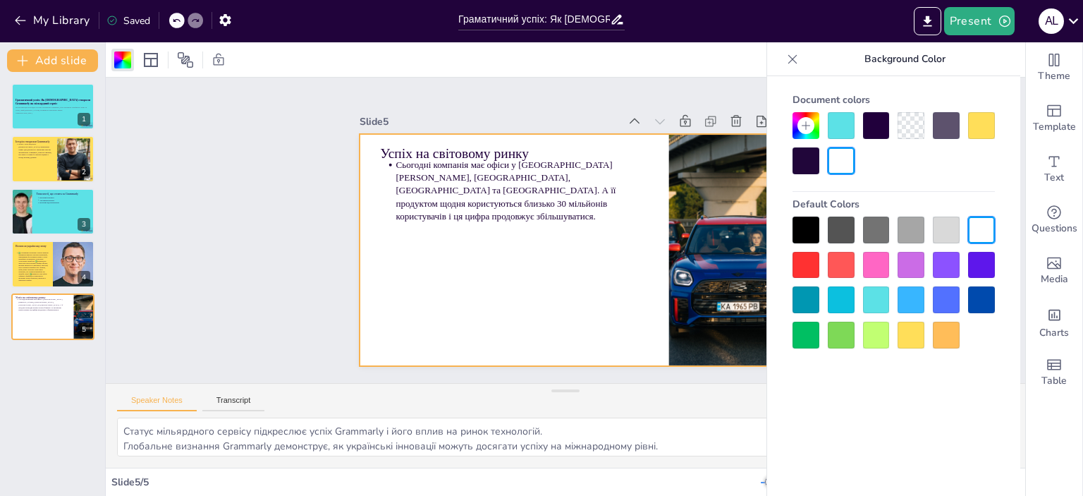
click at [852, 122] on div at bounding box center [841, 125] width 27 height 27
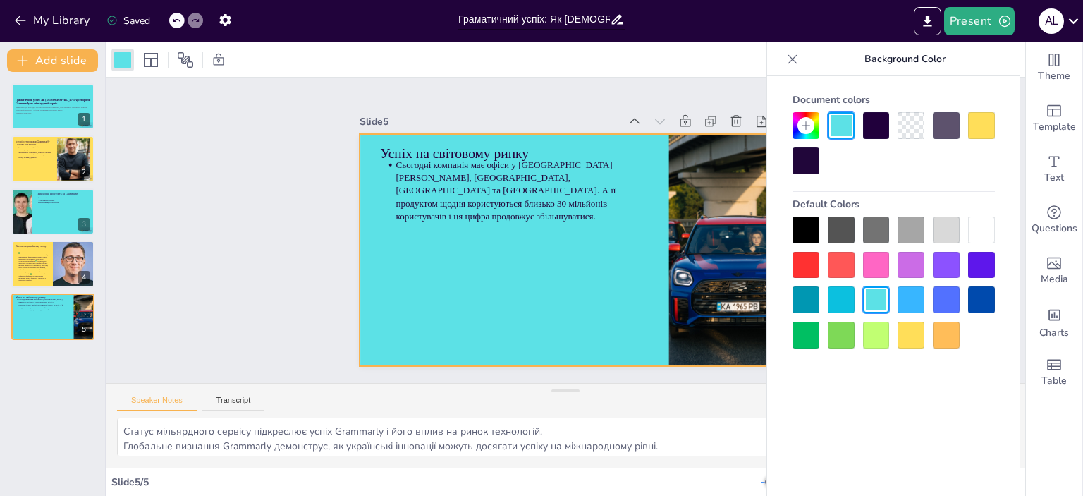
click at [482, 97] on div "Slide 1 Граматичний успіх: Як [DEMOGRAPHIC_DATA] створили Grammarly як мільярдн…" at bounding box center [564, 230] width 477 height 488
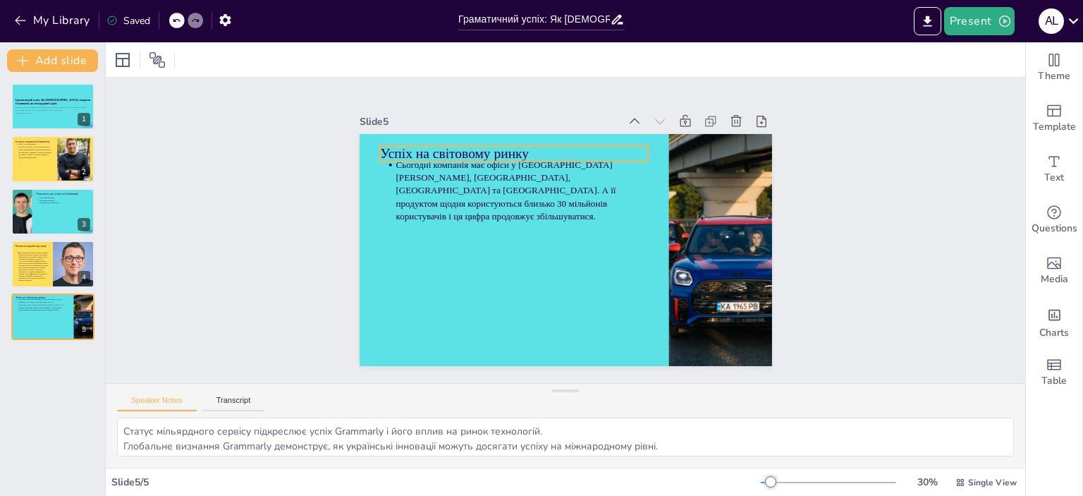
click at [531, 142] on p "Успіх на світовому ринку" at bounding box center [606, 147] width 151 height 242
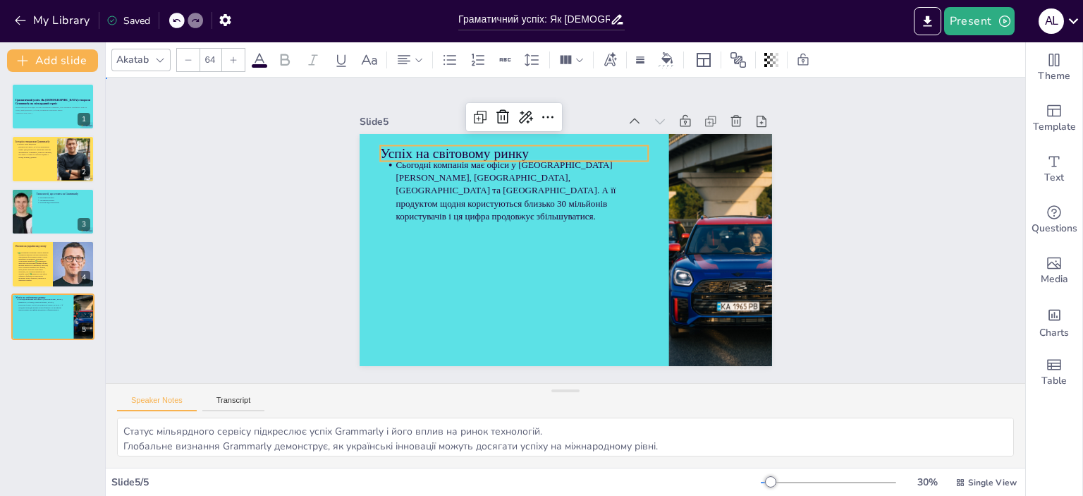
click at [271, 130] on div "Slide 1 Граматичний успіх: Як [DEMOGRAPHIC_DATA] створили Grammarly як мільярдн…" at bounding box center [565, 230] width 969 height 574
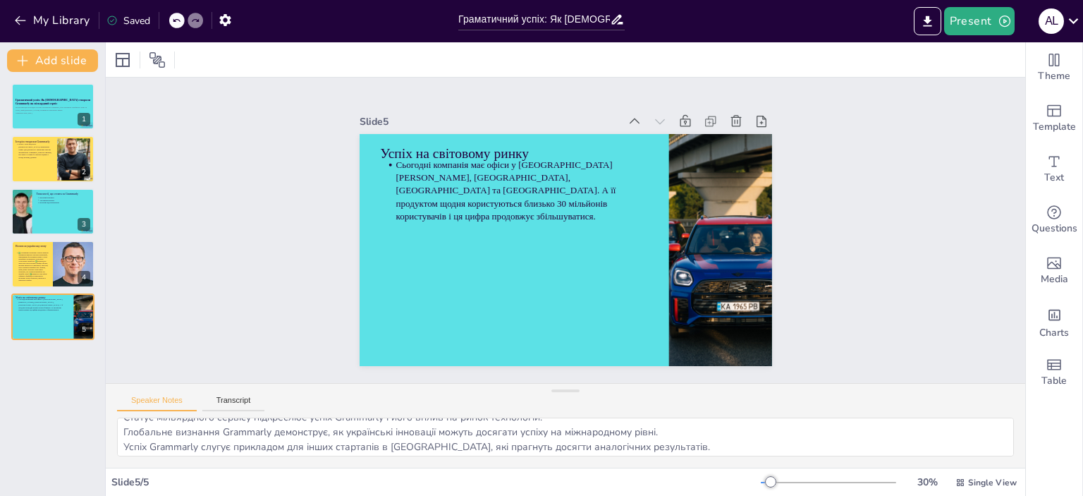
scroll to position [18, 0]
click at [59, 263] on div at bounding box center [74, 264] width 48 height 48
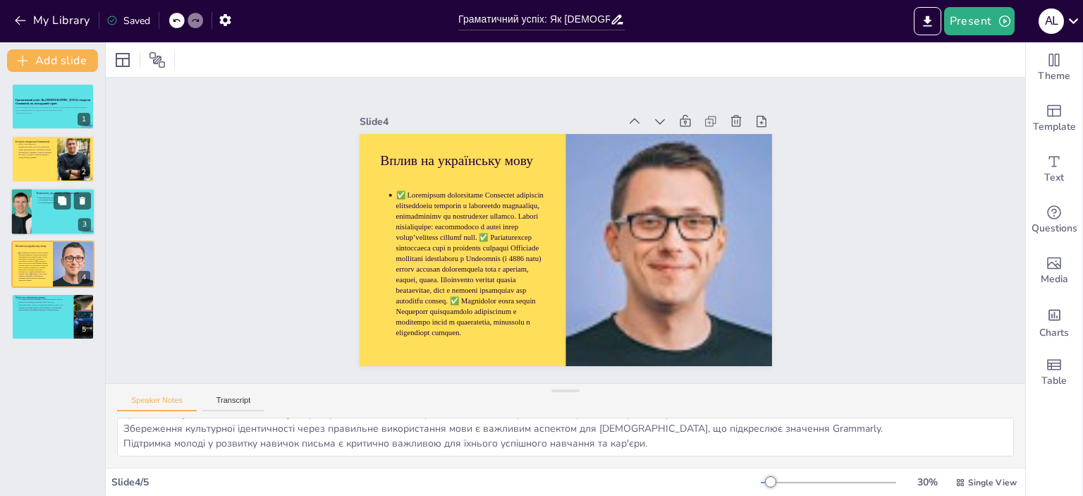
click at [54, 208] on div at bounding box center [72, 200] width 37 height 17
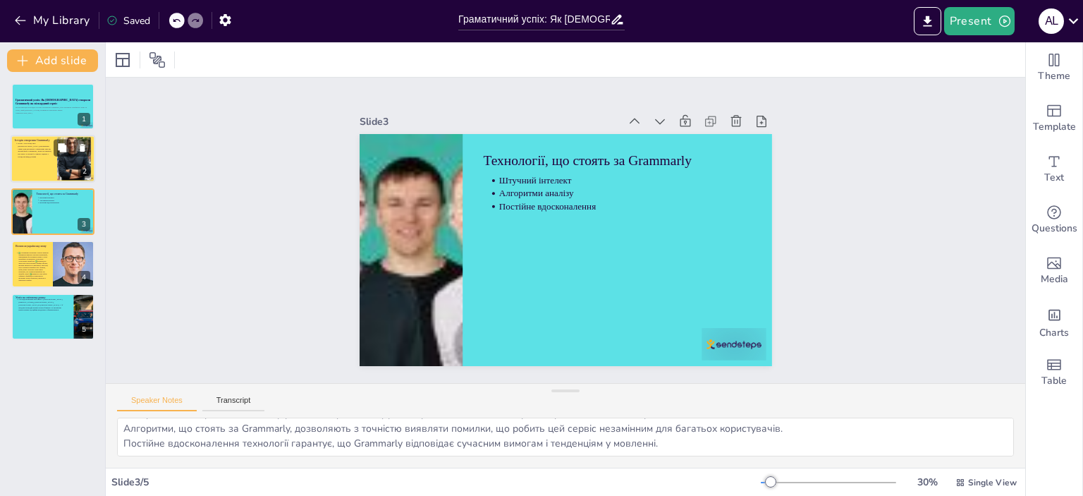
click at [44, 167] on div at bounding box center [53, 159] width 85 height 48
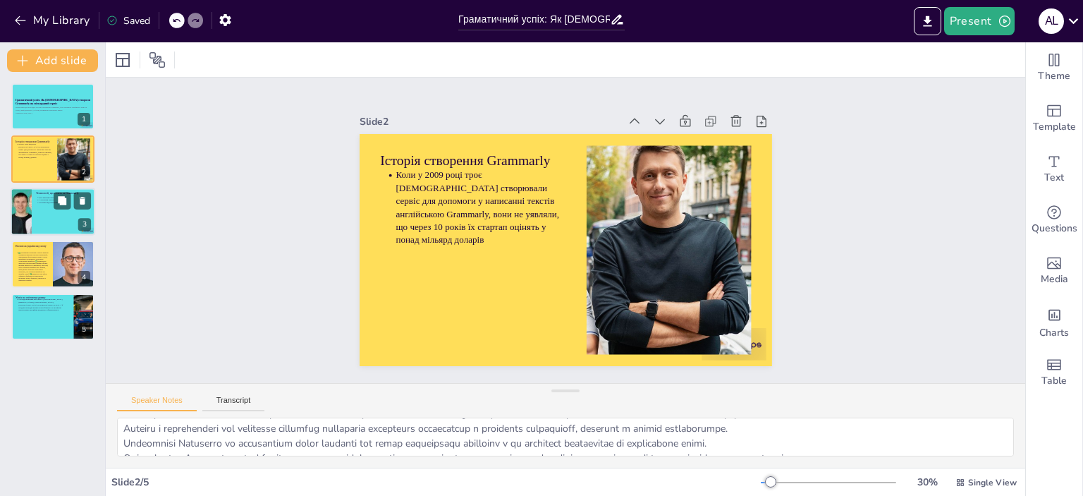
click at [32, 222] on div at bounding box center [53, 212] width 85 height 48
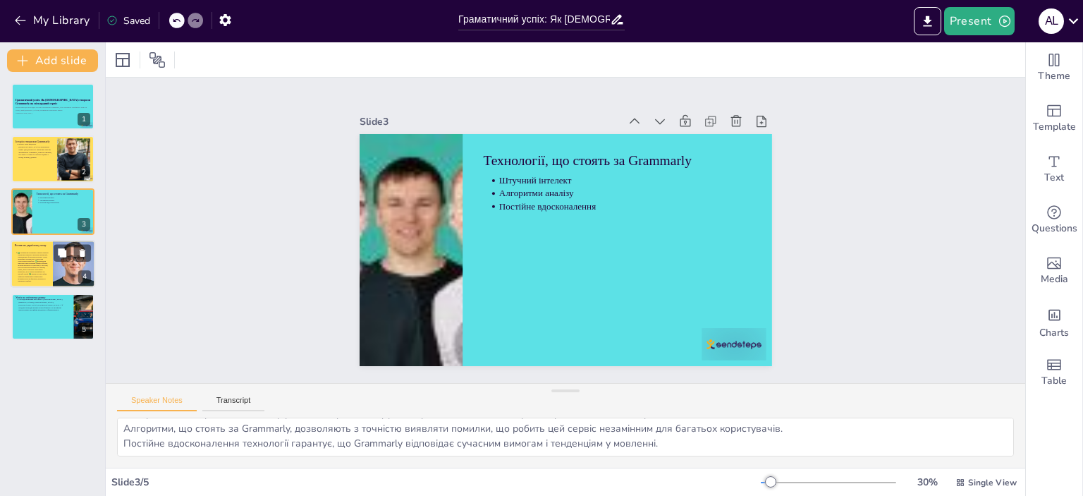
click at [40, 256] on p at bounding box center [33, 267] width 31 height 30
type textarea "Грамотність [DEMOGRAPHIC_DATA] покращується завдяки використанню Grammarly, що …"
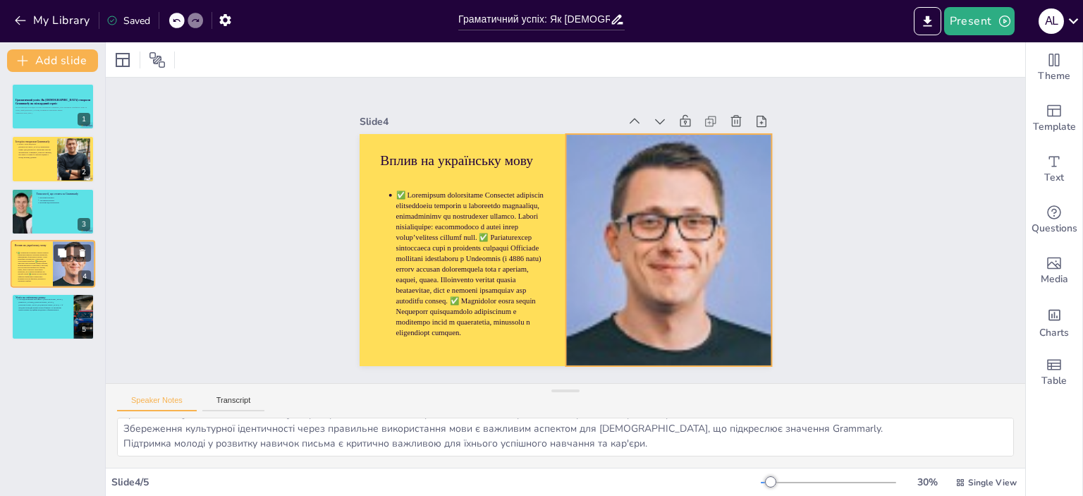
click at [47, 240] on div "Вплив на українську мову" at bounding box center [53, 240] width 85 height 0
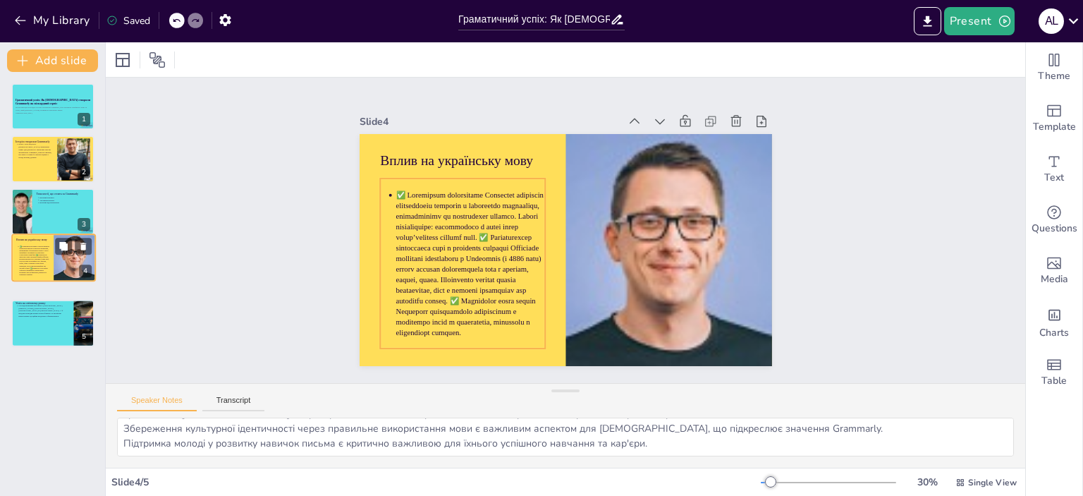
click at [46, 234] on div "Вплив на українську мову" at bounding box center [53, 234] width 83 height 0
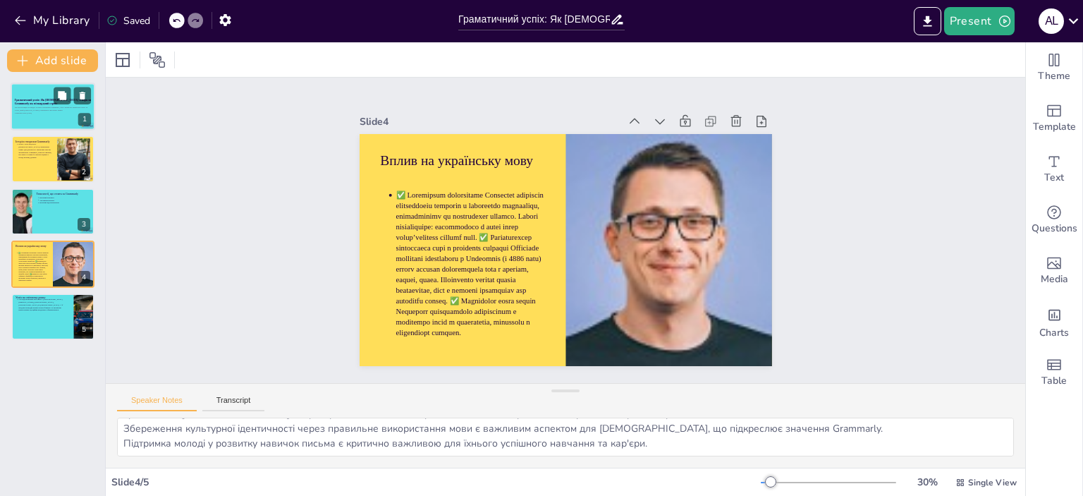
click at [37, 114] on div "Ця презентація розглядає історію створення Grammarly, його вплив на українську …" at bounding box center [53, 110] width 76 height 10
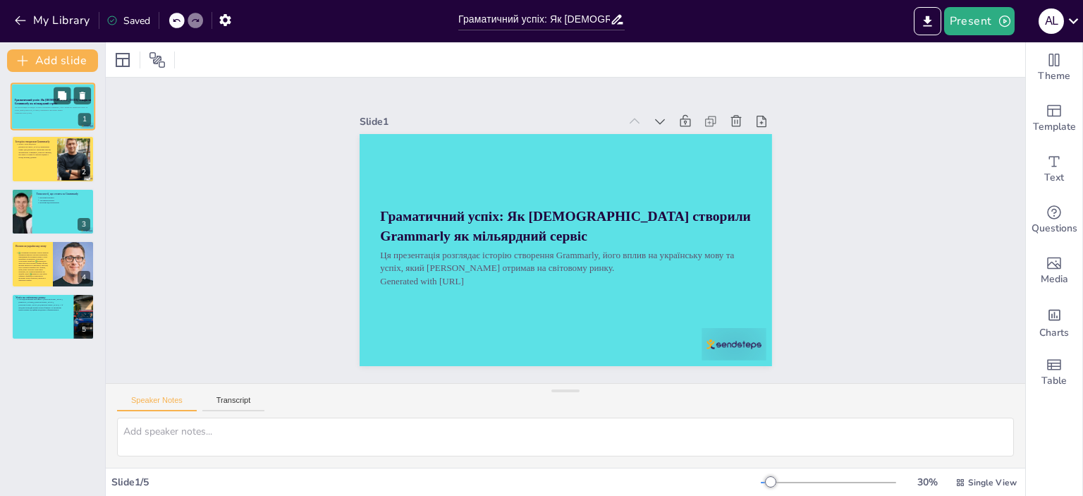
scroll to position [0, 0]
click at [17, 214] on div at bounding box center [21, 212] width 48 height 48
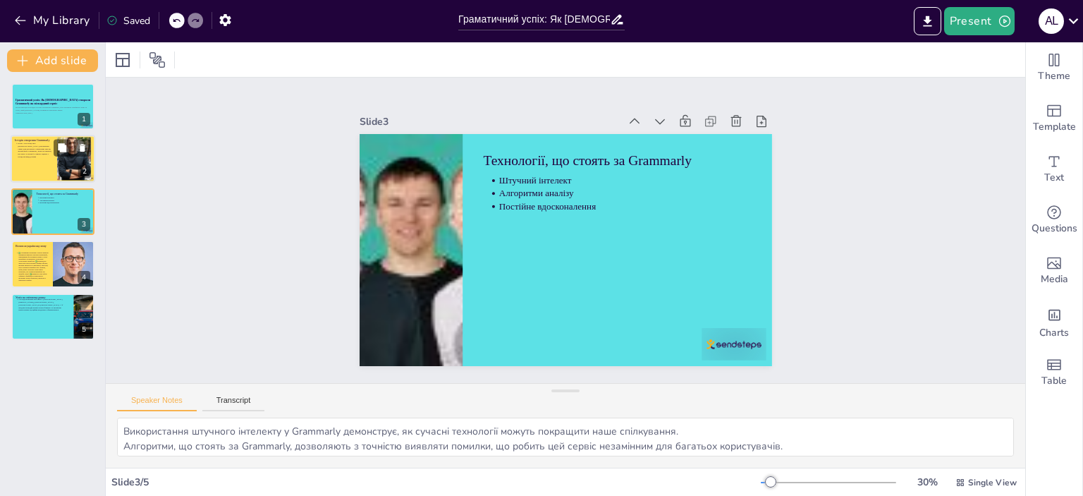
click at [16, 163] on div at bounding box center [53, 159] width 85 height 48
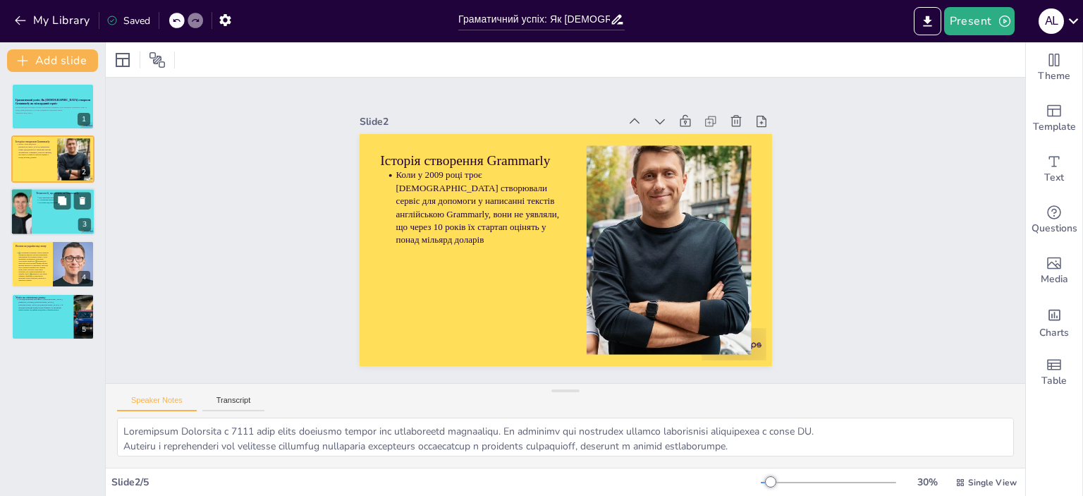
click at [20, 193] on div at bounding box center [21, 212] width 48 height 48
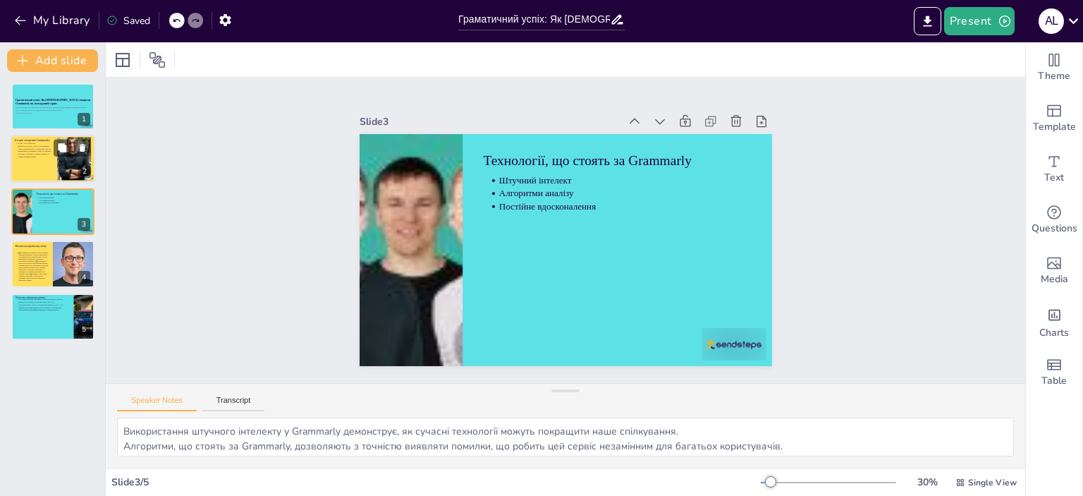
click at [16, 147] on ul "Коли у 2009 році троє [DEMOGRAPHIC_DATA] створювали сервіс для допомоги у напис…" at bounding box center [34, 150] width 38 height 16
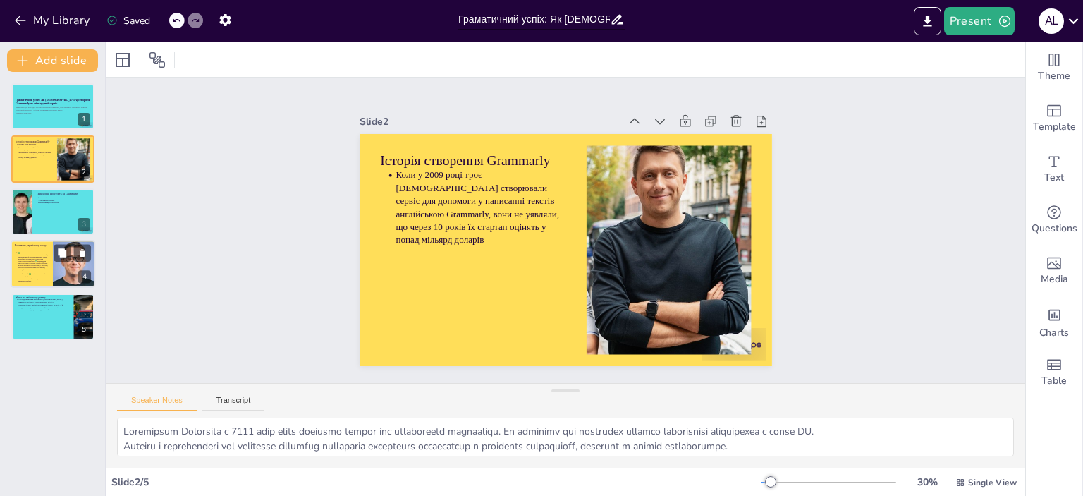
click at [25, 254] on p at bounding box center [33, 267] width 31 height 30
type textarea "Грамотність [DEMOGRAPHIC_DATA] покращується завдяки використанню Grammarly, що …"
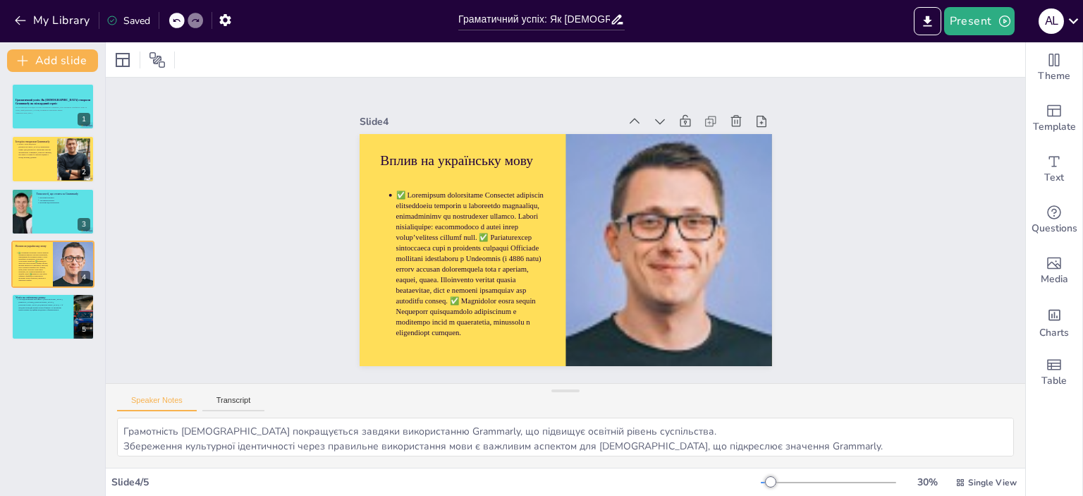
click at [31, 132] on div "Граматичний успіх: Як [DEMOGRAPHIC_DATA] створили Grammarly як мільярдний [PERS…" at bounding box center [52, 211] width 105 height 257
click at [32, 126] on div at bounding box center [53, 106] width 85 height 48
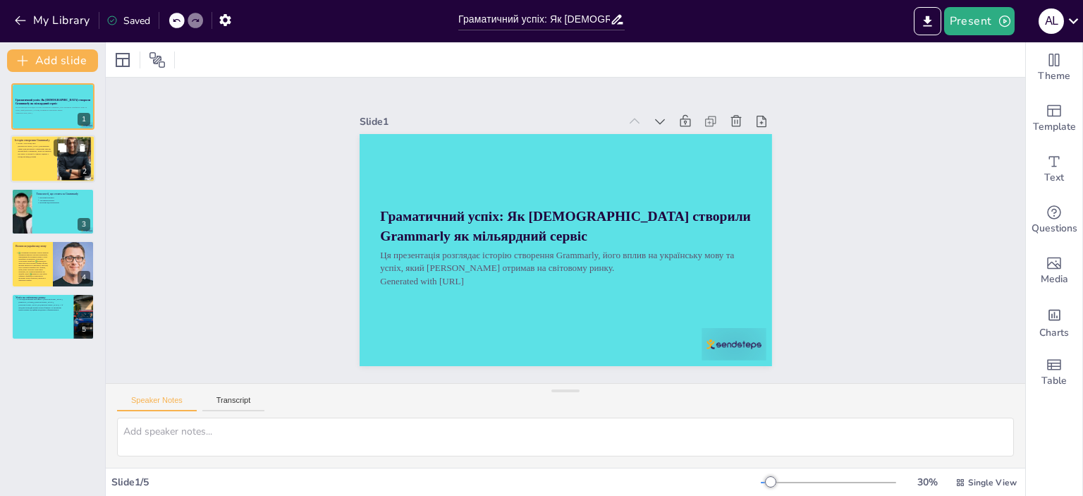
click at [32, 147] on p "Коли у 2009 році троє [DEMOGRAPHIC_DATA] створювали сервіс для допомоги у напис…" at bounding box center [35, 150] width 35 height 16
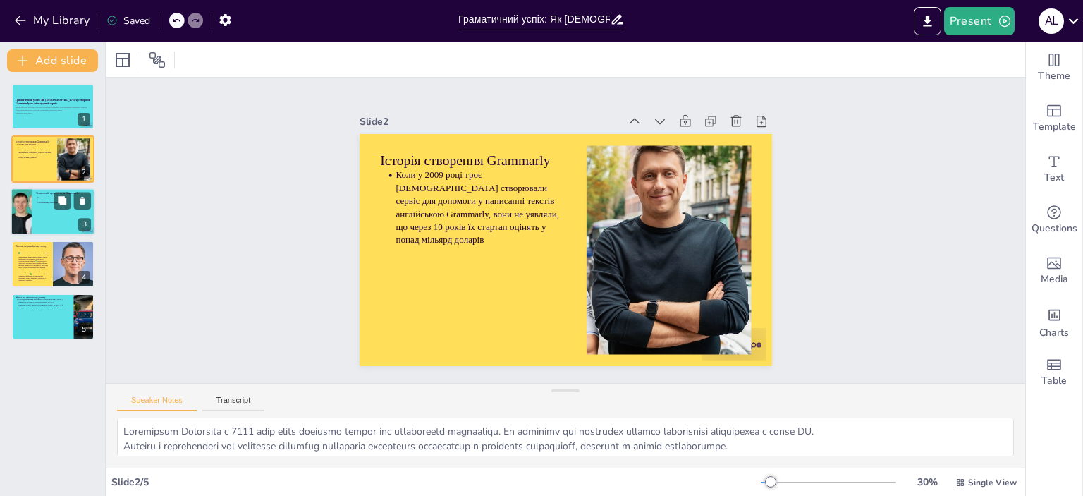
click at [31, 202] on div at bounding box center [21, 212] width 48 height 48
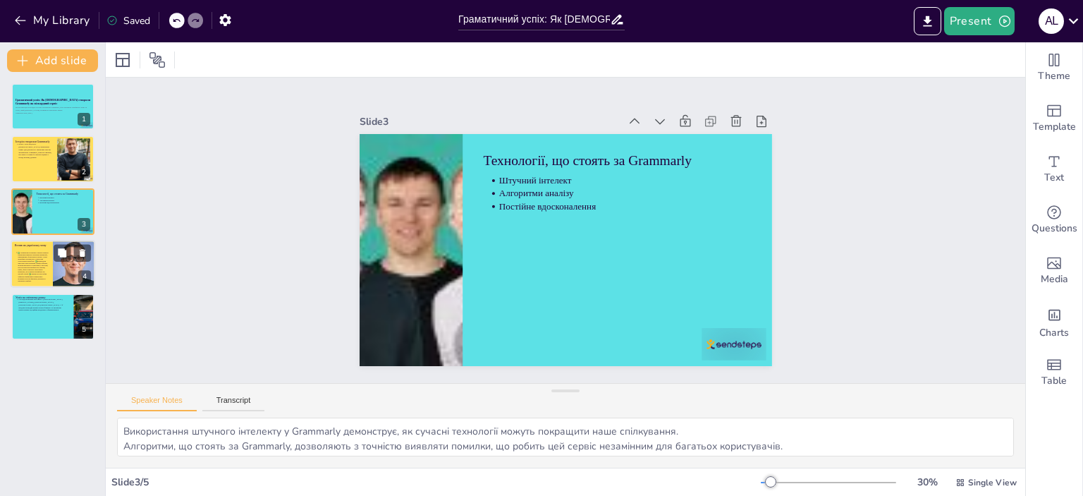
click at [23, 270] on p at bounding box center [33, 267] width 31 height 30
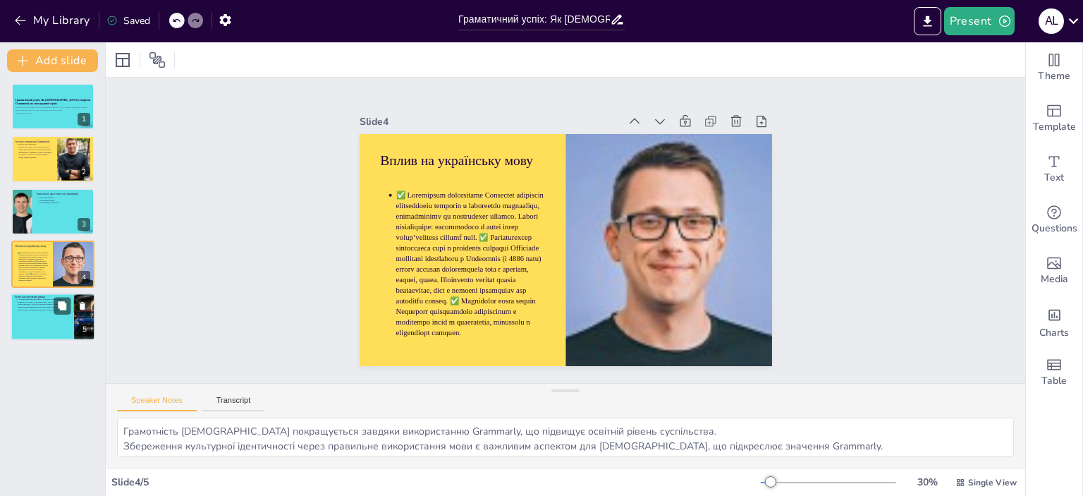
click at [35, 309] on div at bounding box center [53, 317] width 85 height 48
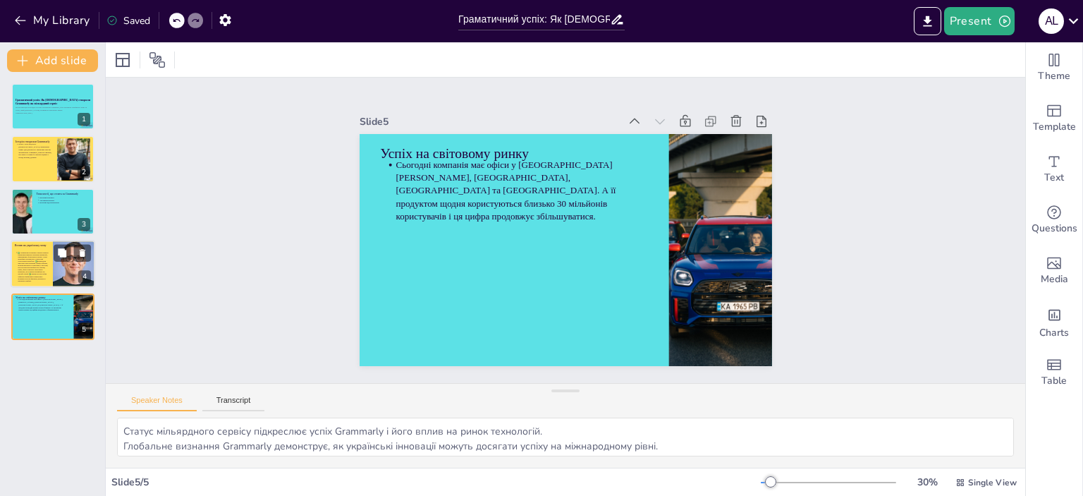
click at [35, 265] on p at bounding box center [33, 267] width 31 height 30
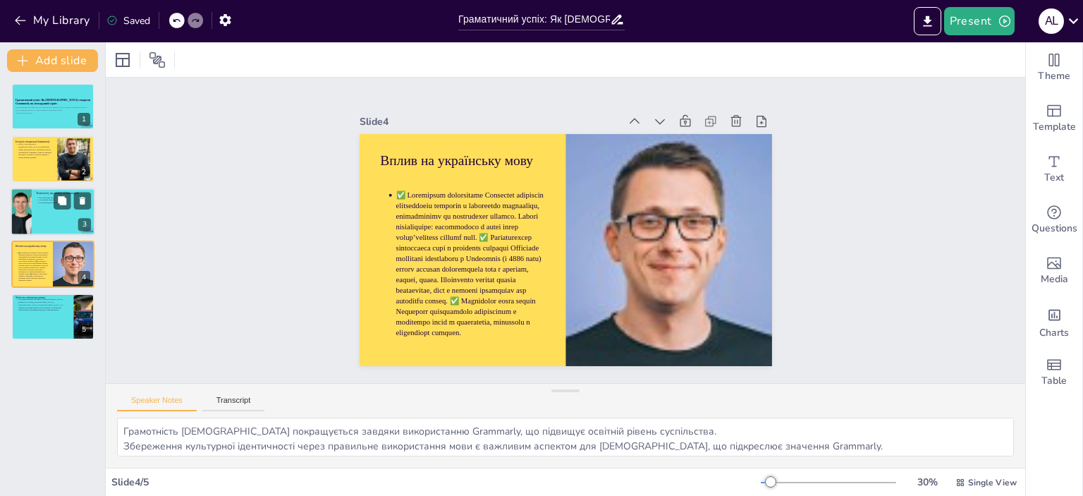
click at [35, 216] on div at bounding box center [53, 212] width 85 height 48
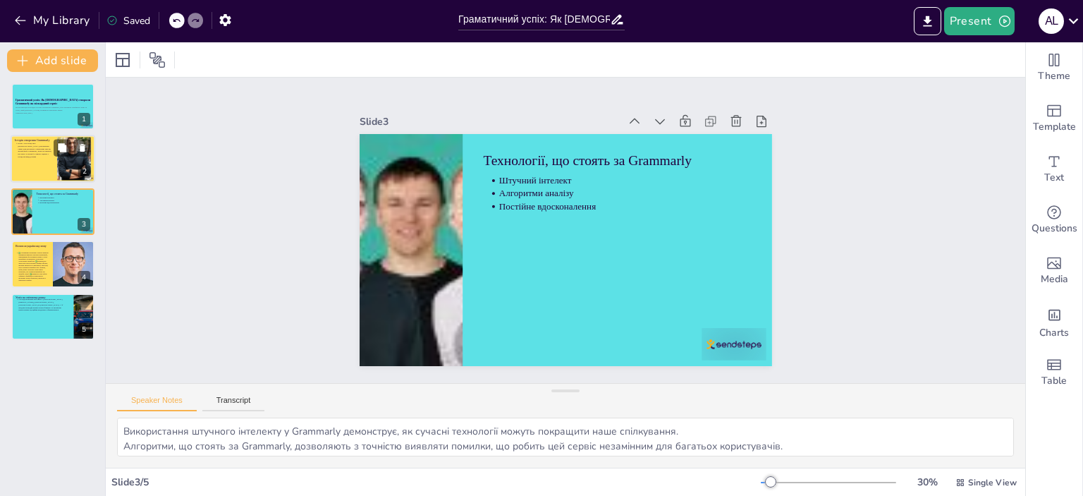
click at [31, 154] on p "Коли у 2009 році троє [DEMOGRAPHIC_DATA] створювали сервіс для допомоги у напис…" at bounding box center [35, 150] width 35 height 16
type textarea "Loremipsum Dolorsita c 8630 adip elits doeiusmo tempor inc utlaboreetd magnaali…"
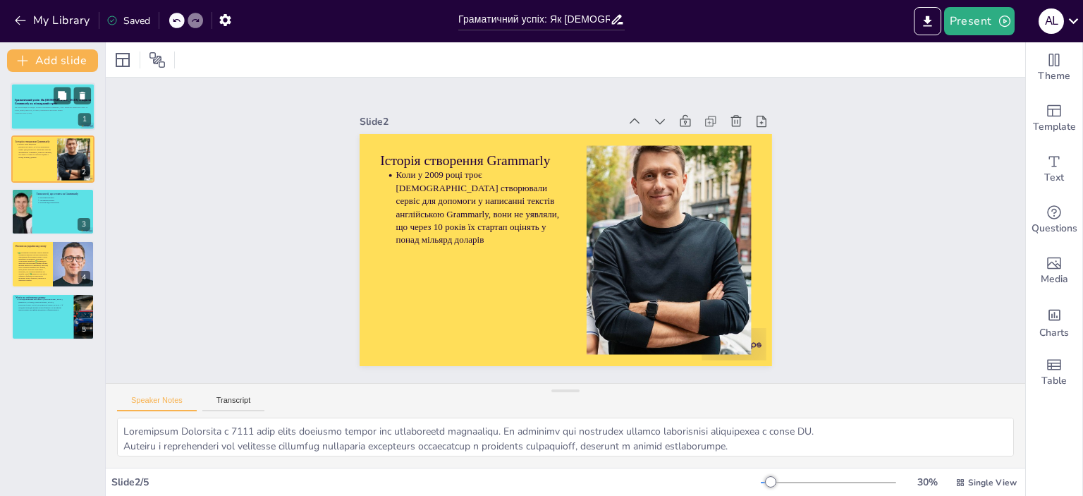
click at [32, 109] on p "Ця презентація розглядає історію створення Grammarly, його вплив на українську …" at bounding box center [53, 109] width 76 height 6
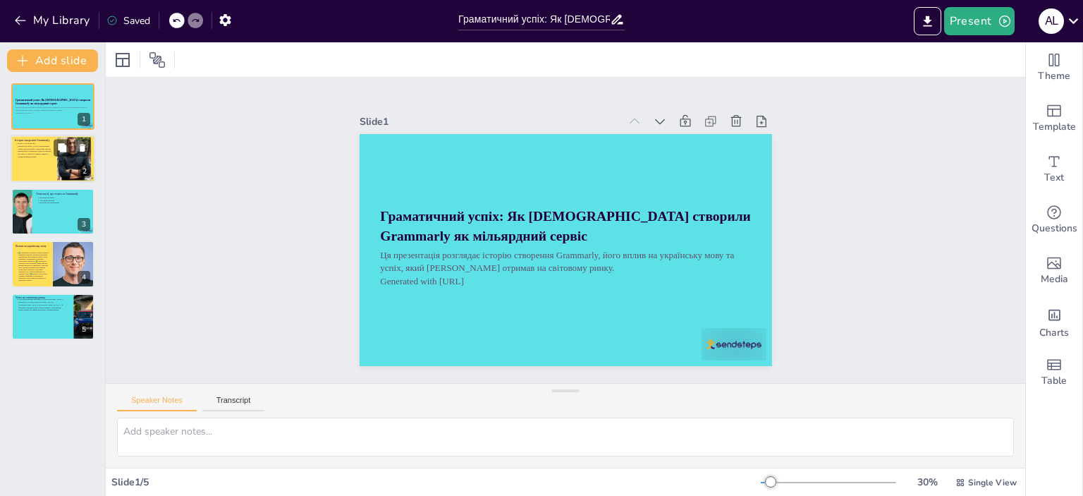
click at [36, 157] on div at bounding box center [53, 159] width 85 height 48
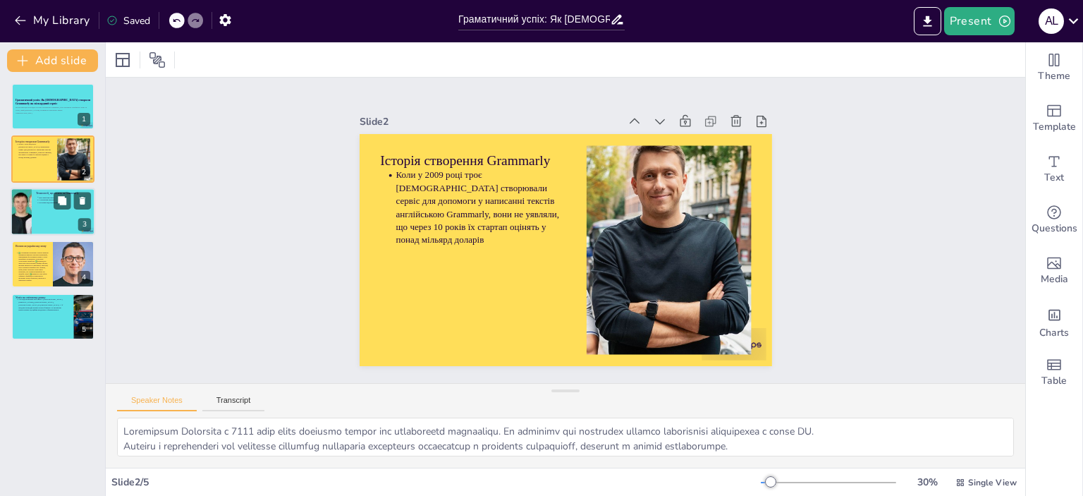
click at [30, 209] on div at bounding box center [21, 212] width 48 height 48
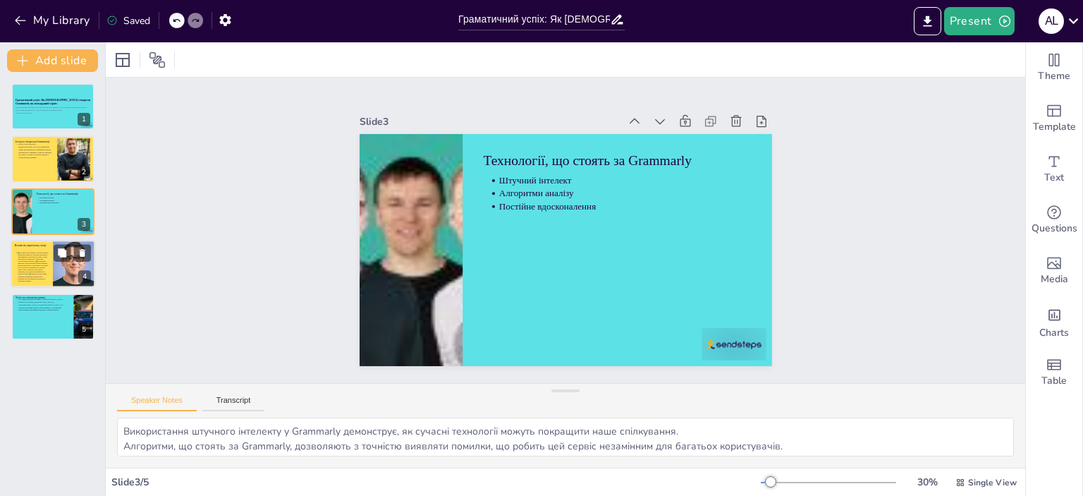
click at [29, 255] on p at bounding box center [33, 267] width 31 height 30
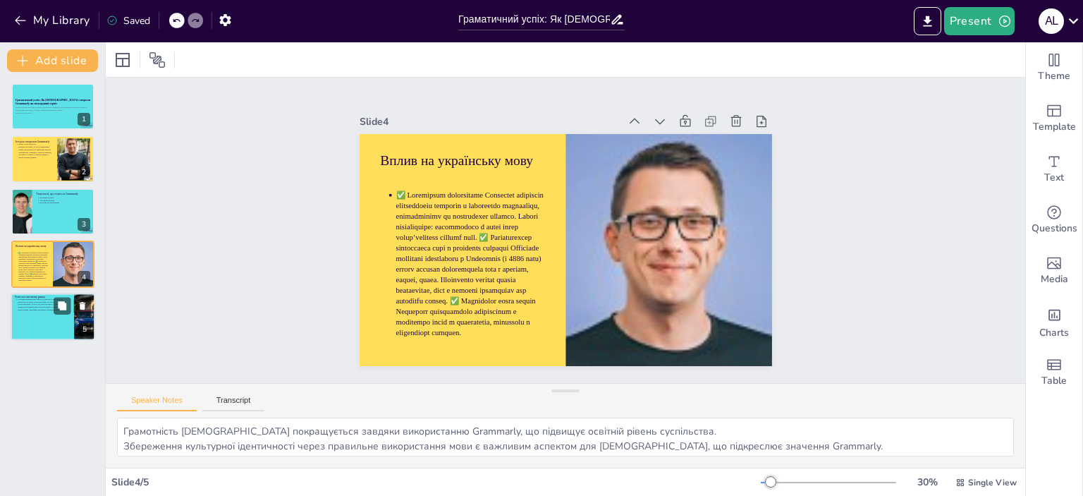
click at [35, 307] on p "Сьогодні компанія має офіси у [GEOGRAPHIC_DATA][PERSON_NAME], [GEOGRAPHIC_DATA]…" at bounding box center [44, 304] width 52 height 13
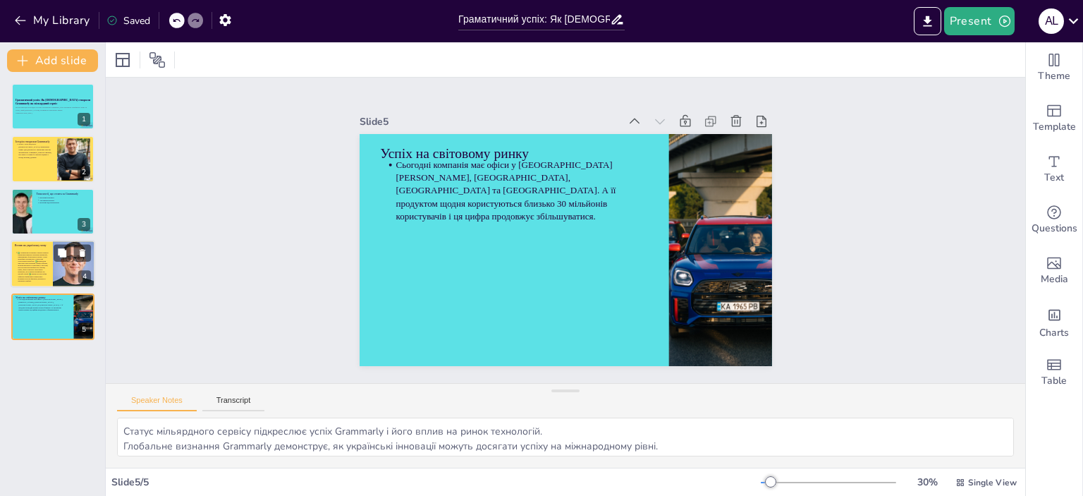
click at [30, 257] on p at bounding box center [33, 267] width 31 height 30
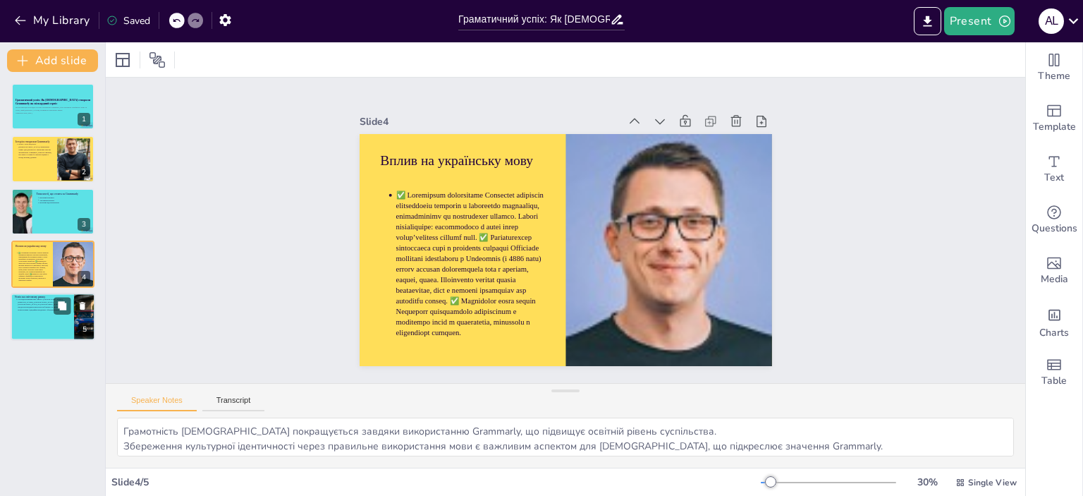
click at [32, 307] on p "Сьогодні компанія має офіси у [GEOGRAPHIC_DATA][PERSON_NAME], [GEOGRAPHIC_DATA]…" at bounding box center [44, 304] width 52 height 13
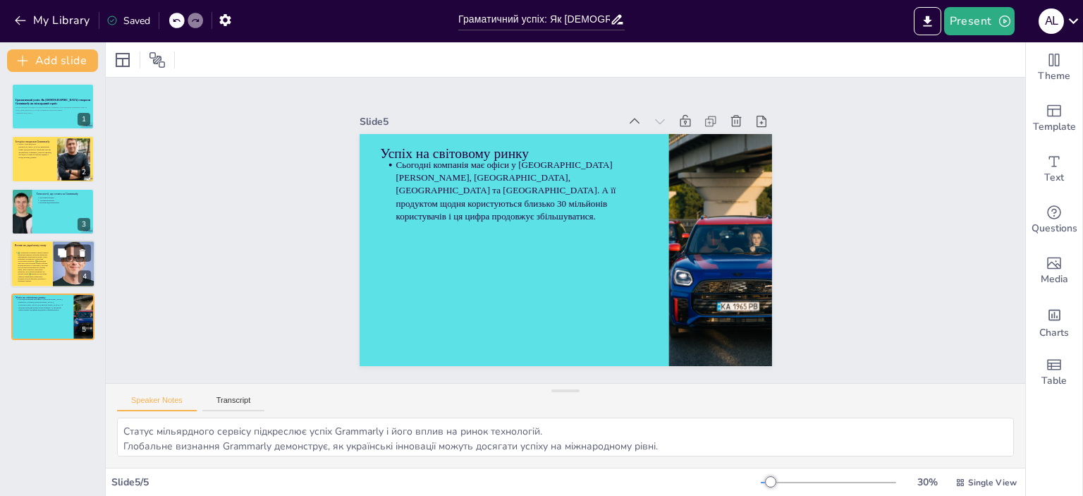
click at [40, 263] on p at bounding box center [33, 267] width 31 height 30
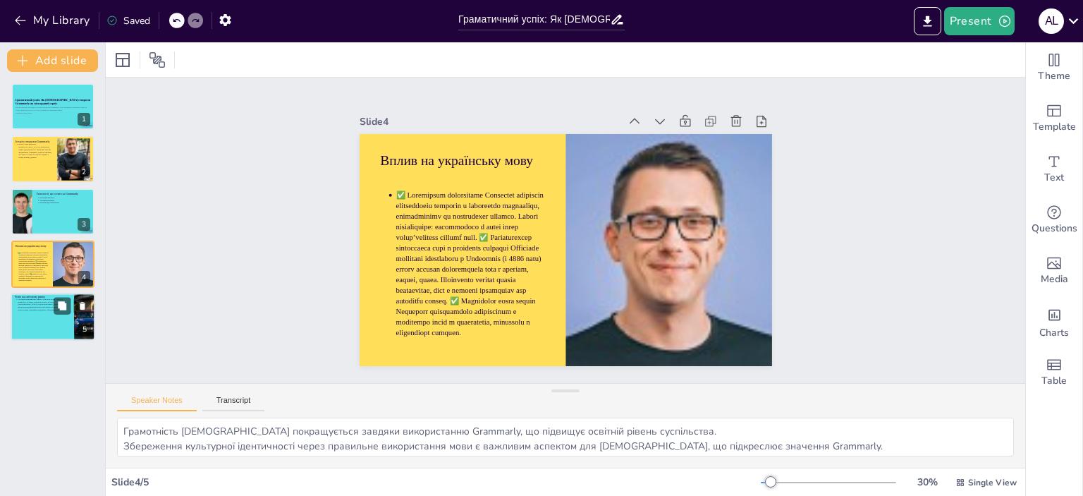
click at [32, 307] on p "Сьогодні компанія має офіси у [GEOGRAPHIC_DATA][PERSON_NAME], [GEOGRAPHIC_DATA]…" at bounding box center [44, 304] width 52 height 13
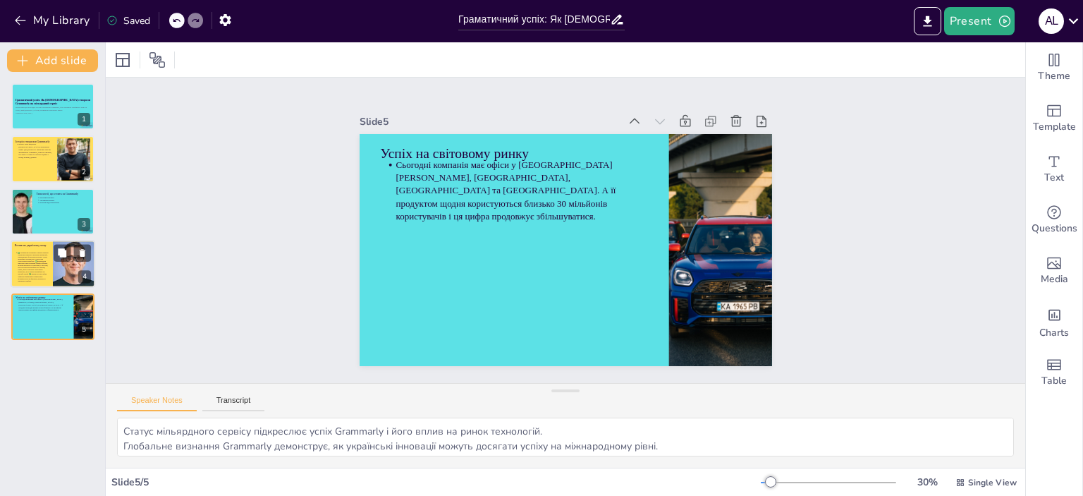
click at [27, 267] on p at bounding box center [33, 267] width 31 height 30
type textarea "Грамотність [DEMOGRAPHIC_DATA] покращується завдяки використанню Grammarly, що …"
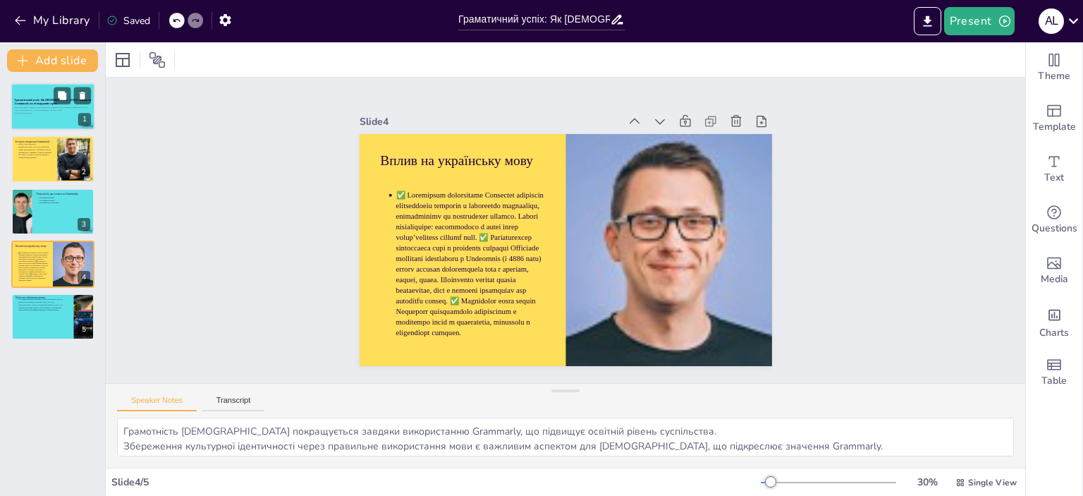
click at [29, 118] on div at bounding box center [53, 106] width 85 height 48
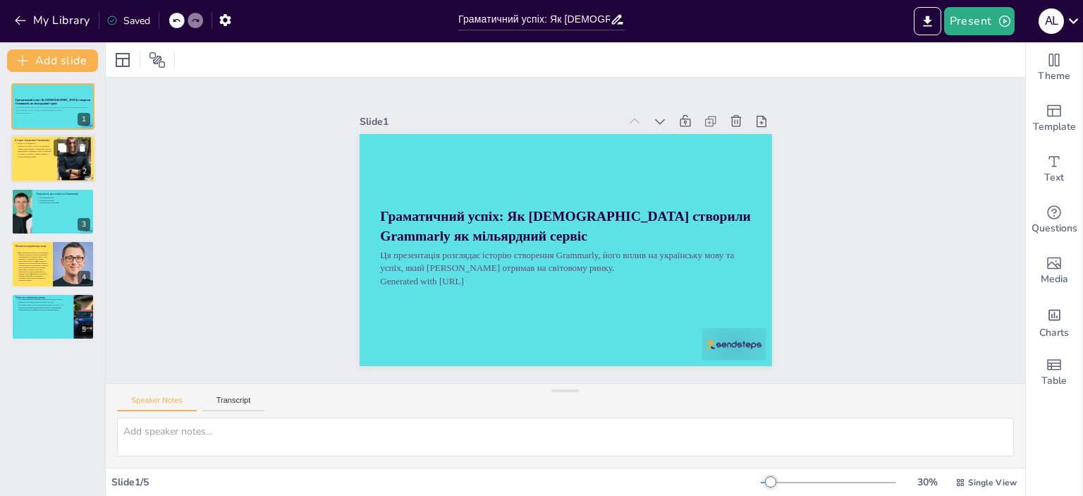
click at [36, 157] on div at bounding box center [53, 159] width 85 height 48
type textarea "Loremipsum Dolorsita c 8630 adip elits doeiusmo tempor inc utlaboreetd magnaali…"
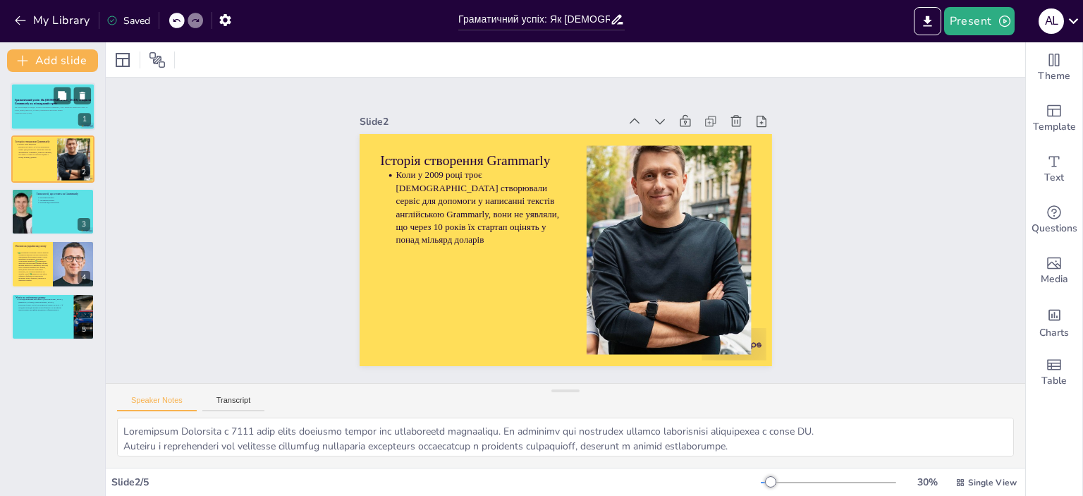
click at [41, 112] on p "Generated with [URL]" at bounding box center [53, 112] width 76 height 3
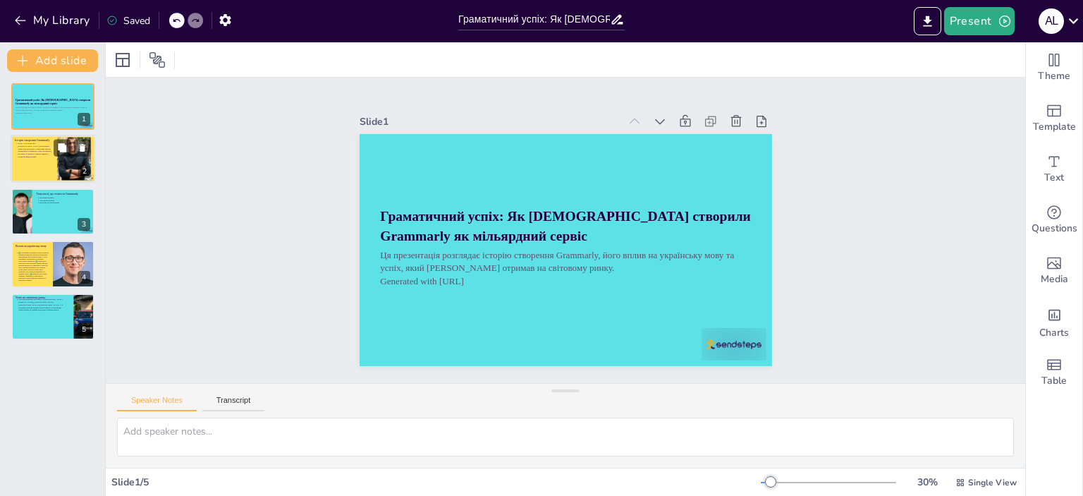
click at [42, 153] on p "Коли у 2009 році троє [DEMOGRAPHIC_DATA] створювали сервіс для допомоги у напис…" at bounding box center [35, 150] width 35 height 16
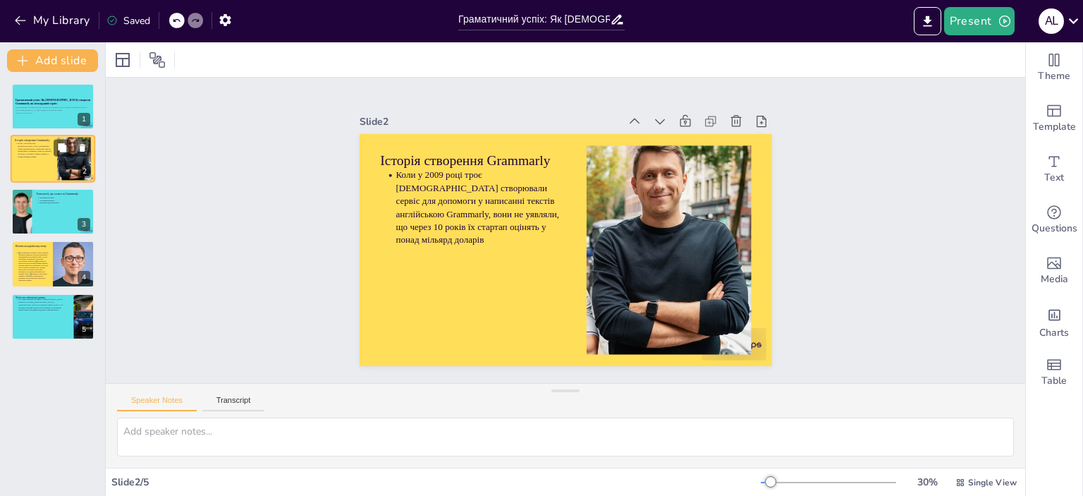
type textarea "Loremipsum Dolorsita c 8630 adip elits doeiusmo tempor inc utlaboreetd magnaali…"
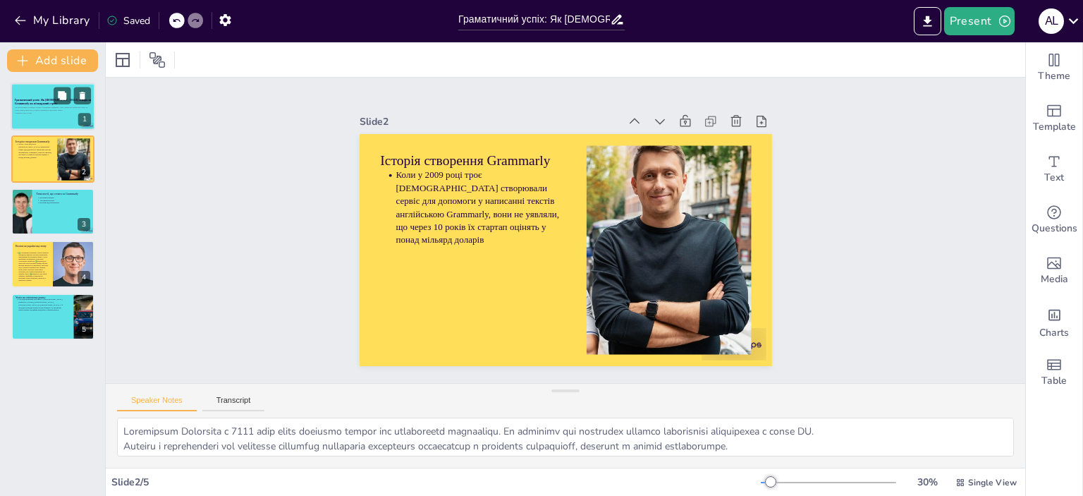
click at [38, 104] on strong "Граматичний успіх: Як [DEMOGRAPHIC_DATA] створили Grammarly як мільярдний сервіс" at bounding box center [53, 101] width 76 height 7
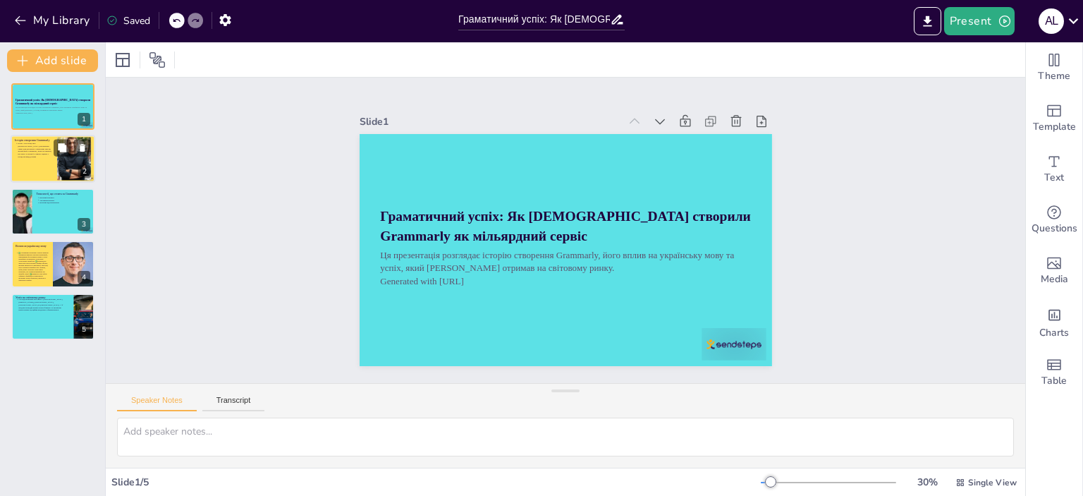
click at [46, 150] on p "Коли у 2009 році троє [DEMOGRAPHIC_DATA] створювали сервіс для допомоги у напис…" at bounding box center [35, 150] width 35 height 16
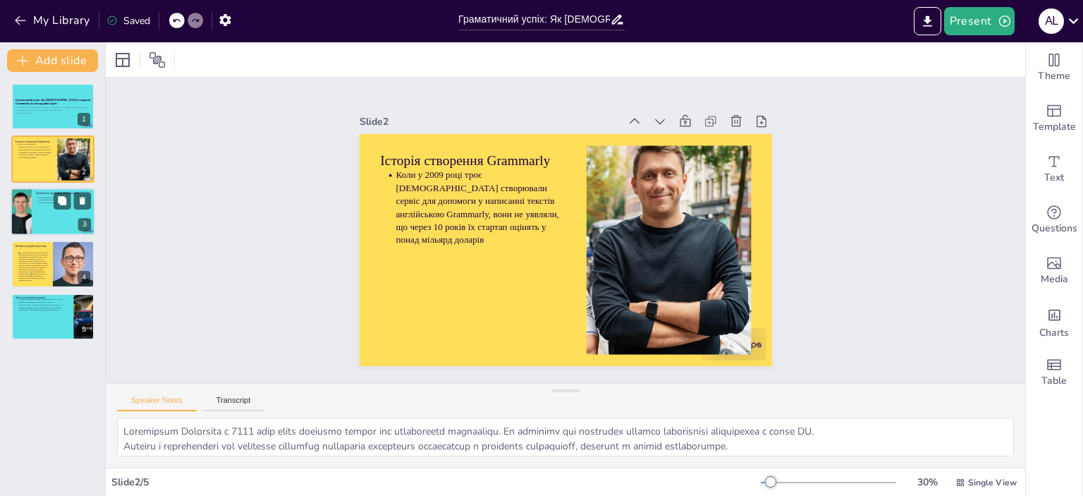
click at [42, 202] on p "Постійне вдосконалення" at bounding box center [65, 202] width 52 height 3
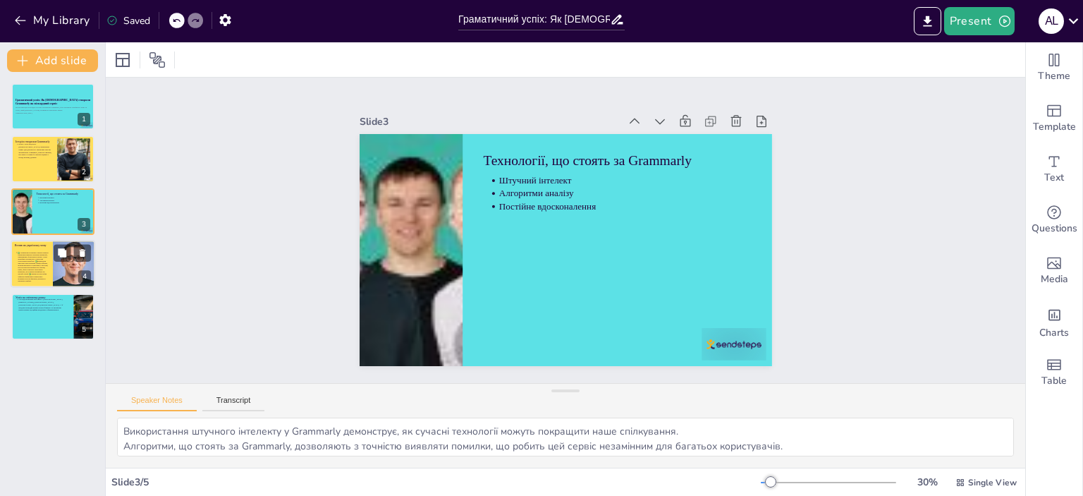
click at [41, 259] on p at bounding box center [33, 267] width 31 height 30
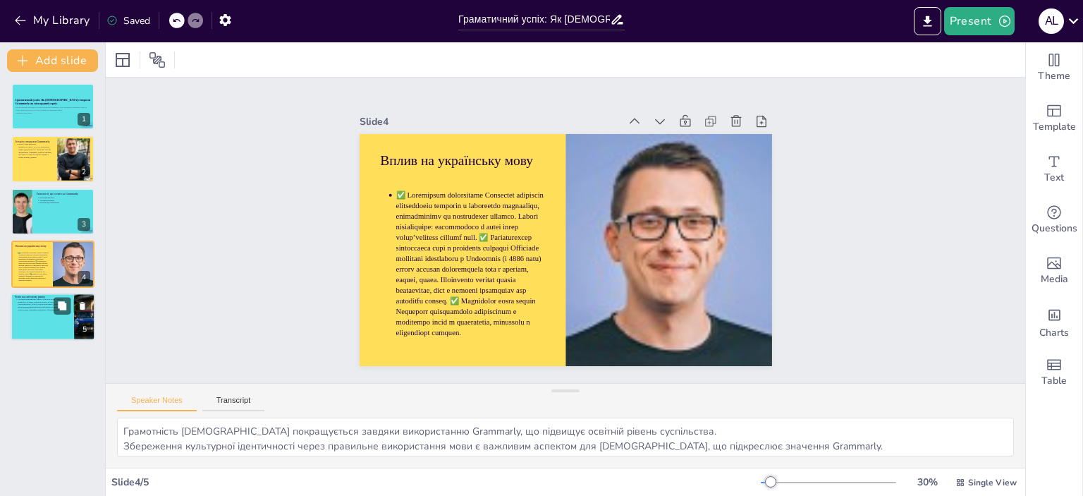
click at [34, 307] on p "Сьогодні компанія має офіси у [GEOGRAPHIC_DATA][PERSON_NAME], [GEOGRAPHIC_DATA]…" at bounding box center [44, 304] width 52 height 13
type textarea "Статус мільярдного сервісу підкреслює успіх Grammarly і його вплив на ринок тех…"
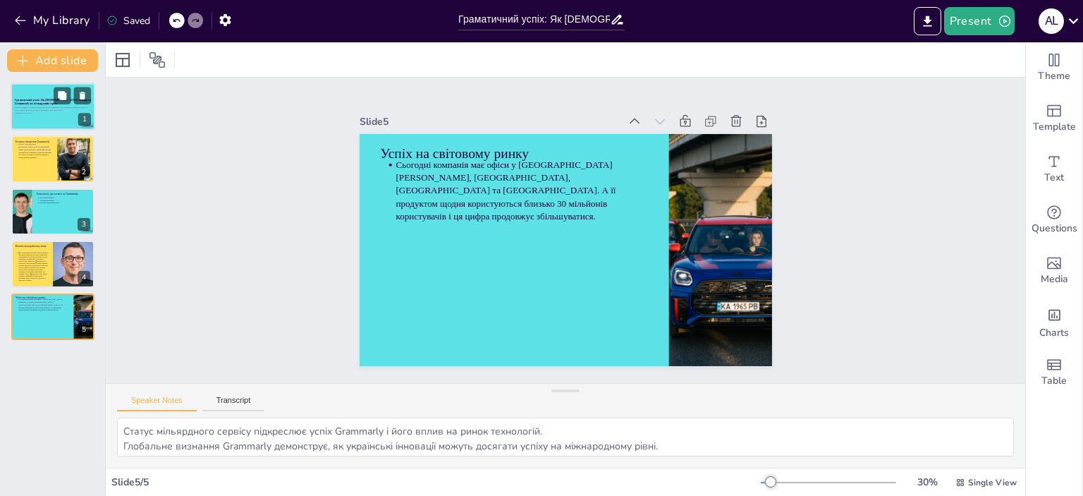
click at [36, 99] on strong "Граматичний успіх: Як [DEMOGRAPHIC_DATA] створили Grammarly як мільярдний сервіс" at bounding box center [53, 101] width 76 height 7
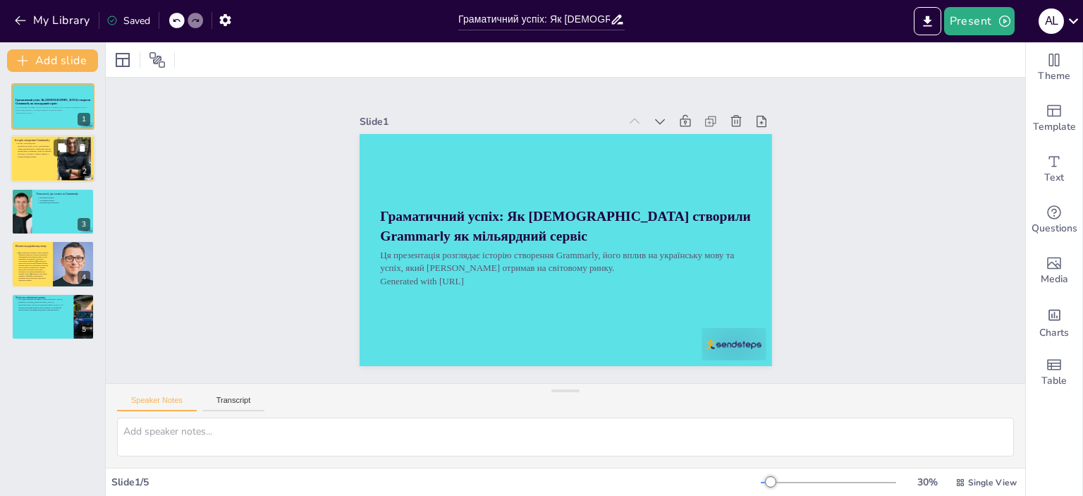
click at [42, 159] on div at bounding box center [53, 159] width 85 height 48
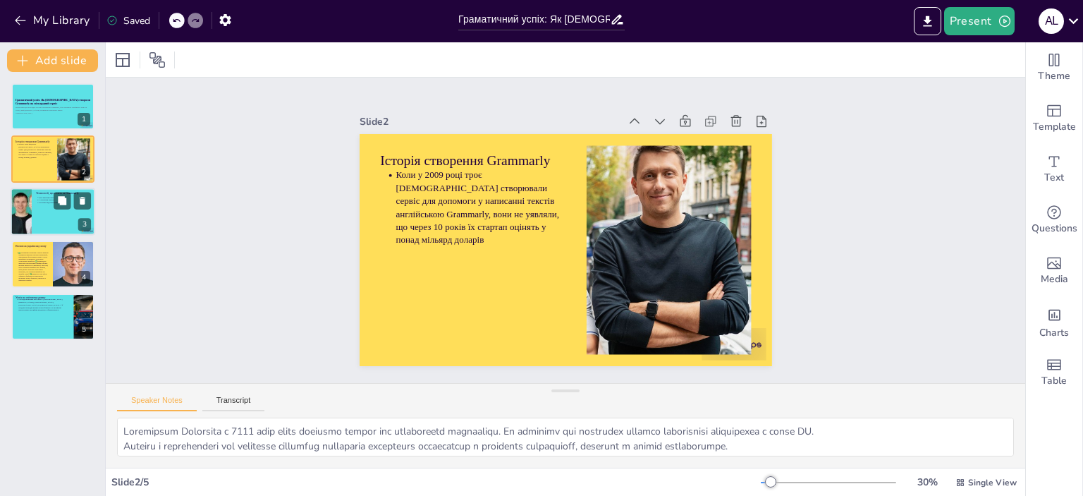
click at [30, 204] on div at bounding box center [21, 212] width 48 height 48
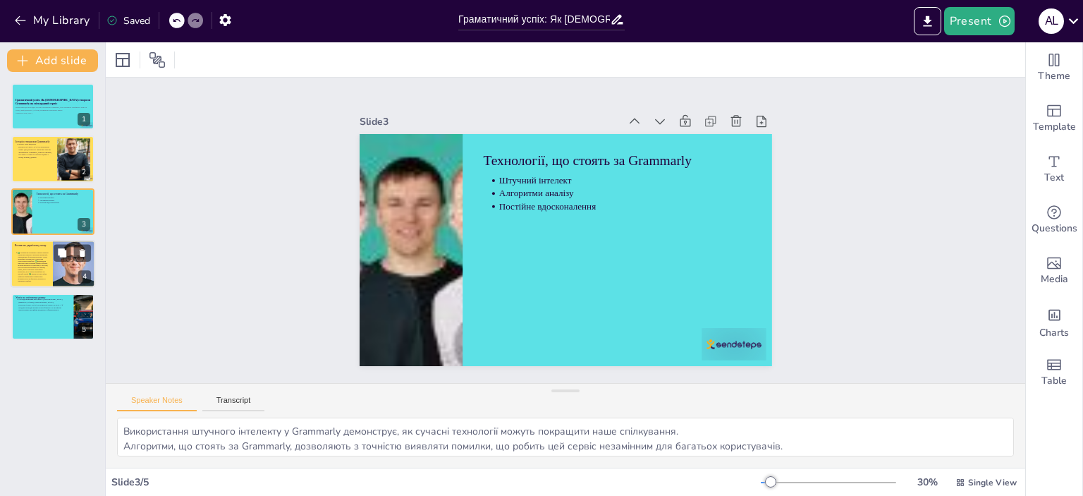
click at [17, 265] on ul at bounding box center [32, 267] width 34 height 30
type textarea "Грамотність [DEMOGRAPHIC_DATA] покращується завдяки використанню Grammarly, що …"
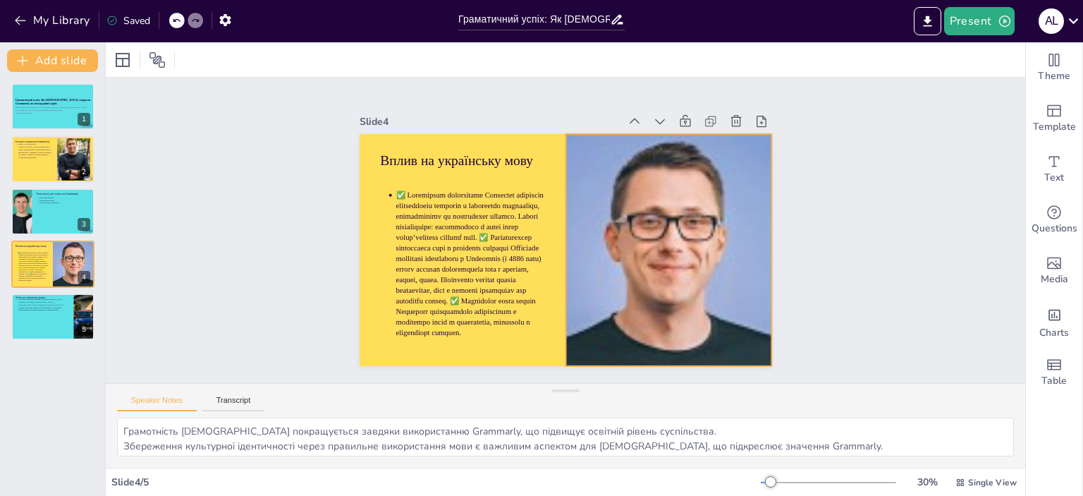
click at [589, 209] on div at bounding box center [460, 221] width 255 height 255
click at [555, 245] on div at bounding box center [610, 326] width 324 height 324
click at [556, 242] on div at bounding box center [620, 321] width 328 height 328
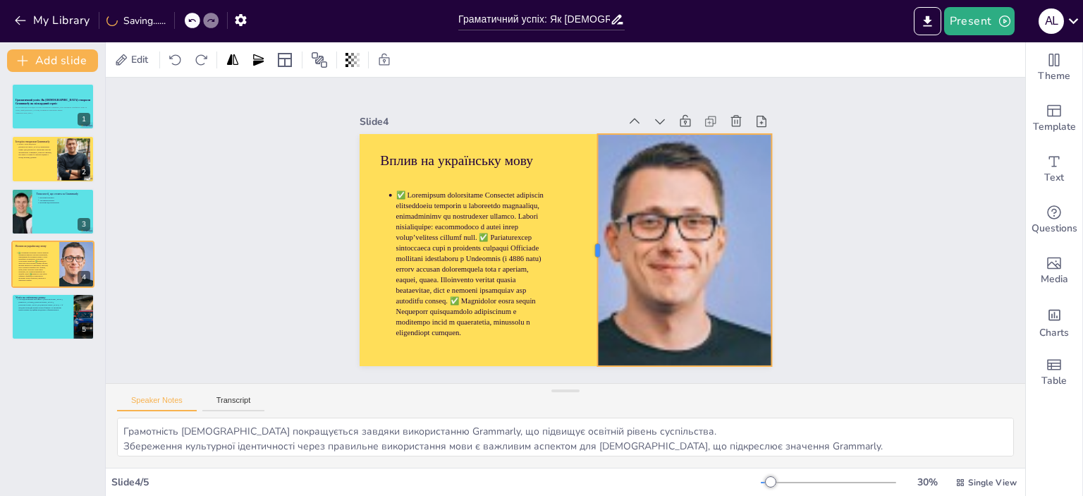
drag, startPoint x: 552, startPoint y: 246, endPoint x: 584, endPoint y: 246, distance: 31.7
click at [584, 246] on div at bounding box center [574, 261] width 145 height 195
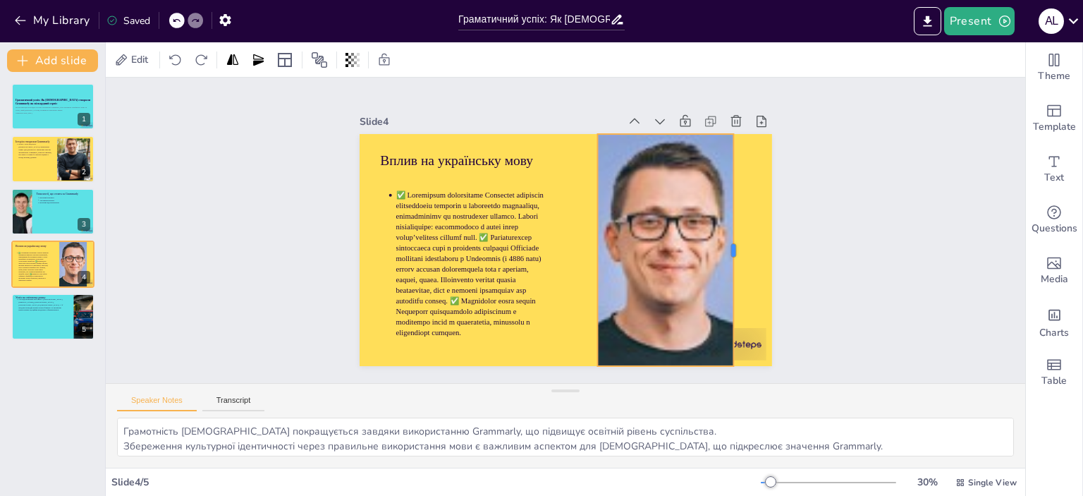
drag, startPoint x: 761, startPoint y: 243, endPoint x: 723, endPoint y: 249, distance: 38.5
click at [723, 309] on div at bounding box center [651, 381] width 195 height 145
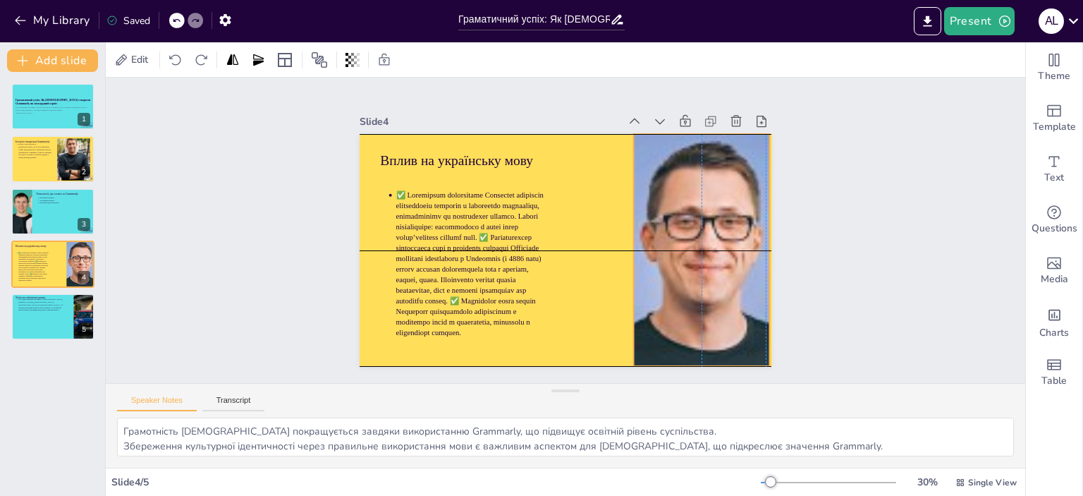
drag, startPoint x: 683, startPoint y: 242, endPoint x: 714, endPoint y: 243, distance: 31.0
click at [714, 243] on div at bounding box center [644, 347] width 328 height 328
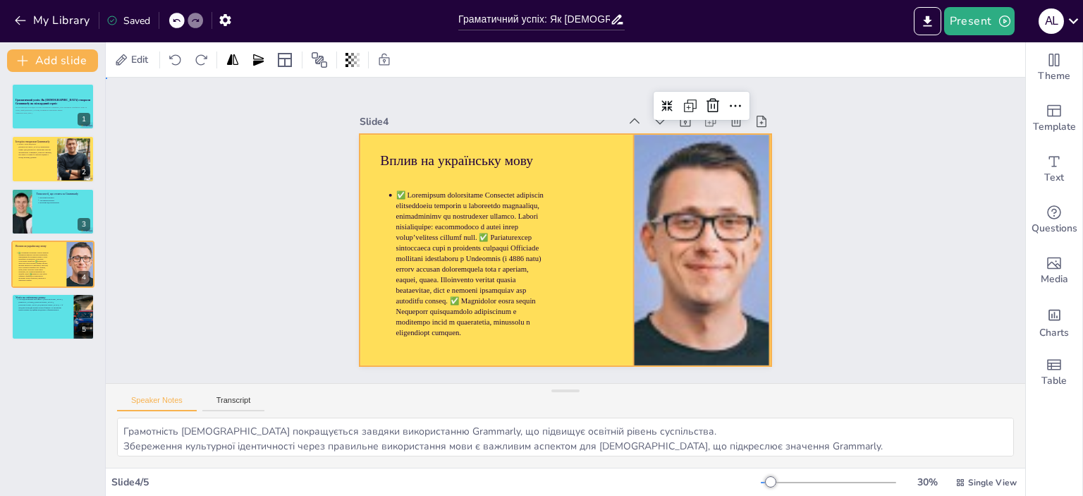
click at [548, 239] on div at bounding box center [546, 234] width 313 height 452
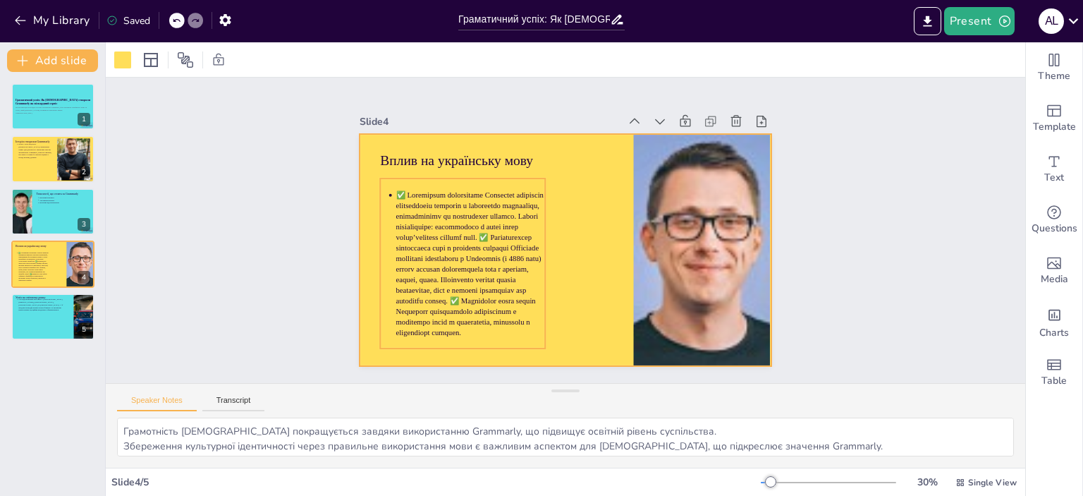
click at [510, 233] on p at bounding box center [465, 221] width 196 height 195
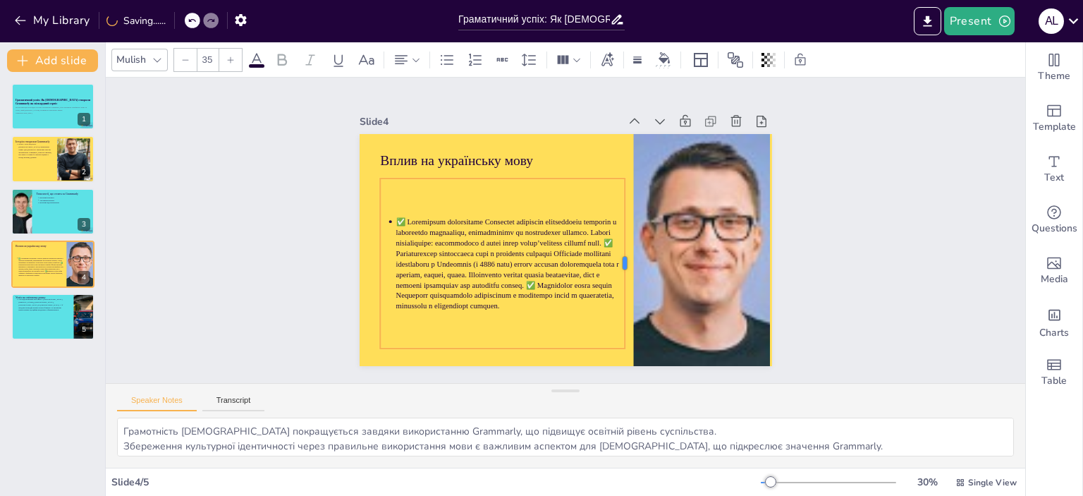
drag, startPoint x: 537, startPoint y: 252, endPoint x: 617, endPoint y: 257, distance: 79.9
click at [617, 257] on div at bounding box center [611, 287] width 80 height 160
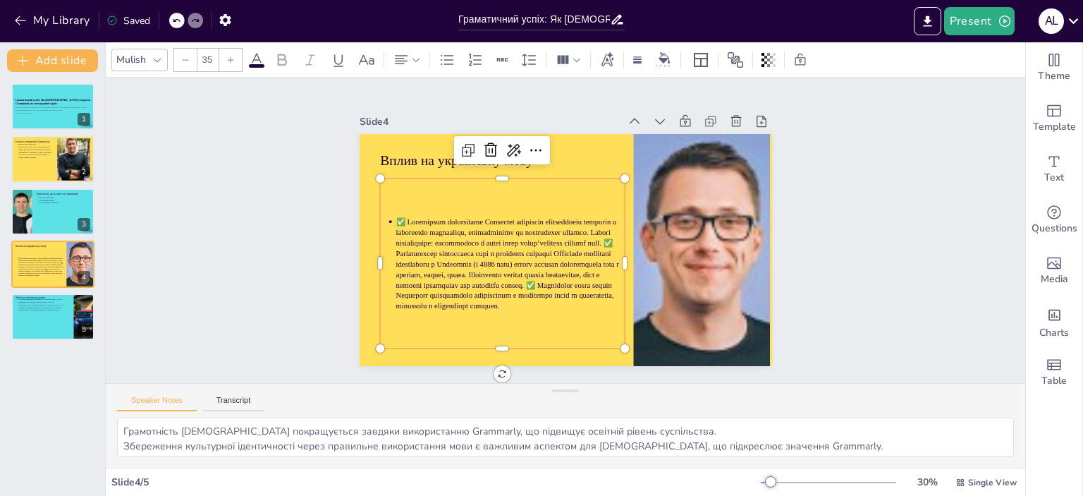
click at [465, 216] on p at bounding box center [570, 165] width 211 height 241
click at [27, 109] on p "Ця презентація розглядає історію створення Grammarly, його вплив на українську …" at bounding box center [53, 109] width 76 height 6
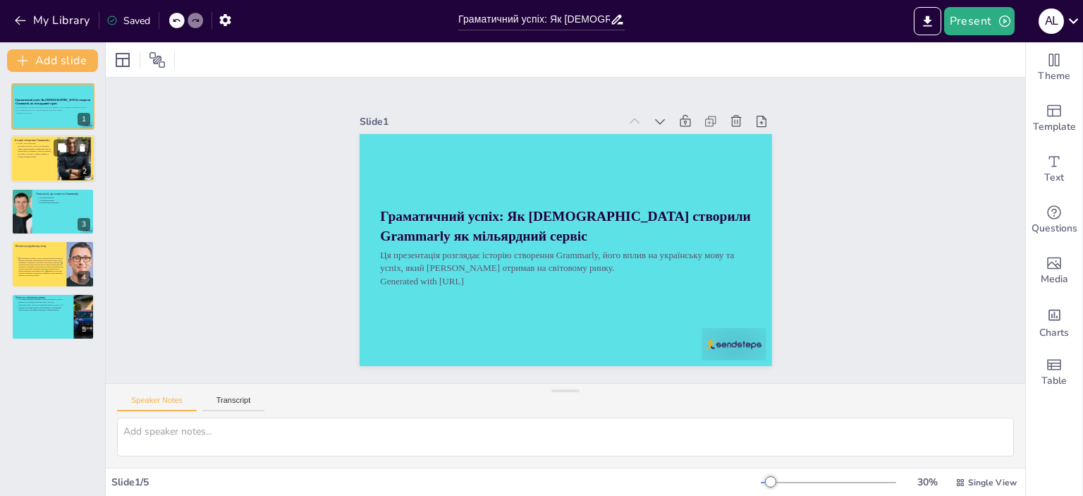
click at [47, 160] on div at bounding box center [53, 159] width 85 height 48
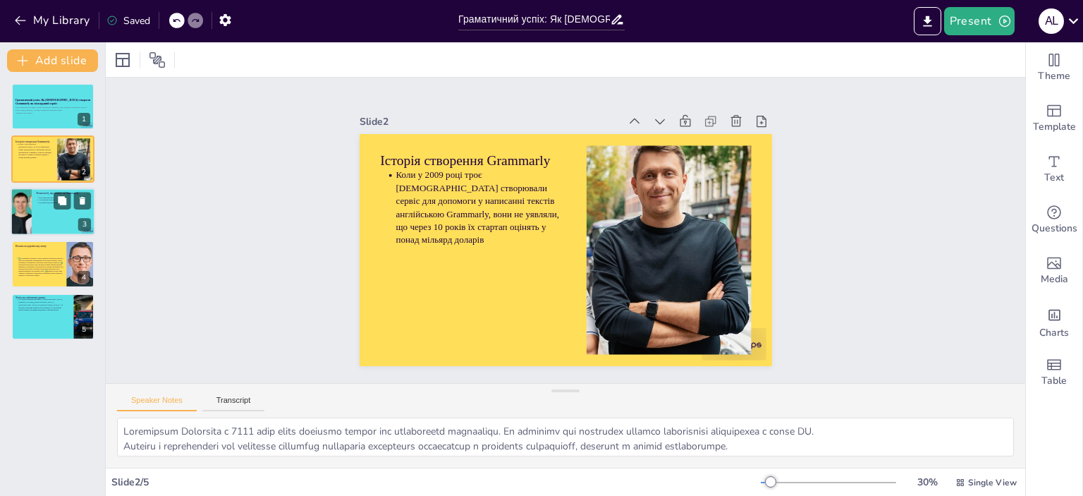
click at [39, 200] on p "Алгоритми аналізу" at bounding box center [65, 199] width 52 height 3
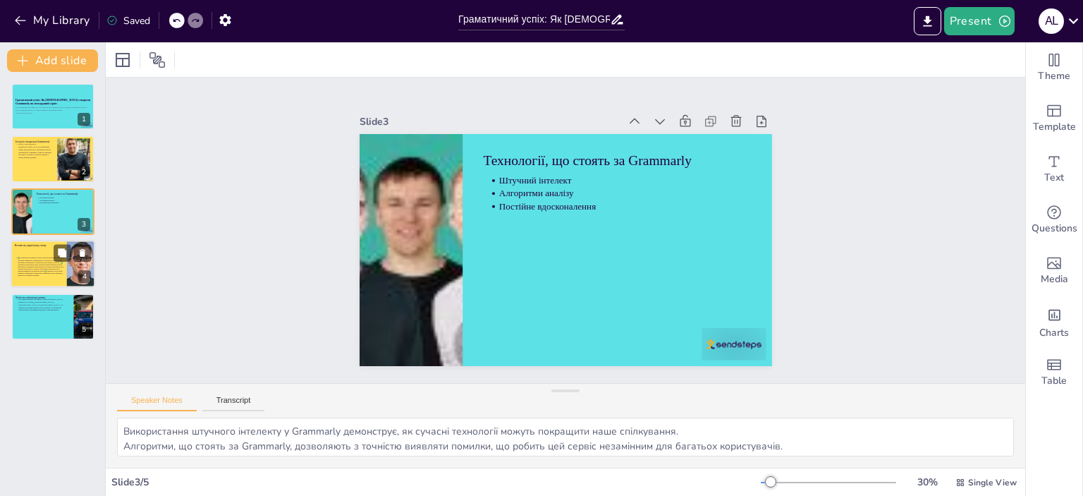
click at [38, 261] on p at bounding box center [41, 267] width 47 height 20
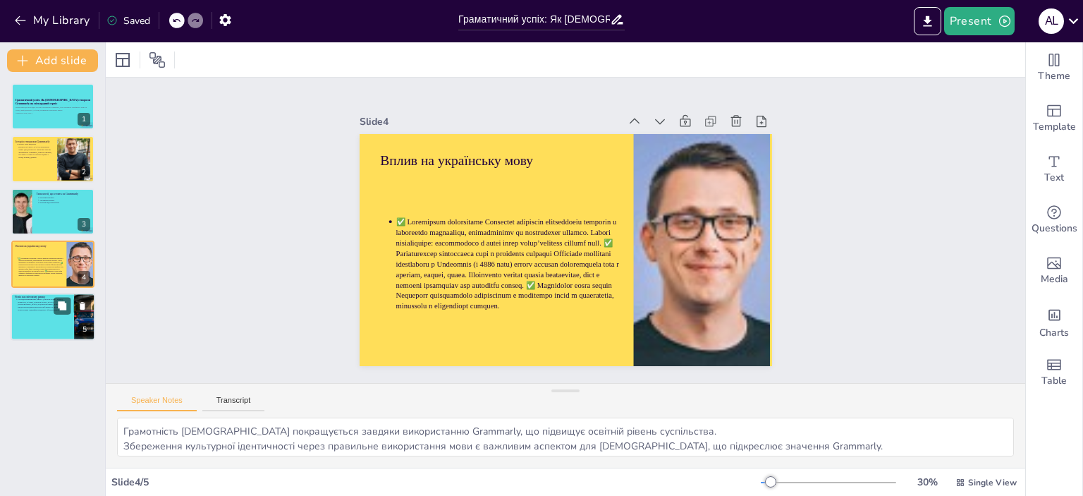
click at [37, 302] on p "Сьогодні компанія має офіси у [GEOGRAPHIC_DATA][PERSON_NAME], [GEOGRAPHIC_DATA]…" at bounding box center [44, 304] width 52 height 13
type textarea "Статус мільярдного сервісу підкреслює успіх Grammarly і його вплив на ринок тех…"
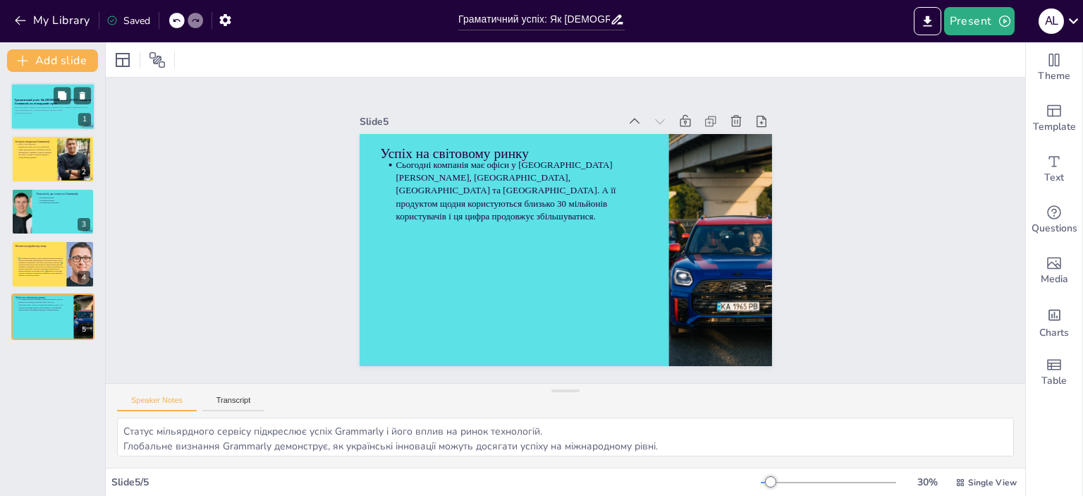
click at [18, 106] on p "Ця презентація розглядає історію створення Grammarly, його вплив на українську …" at bounding box center [53, 109] width 76 height 6
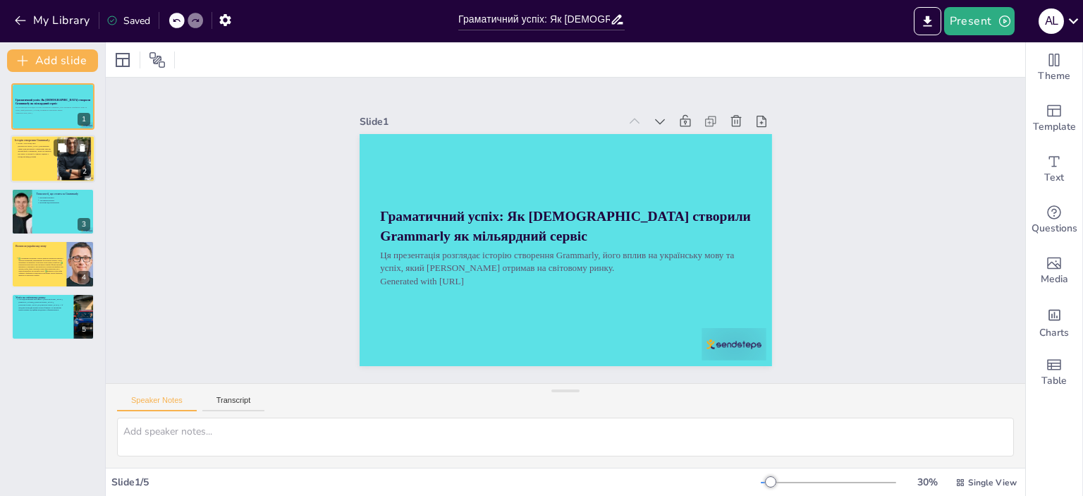
click at [26, 149] on p "Коли у 2009 році троє [DEMOGRAPHIC_DATA] створювали сервіс для допомоги у напис…" at bounding box center [35, 150] width 35 height 16
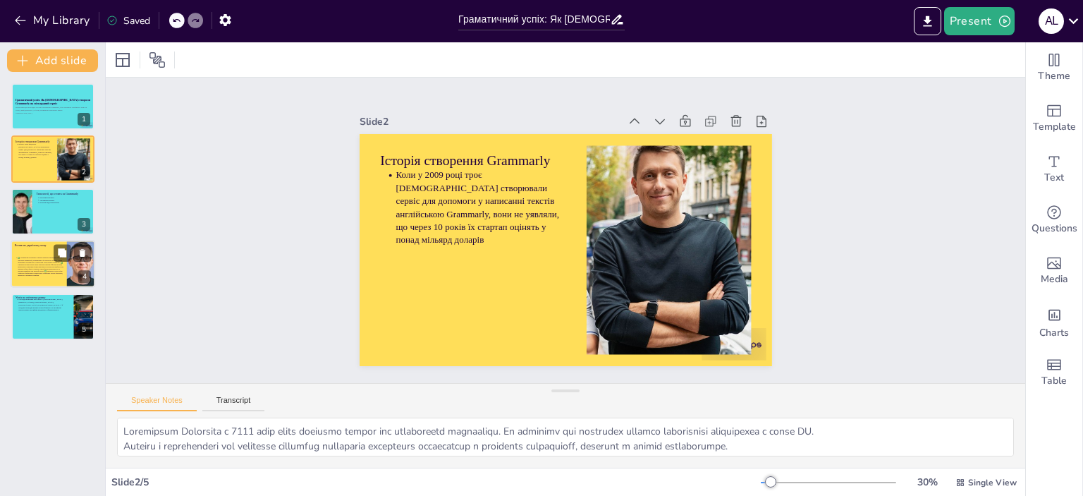
click at [23, 250] on div at bounding box center [40, 266] width 50 height 35
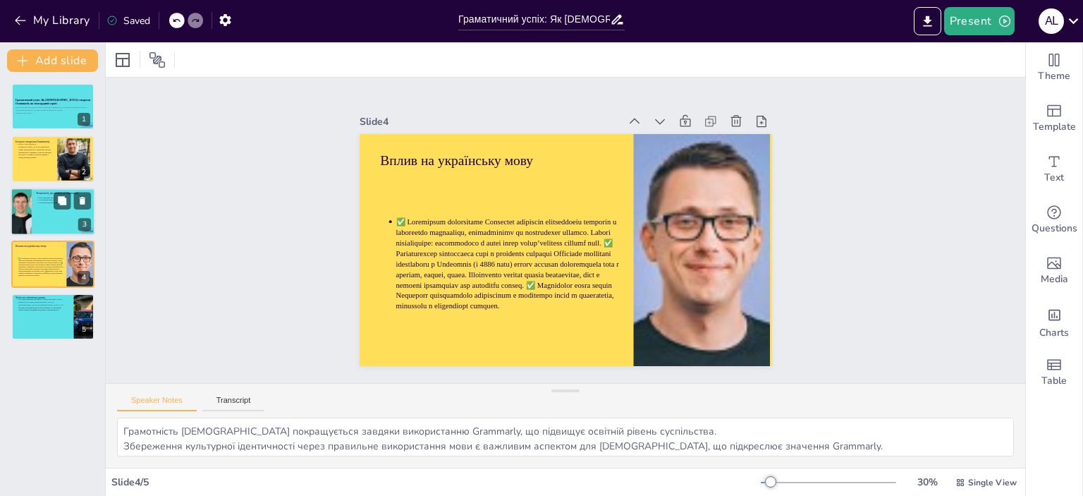
click at [23, 216] on div at bounding box center [21, 212] width 48 height 48
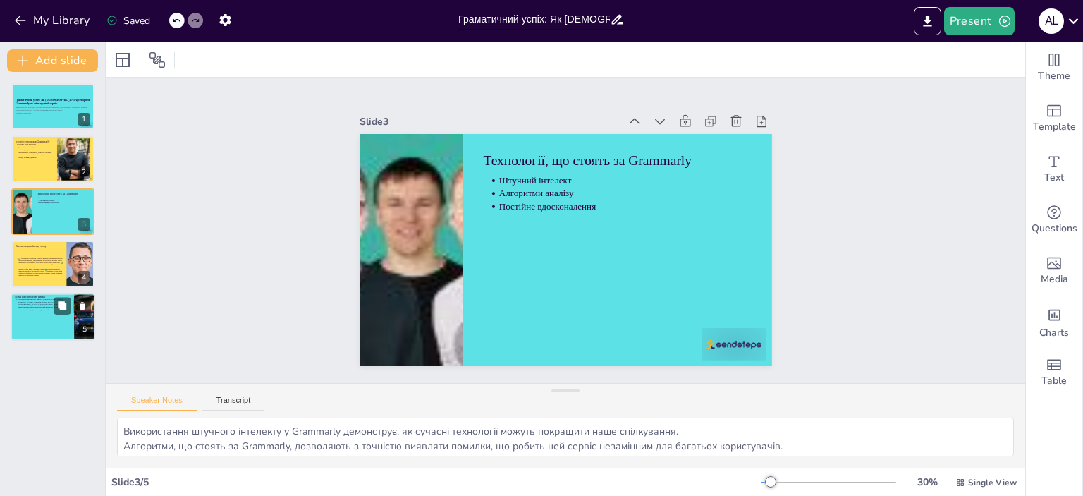
click at [17, 300] on ul "Сьогодні компанія має офіси у [GEOGRAPHIC_DATA][PERSON_NAME], [GEOGRAPHIC_DATA]…" at bounding box center [42, 304] width 55 height 13
type textarea "Статус мільярдного сервісу підкреслює успіх Grammarly і його вплив на ринок тех…"
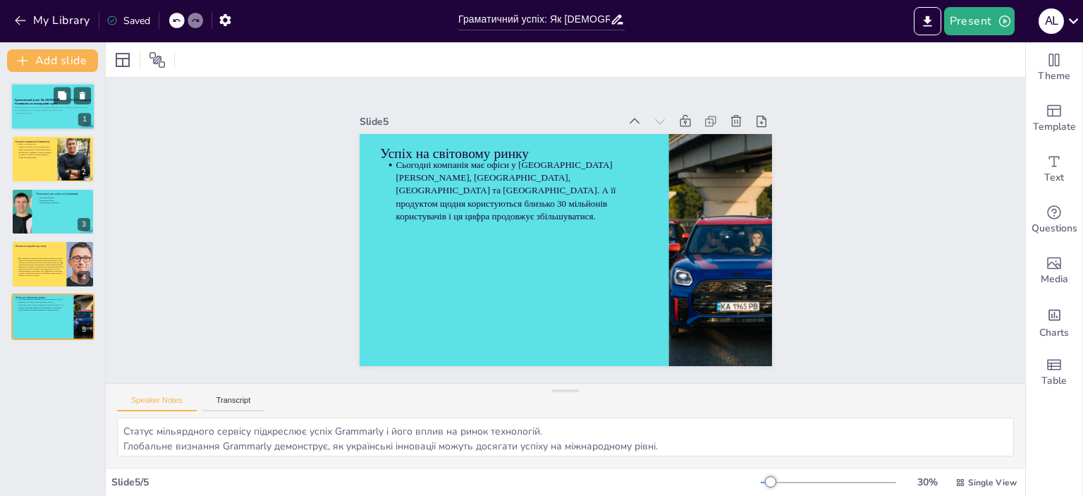
click at [33, 111] on p "Generated with [URL]" at bounding box center [53, 112] width 76 height 3
